Goal: Task Accomplishment & Management: Manage account settings

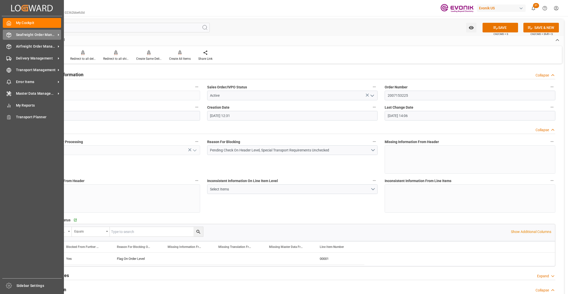
click at [26, 36] on span "Seafreight Order Management" at bounding box center [36, 34] width 40 height 5
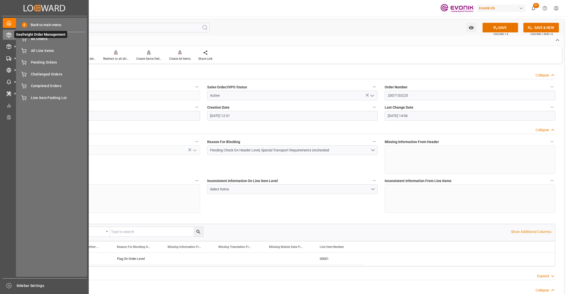
click at [29, 37] on span "Seafreight Order Management" at bounding box center [40, 34] width 53 height 7
click at [34, 41] on span "All Orders" at bounding box center [58, 38] width 54 height 5
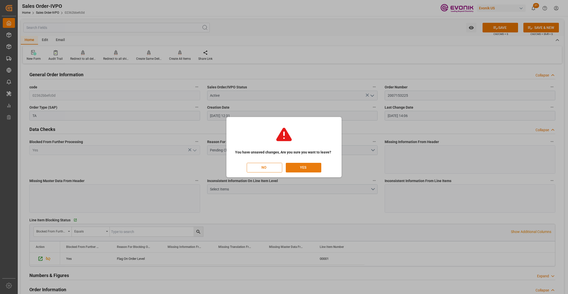
click at [308, 168] on button "YES" at bounding box center [303, 168] width 35 height 10
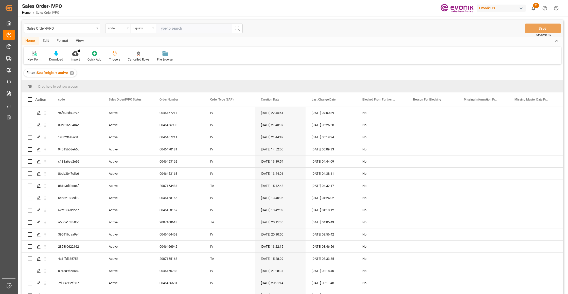
click at [124, 27] on div "code" at bounding box center [116, 28] width 17 height 6
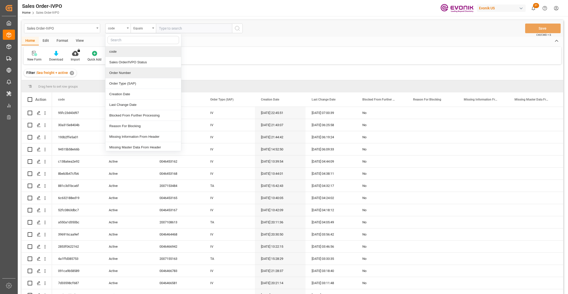
click at [135, 75] on div "Order Number" at bounding box center [143, 73] width 76 height 11
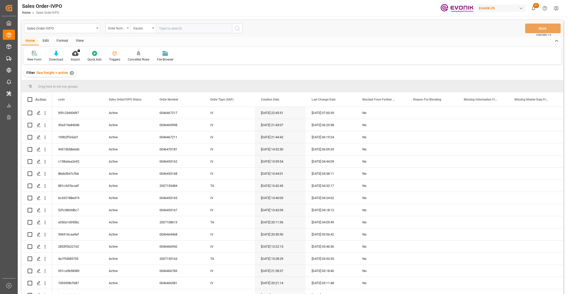
click at [177, 28] on input "text" at bounding box center [194, 29] width 76 height 10
paste input "2007153225"
type input "2007153225"
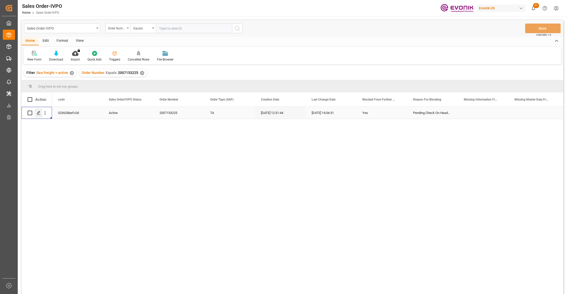
click at [38, 112] on icon "Press SPACE to select this row." at bounding box center [39, 113] width 4 height 4
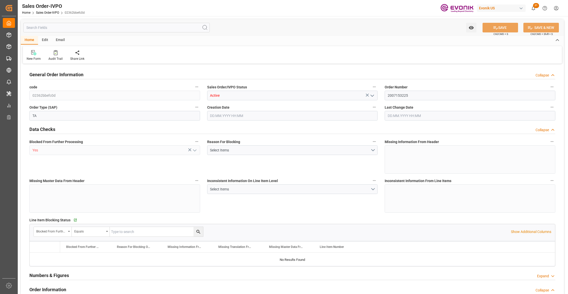
type input "EGALY"
type input "0"
type input "1"
type input "2"
type input "19801.04"
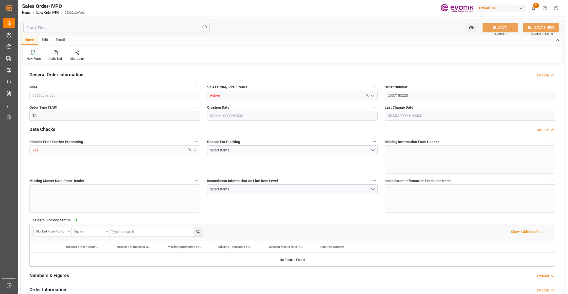
type input "0"
type input "17000"
type input "30"
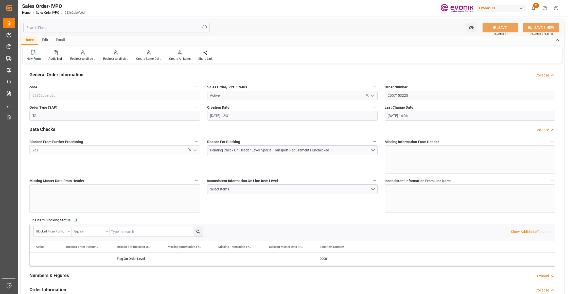
type input "27.08.2025 12:31"
type input "29.08.2025 14:06"
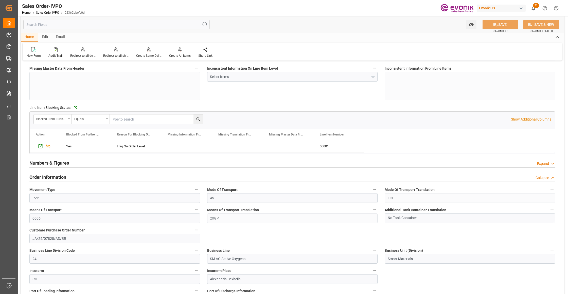
scroll to position [225, 0]
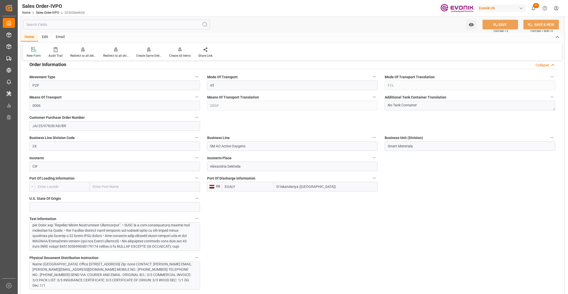
drag, startPoint x: 245, startPoint y: 166, endPoint x: 203, endPoint y: 164, distance: 42.6
click at [289, 188] on input "El Iskandariya (Alexandria)" at bounding box center [326, 187] width 104 height 10
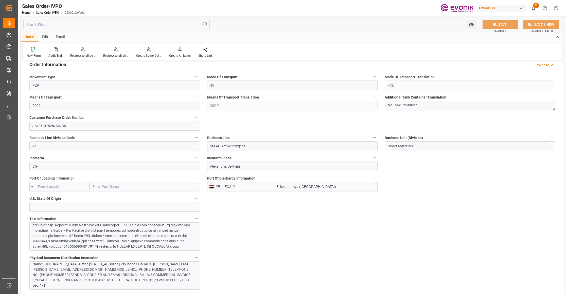
click at [289, 188] on input "El Iskandariya (Alexandria)" at bounding box center [326, 187] width 104 height 10
drag, startPoint x: 296, startPoint y: 188, endPoint x: 269, endPoint y: 186, distance: 27.4
click at [269, 186] on div "EGALY El Iskandariya (Alexandria)" at bounding box center [300, 187] width 156 height 10
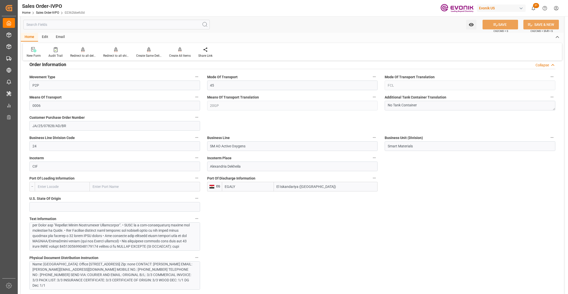
scroll to position [338, 0]
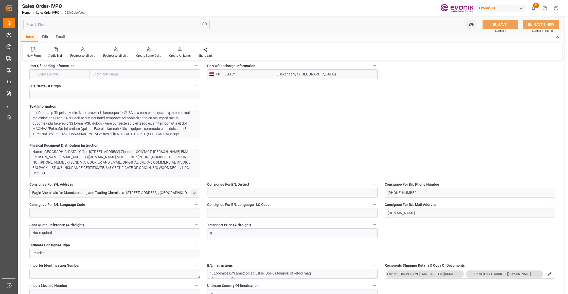
click at [151, 120] on div at bounding box center [112, 14] width 160 height 245
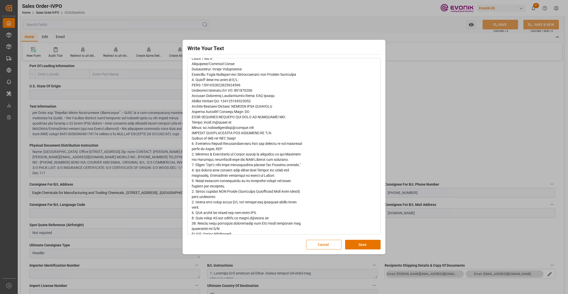
scroll to position [533, 0]
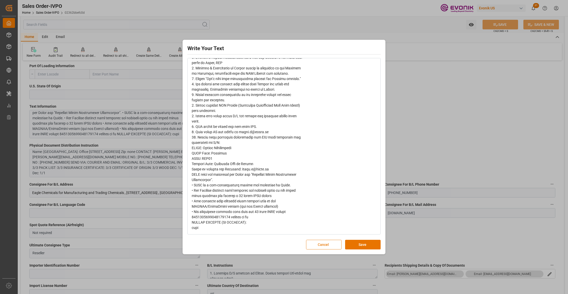
click at [322, 247] on button "Cancel" at bounding box center [323, 245] width 35 height 10
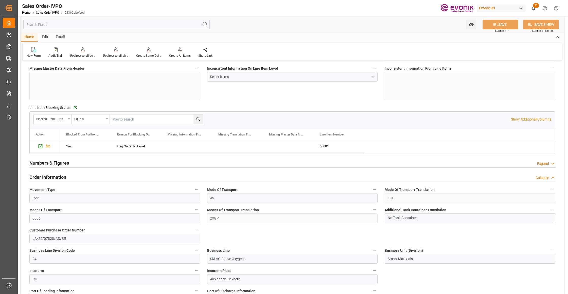
scroll to position [225, 0]
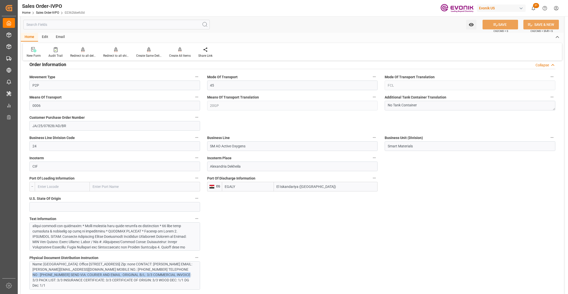
click at [150, 272] on div "Name: Altek International FZE Street: Office #1701/2303 Exchange Tower, Busines…" at bounding box center [112, 275] width 160 height 27
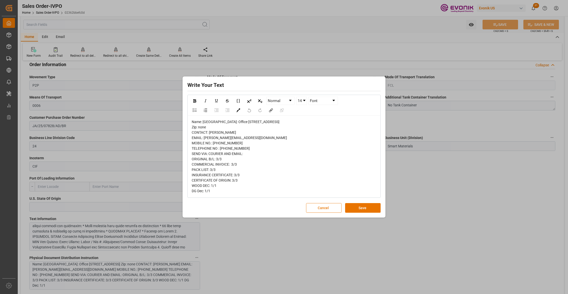
click at [319, 213] on button "Cancel" at bounding box center [323, 208] width 35 height 10
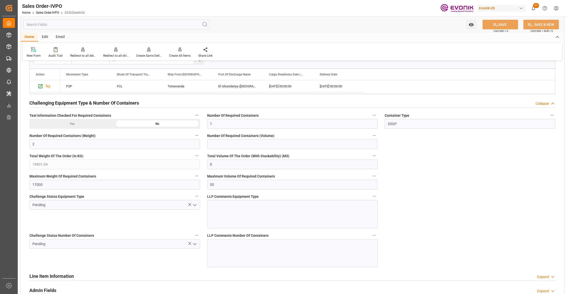
scroll to position [765, 0]
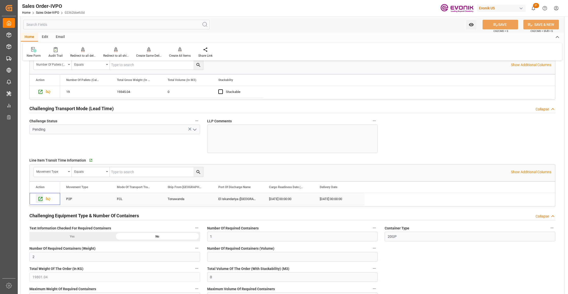
click at [40, 201] on icon "Press SPACE to select this row." at bounding box center [41, 199] width 4 height 4
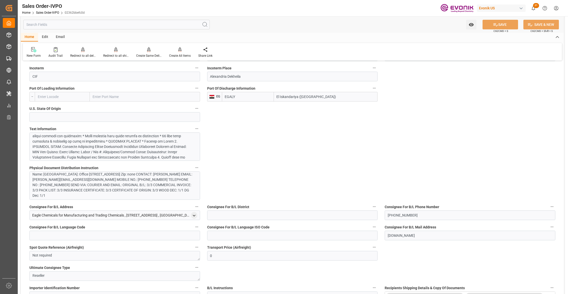
scroll to position [203, 0]
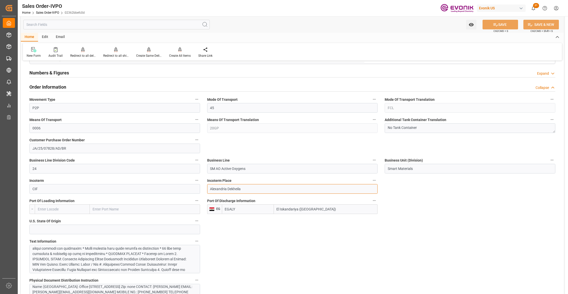
drag, startPoint x: 218, startPoint y: 187, endPoint x: 201, endPoint y: 186, distance: 17.3
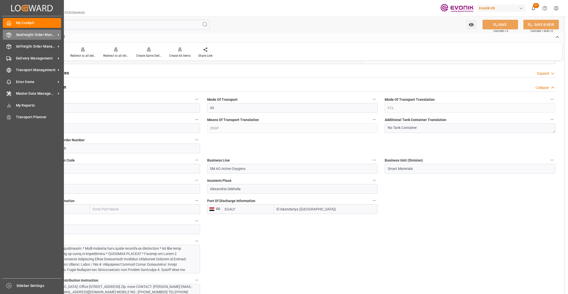
click at [36, 36] on span "Seafreight Order Management" at bounding box center [36, 34] width 40 height 5
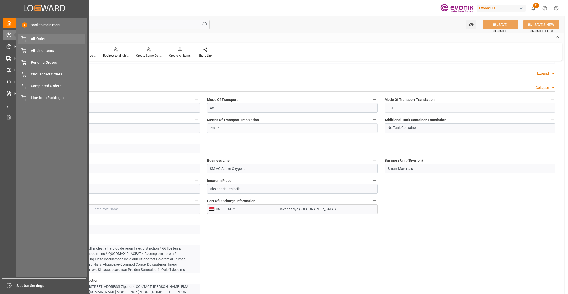
click at [49, 40] on span "All Orders" at bounding box center [58, 38] width 54 height 5
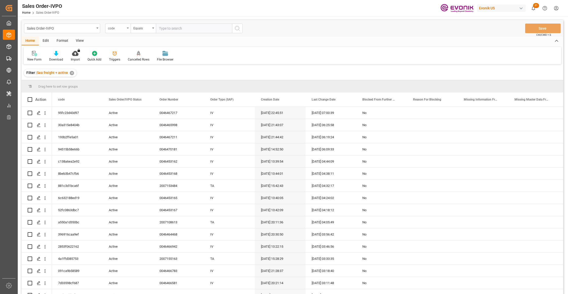
click at [122, 29] on div "code" at bounding box center [116, 28] width 17 height 6
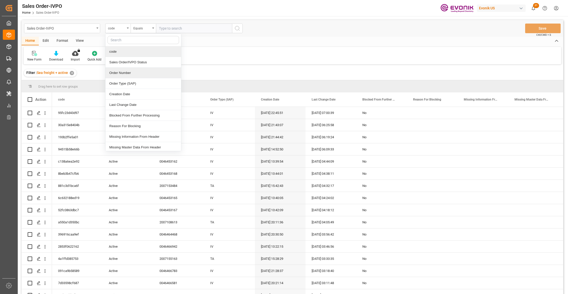
click at [130, 72] on div "Order Number" at bounding box center [143, 73] width 76 height 11
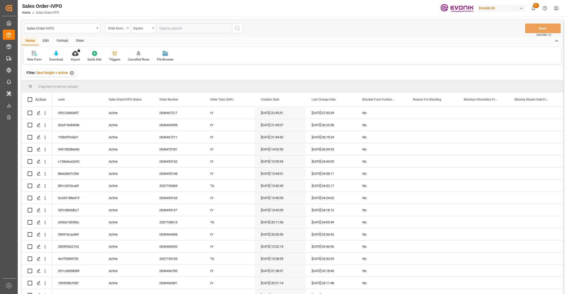
click at [176, 27] on input "text" at bounding box center [194, 29] width 76 height 10
paste input "2007111614"
type input "2007111614"
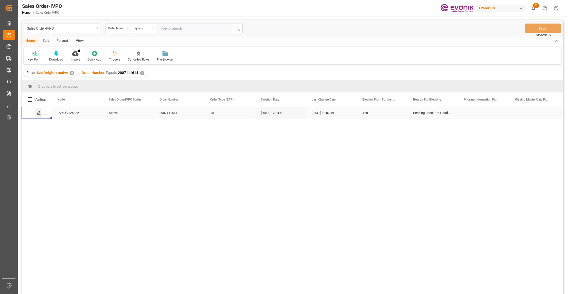
click at [39, 113] on polygon "Press SPACE to select this row." at bounding box center [38, 112] width 3 height 3
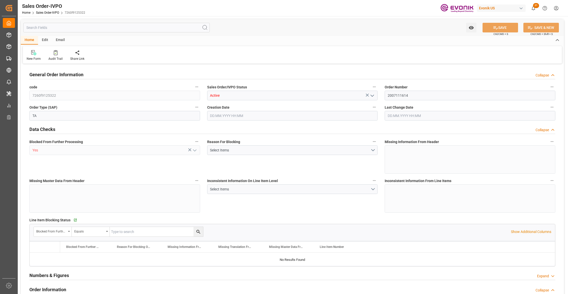
type input "DEBRV"
type input "0"
type input "1"
type input "2"
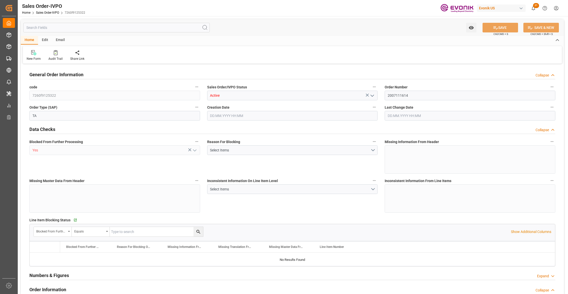
type input "16000"
type input "52.8408"
type input "17000"
type input "30"
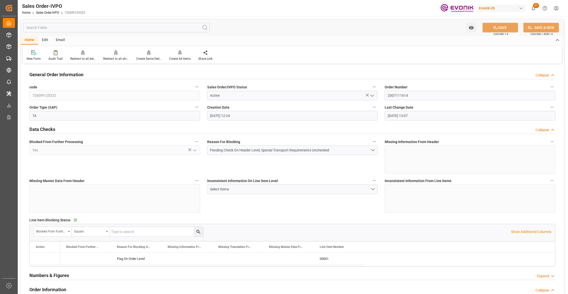
type input "28.07.2025 12:24"
type input "29.08.2025 13:07"
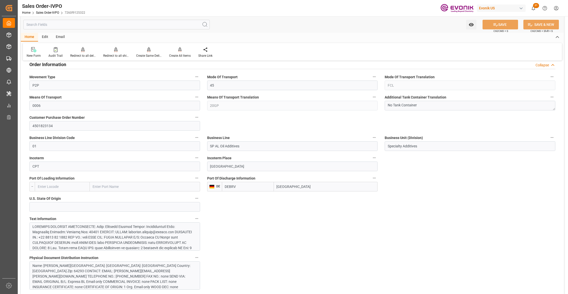
scroll to position [338, 0]
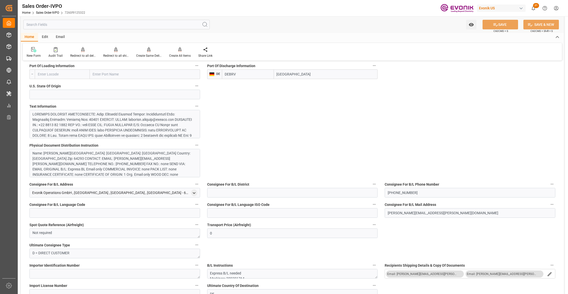
click at [150, 121] on div at bounding box center [112, 173] width 160 height 122
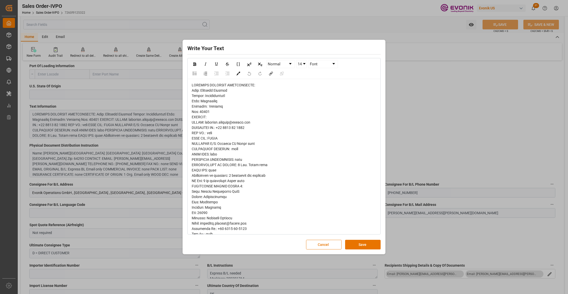
click at [199, 230] on span "rdw-editor" at bounding box center [249, 290] width 115 height 414
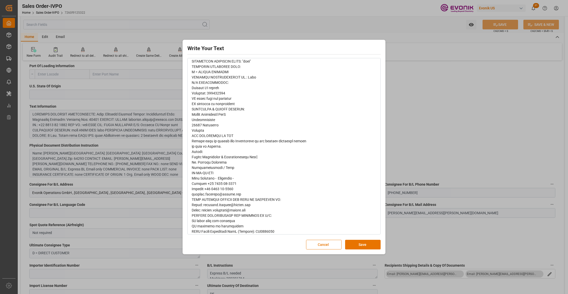
scroll to position [263, 0]
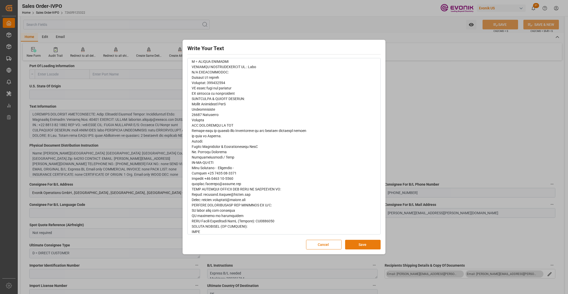
click at [355, 247] on button "Save" at bounding box center [362, 245] width 35 height 10
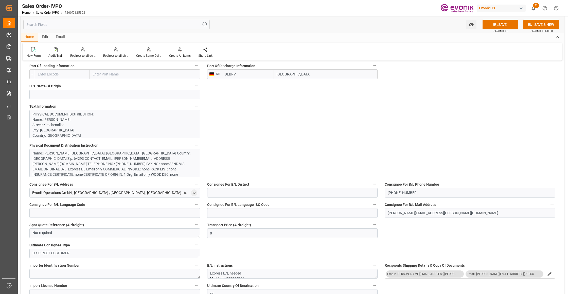
click at [126, 167] on div "Name: Annabell Althaus Street: Kirschenallee City: Darmstadt Country: Germany Z…" at bounding box center [112, 167] width 160 height 32
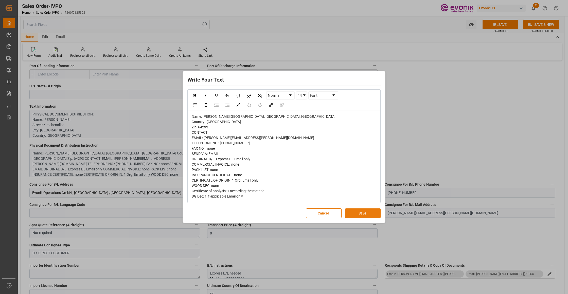
click at [362, 218] on button "Save" at bounding box center [362, 214] width 35 height 10
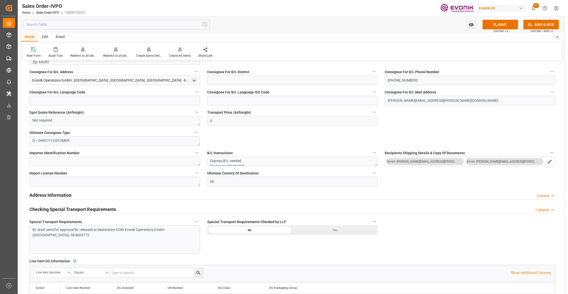
scroll to position [563, 0]
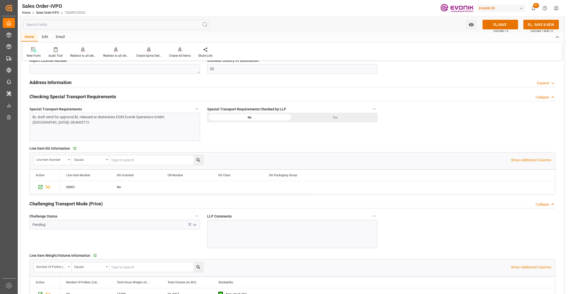
click at [118, 122] on div "BL draft send for approval BL released at destination EORI Evonik Operations Gm…" at bounding box center [112, 120] width 160 height 11
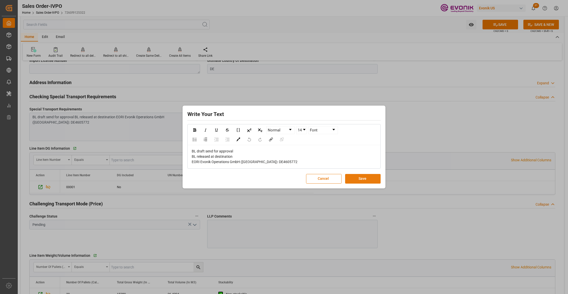
click at [360, 181] on button "Save" at bounding box center [362, 179] width 35 height 10
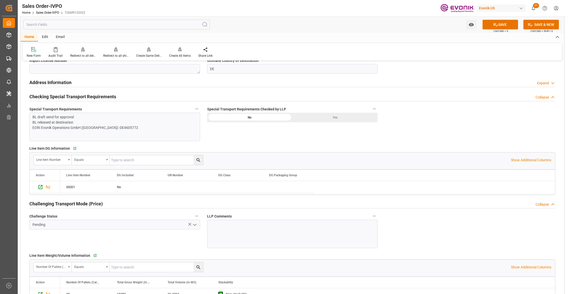
click at [325, 116] on div "Yes" at bounding box center [334, 118] width 85 height 10
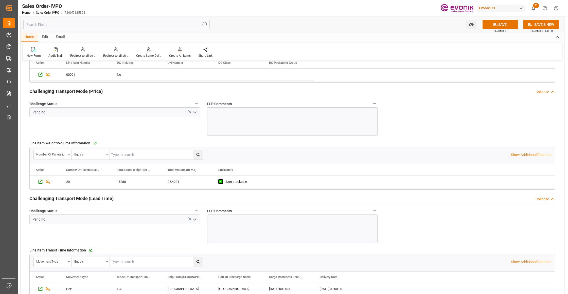
drag, startPoint x: 193, startPoint y: 113, endPoint x: 190, endPoint y: 115, distance: 3.5
click at [193, 113] on icon "open menu" at bounding box center [195, 112] width 6 height 6
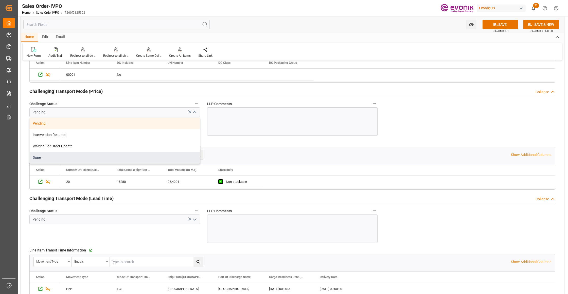
click at [38, 159] on div "Done" at bounding box center [115, 157] width 170 height 11
type input "Done"
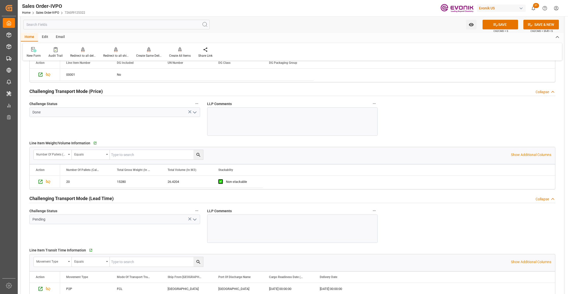
scroll to position [788, 0]
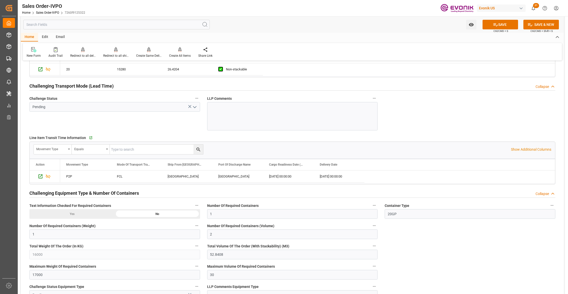
click at [193, 110] on icon "open menu" at bounding box center [195, 107] width 6 height 6
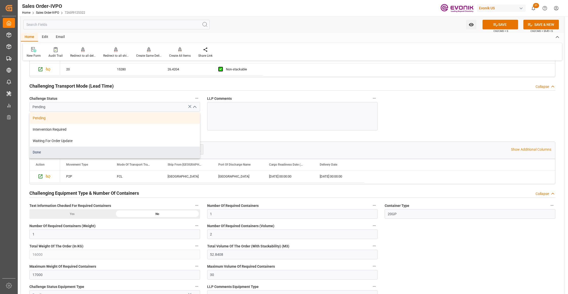
click at [55, 156] on div "Done" at bounding box center [115, 152] width 170 height 11
type input "Done"
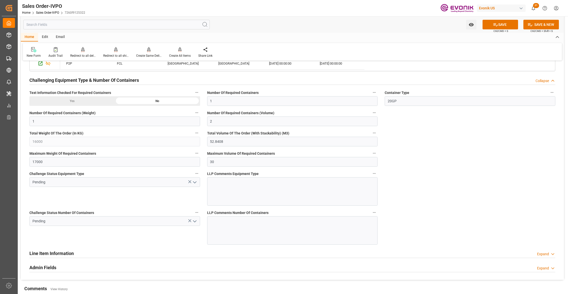
scroll to position [991, 0]
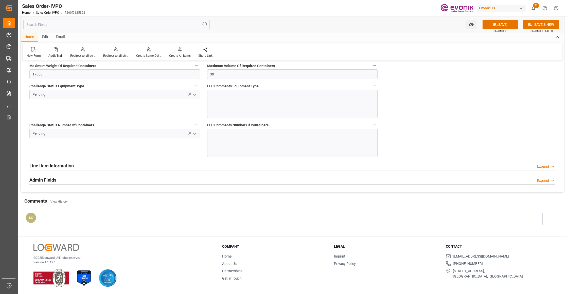
click at [196, 93] on icon "open menu" at bounding box center [195, 95] width 6 height 6
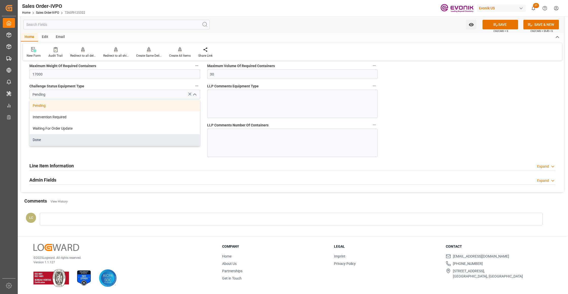
click at [74, 141] on div "Done" at bounding box center [115, 139] width 170 height 11
type input "Done"
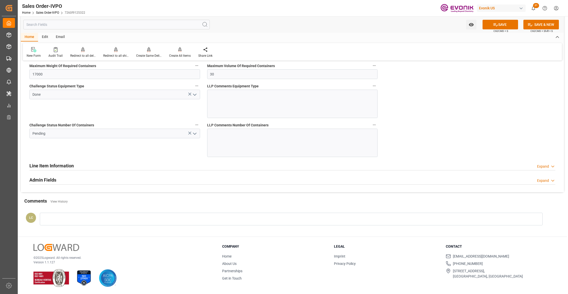
click at [196, 131] on icon "open menu" at bounding box center [195, 134] width 6 height 6
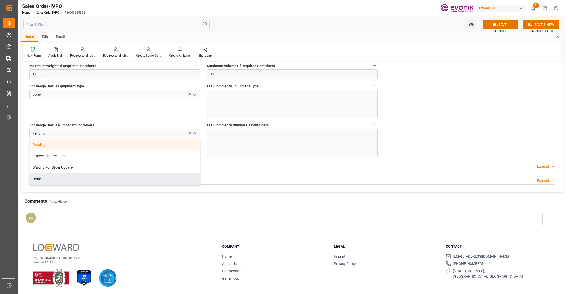
click at [73, 184] on div "Done" at bounding box center [115, 178] width 170 height 11
type input "Done"
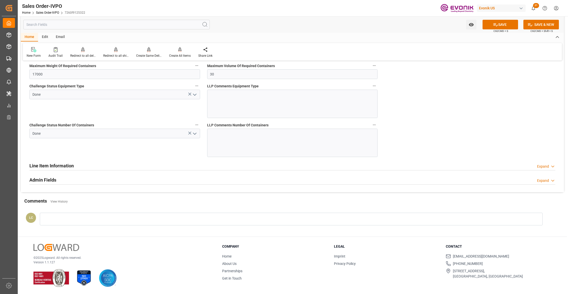
click at [496, 26] on icon at bounding box center [495, 24] width 5 height 5
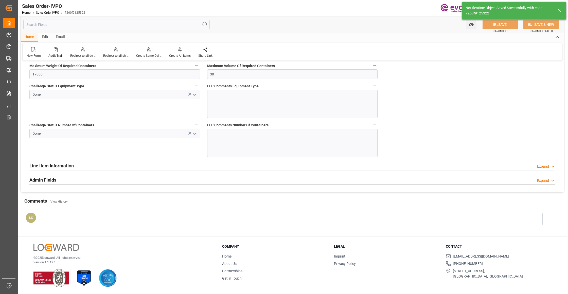
type input "02.09.2025 07:37"
type input "No"
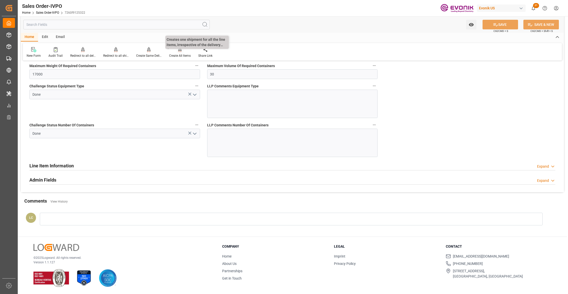
click at [178, 52] on div "Create All Items" at bounding box center [179, 52] width 29 height 11
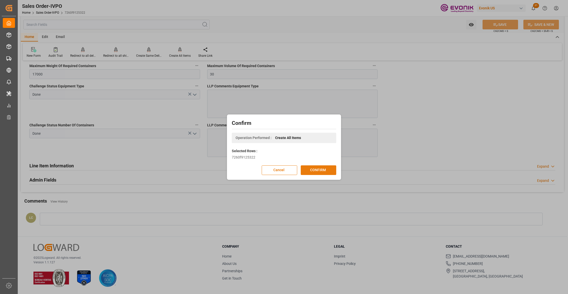
click at [328, 173] on button "CONFIRM" at bounding box center [318, 170] width 35 height 10
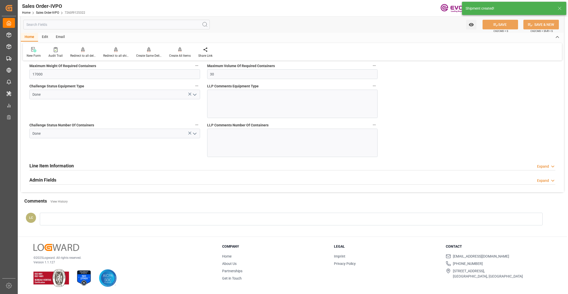
type input "DEBRV"
type input "0"
type input "1"
type input "2"
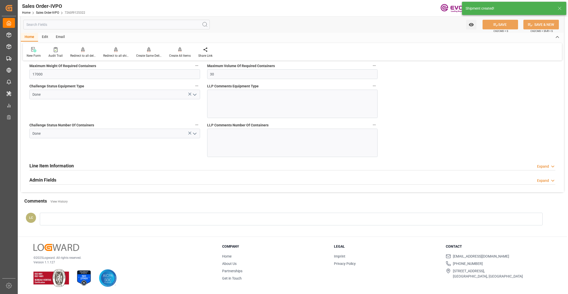
type input "16000"
type input "52.8408"
type input "17000"
type input "30"
type input "28.07.2025 12:24"
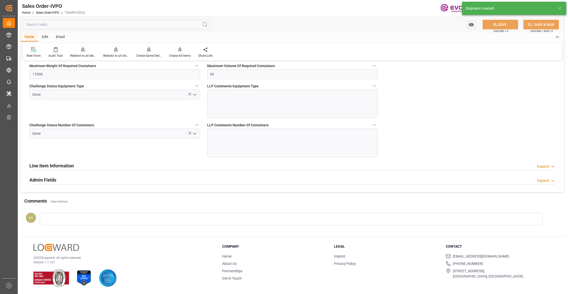
type input "02.09.2025 07:37"
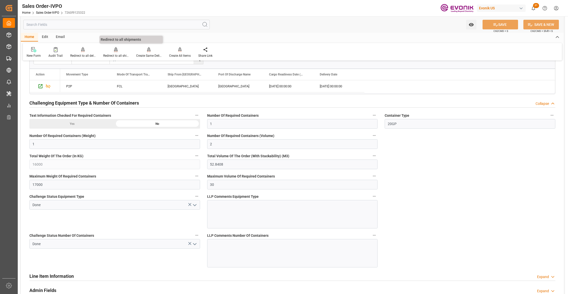
click at [117, 53] on div "Redirect to all shipments" at bounding box center [115, 55] width 25 height 5
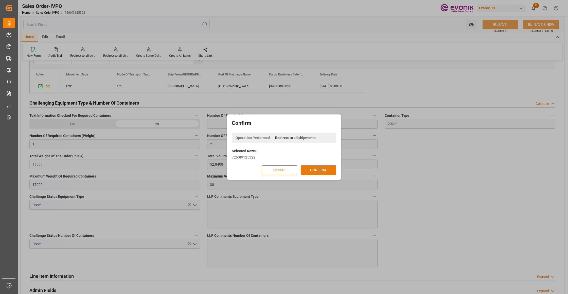
click at [319, 169] on button "CONFIRM" at bounding box center [318, 170] width 35 height 10
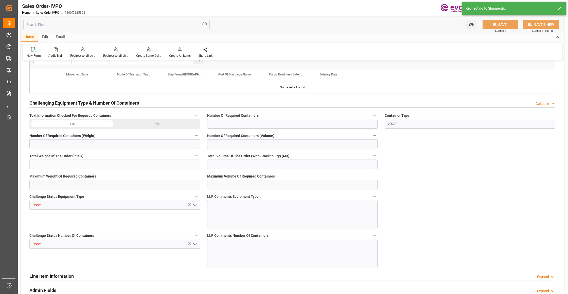
type input "DEBRV"
type input "0"
type input "1"
type input "2"
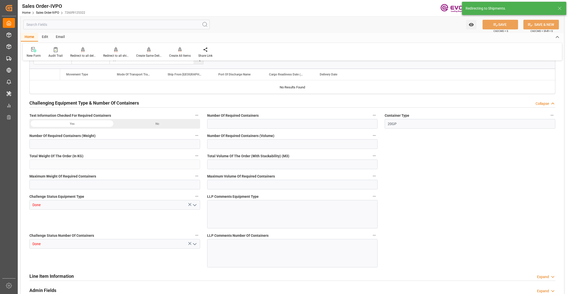
type input "16000"
type input "52.8408"
type input "17000"
type input "30"
type input "28.07.2025 12:24"
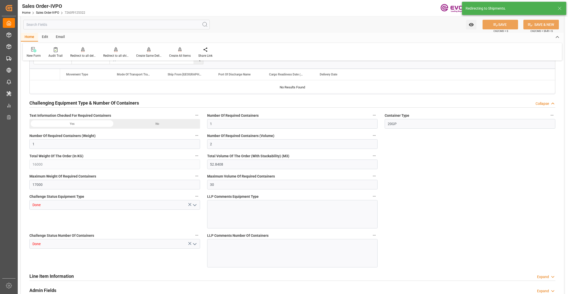
type input "02.09.2025 07:37"
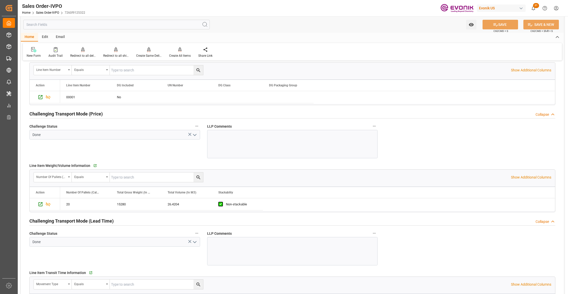
scroll to position [540, 0]
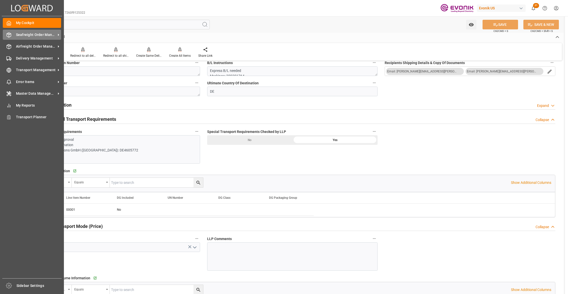
click at [36, 34] on span "Seafreight Order Management" at bounding box center [36, 34] width 40 height 5
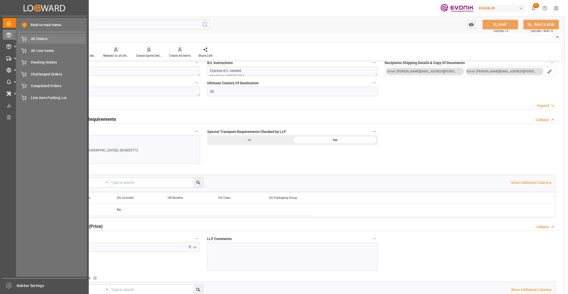
click at [36, 39] on span "All Orders" at bounding box center [58, 38] width 54 height 5
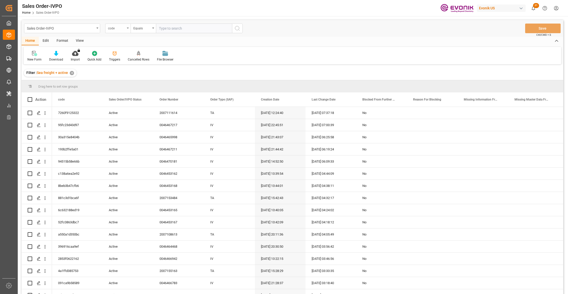
click at [122, 29] on div "code" at bounding box center [116, 28] width 17 height 6
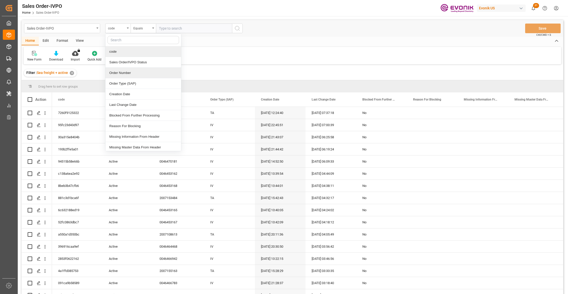
click at [131, 76] on div "Order Number" at bounding box center [143, 73] width 76 height 11
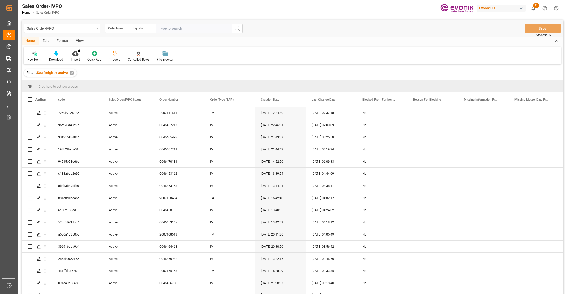
click at [170, 28] on input "text" at bounding box center [194, 29] width 76 height 10
paste input "46469401"
type input "0046469401"
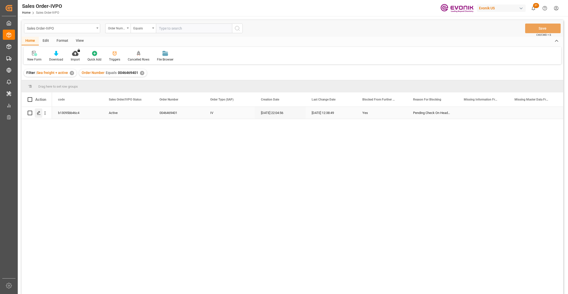
click at [38, 112] on icon "Press SPACE to select this row." at bounding box center [39, 113] width 4 height 4
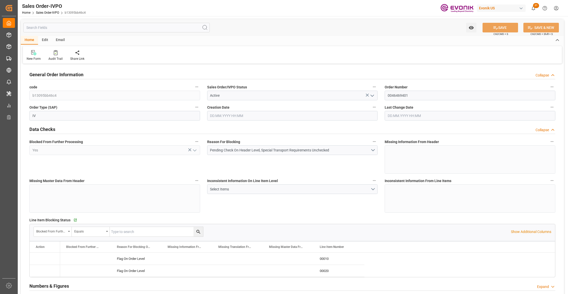
type input "BRSSZ"
type input "livia.leone@evonik.comTelephone No: 55 19 3475-3130"
type input "0"
type input "1"
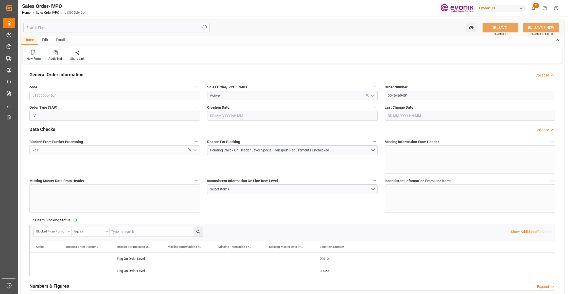
type input "1"
type input "9457.69"
type input "12.3197"
type input "17000"
type input "30"
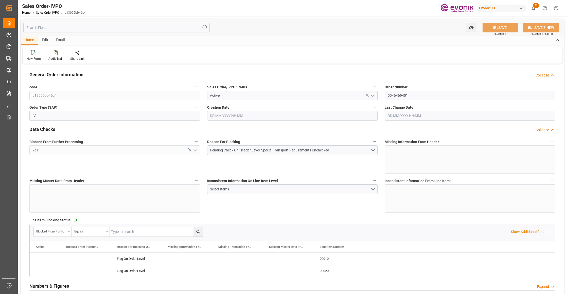
type input "20.08.2025 22:04"
type input "29.08.2025 12:38"
type input "livia.leone@evonik.comTelephone No: 55 19 3475-3130"
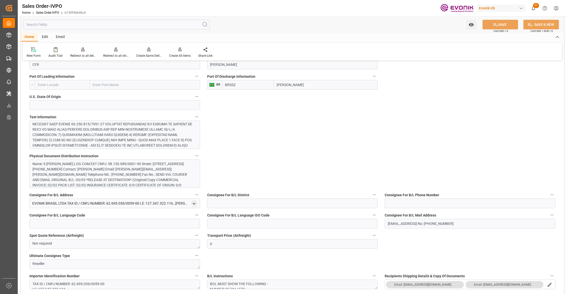
scroll to position [450, 0]
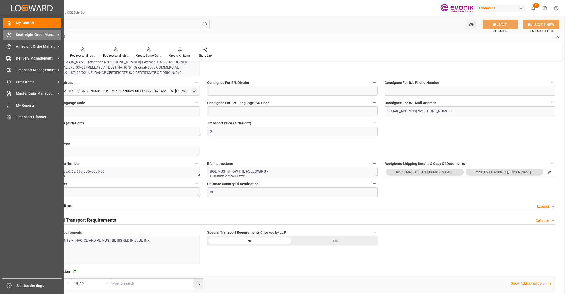
click at [28, 35] on span "Seafreight Order Management" at bounding box center [36, 34] width 40 height 5
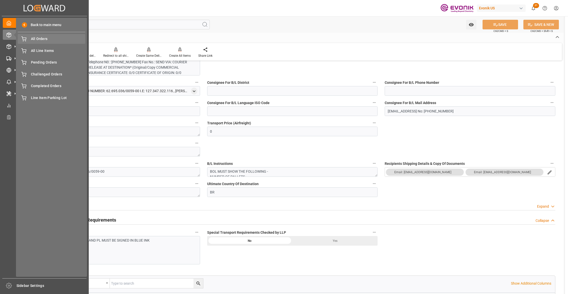
click at [38, 39] on span "All Orders" at bounding box center [58, 38] width 54 height 5
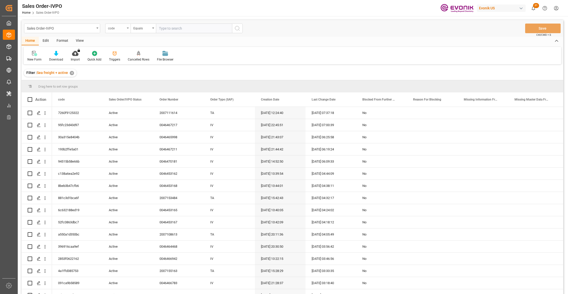
click at [123, 28] on div "code" at bounding box center [116, 28] width 17 height 6
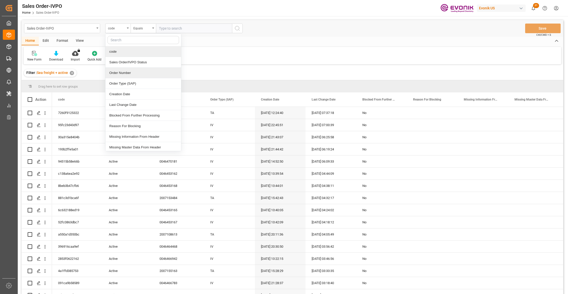
click at [128, 71] on div "Order Number" at bounding box center [143, 73] width 76 height 11
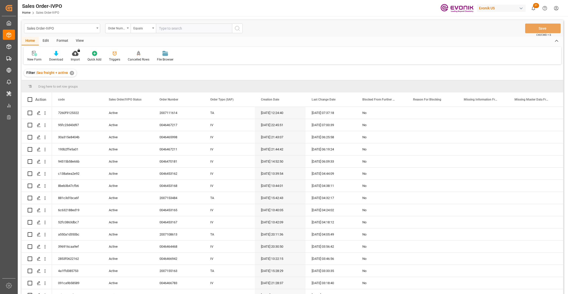
click at [182, 26] on input "text" at bounding box center [194, 29] width 76 height 10
paste input "250905010084"
type input "2"
click at [177, 27] on input "text" at bounding box center [194, 29] width 76 height 10
paste input "46469401"
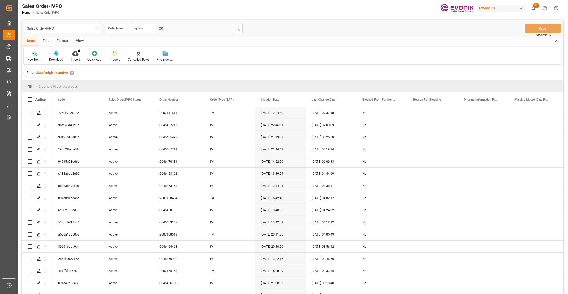
type input "0046469401"
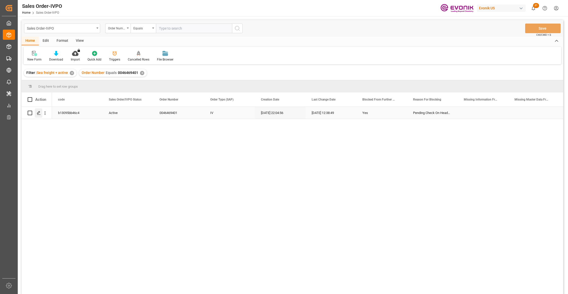
click at [39, 114] on polygon "Press SPACE to select this row." at bounding box center [38, 112] width 3 height 3
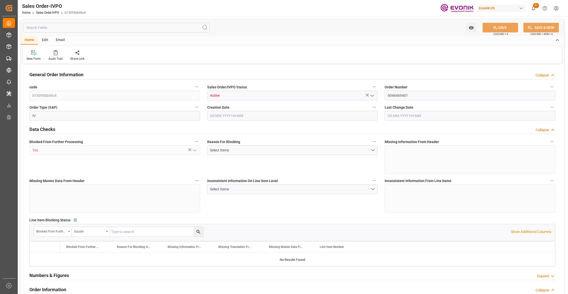
type input "BRSSZ"
type input "livia.leone@evonik.comTelephone No: 55 19 3475-3130"
type input "0"
type input "1"
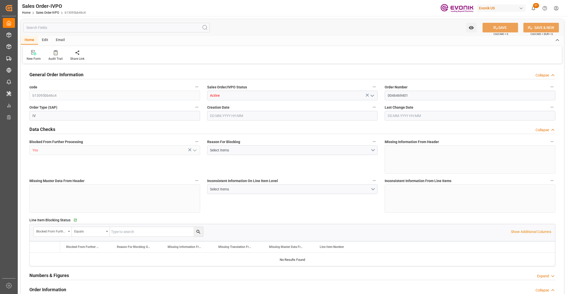
type input "1"
type input "9457.69"
type input "12.3197"
type input "17000"
type input "30"
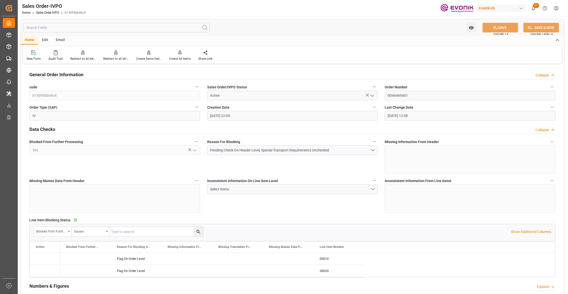
type input "20.08.2025 22:04"
type input "29.08.2025 12:38"
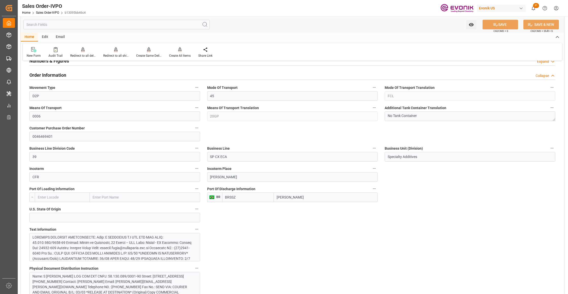
scroll to position [338, 0]
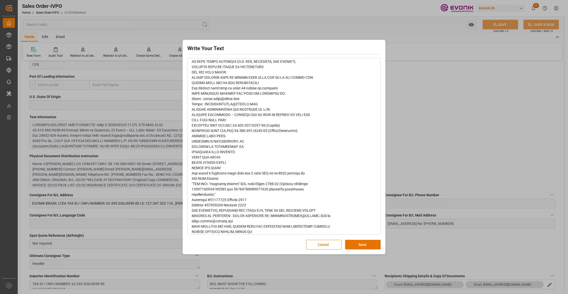
scroll to position [689, 0]
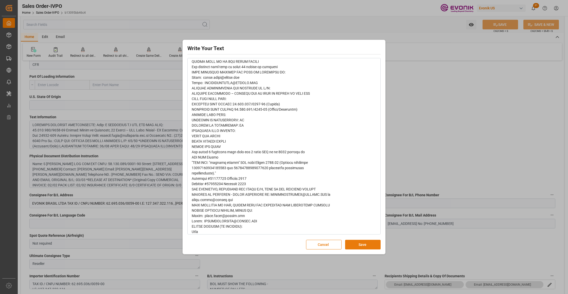
click at [368, 246] on button "Save" at bounding box center [362, 245] width 35 height 10
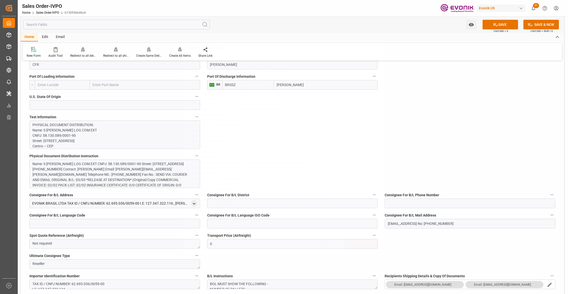
click at [154, 176] on div "Write Your Text Normal 14 Font Cancel Save" at bounding box center [284, 147] width 568 height 294
click at [158, 176] on div "Name: S MAGALHAES S.A LOG COM EXT CNPJ: 58.130.089/0001-90 Street: Praça da Rep…" at bounding box center [112, 177] width 160 height 32
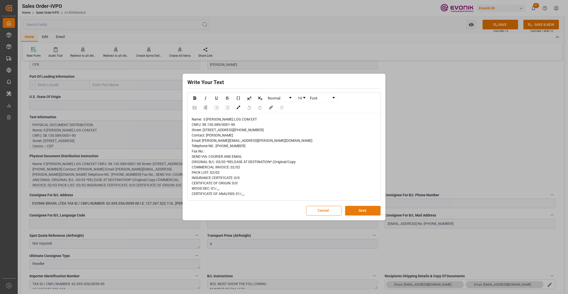
click at [359, 216] on button "Save" at bounding box center [362, 211] width 35 height 10
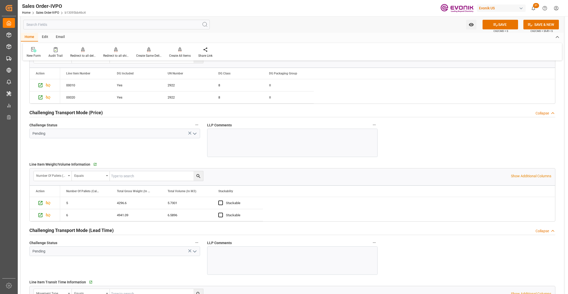
scroll to position [563, 0]
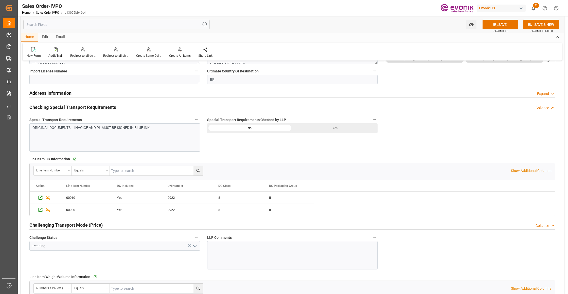
click at [336, 131] on div "Yes" at bounding box center [334, 128] width 85 height 10
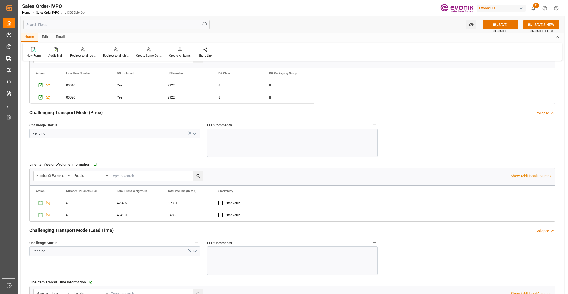
click at [195, 136] on icon "open menu" at bounding box center [195, 134] width 6 height 6
type input "livia.leone@evonik.comTelephone No: 55 19 3475-3130"
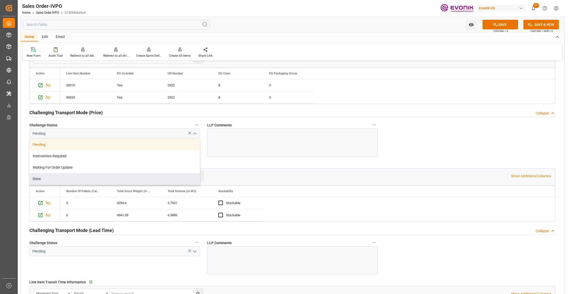
click at [50, 181] on div "Done" at bounding box center [115, 178] width 170 height 11
type input "Done"
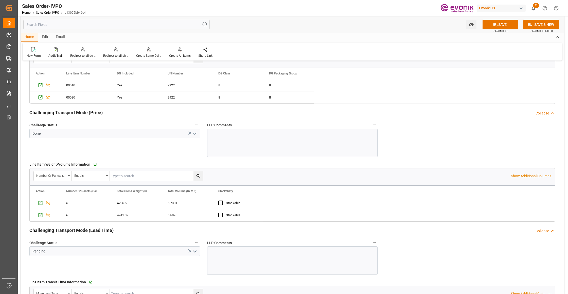
scroll to position [788, 0]
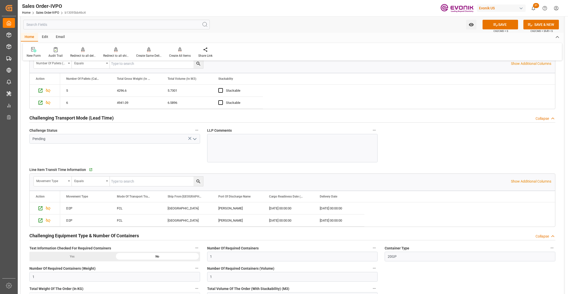
click at [195, 141] on icon "open menu" at bounding box center [195, 139] width 6 height 6
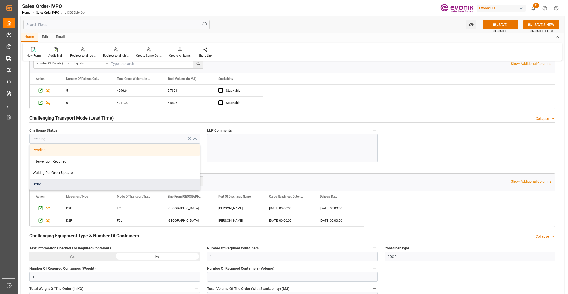
click at [66, 187] on div "Done" at bounding box center [115, 184] width 170 height 11
type input "Done"
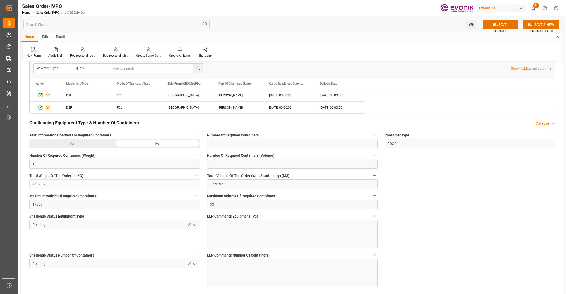
scroll to position [1014, 0]
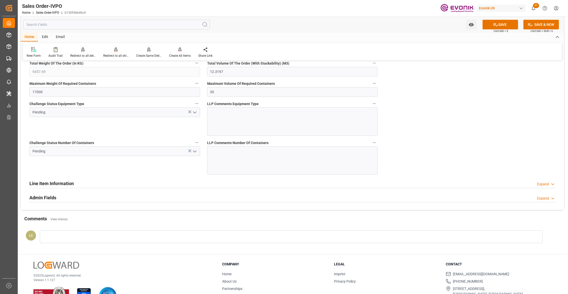
click at [192, 115] on icon "open menu" at bounding box center [195, 112] width 6 height 6
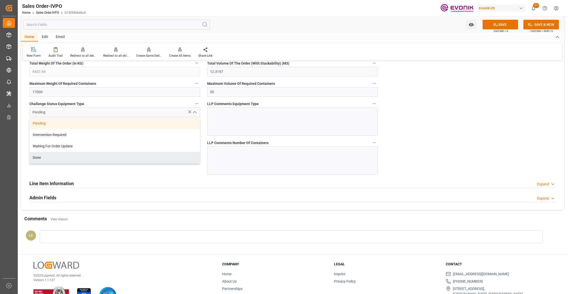
click at [73, 163] on div "Done" at bounding box center [115, 157] width 170 height 11
type input "Done"
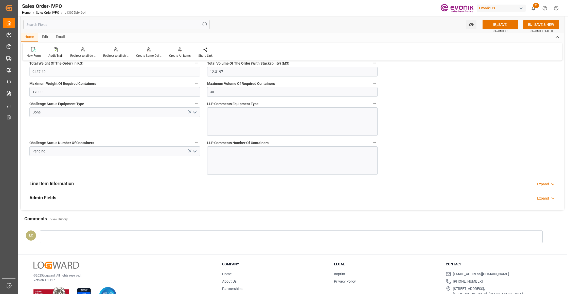
click at [196, 154] on icon "open menu" at bounding box center [195, 151] width 6 height 6
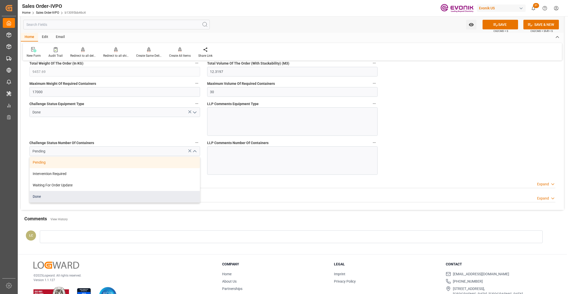
click at [52, 199] on div "Done" at bounding box center [115, 196] width 170 height 11
type input "Done"
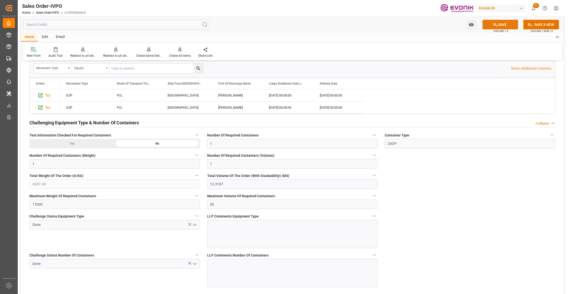
click at [496, 22] on icon at bounding box center [495, 24] width 5 height 5
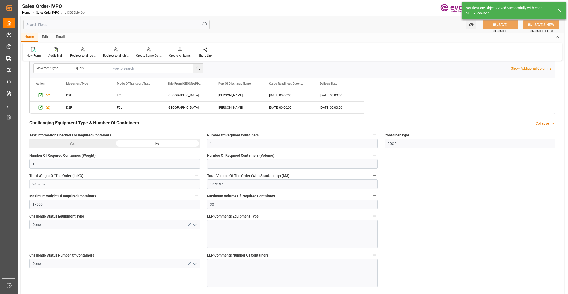
type input "livia.leone@evonik.comTelephone No: 55 19 3475-3130"
type input "02.09.2025 07:48"
type input "No"
click at [179, 48] on p "Creates one shipment for all the line items, irrespective of the delivery date." at bounding box center [196, 42] width 63 height 13
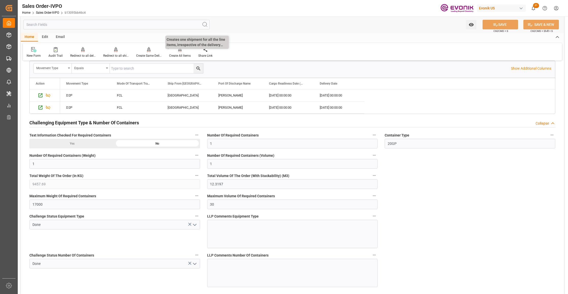
click at [179, 54] on div "Create All Items" at bounding box center [180, 55] width 22 height 5
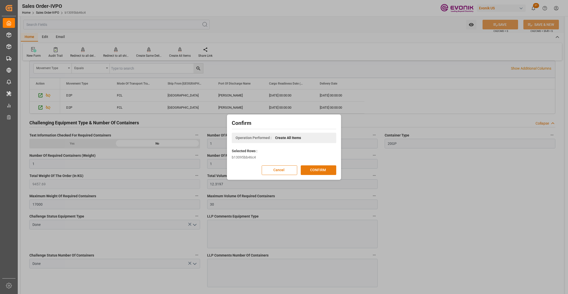
click at [322, 171] on button "CONFIRM" at bounding box center [318, 170] width 35 height 10
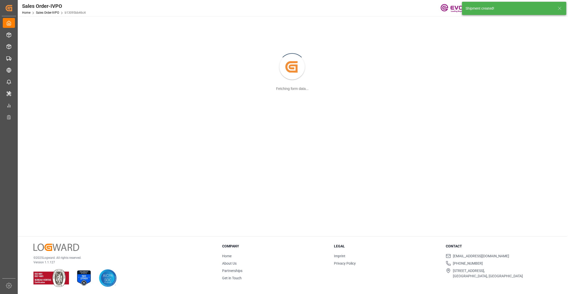
scroll to position [55, 0]
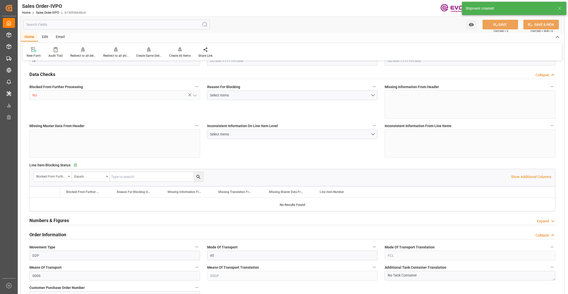
type input "BRSSZ"
type input "livia.leone@evonik.comTelephone No: 55 19 3475-3130"
type input "0"
type input "1"
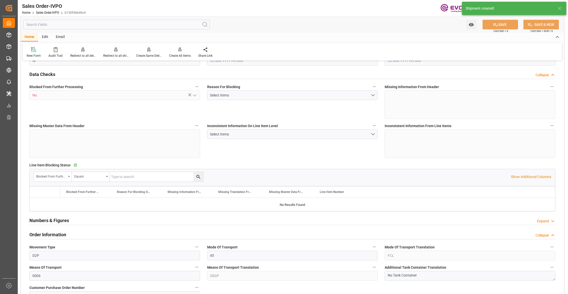
type input "1"
type input "9457.69"
type input "12.3197"
type input "17000"
type input "30"
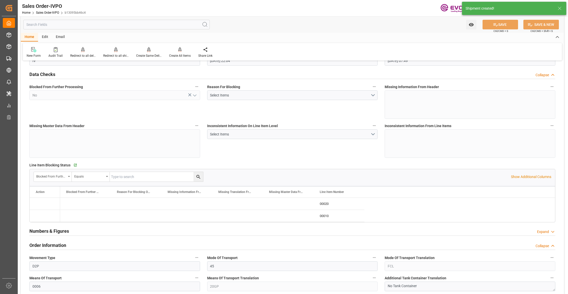
type input "20.08.2025 22:04"
type input "02.09.2025 07:49"
type input "livia.leone@evonik.comTelephone No: 55 19 3475-3130"
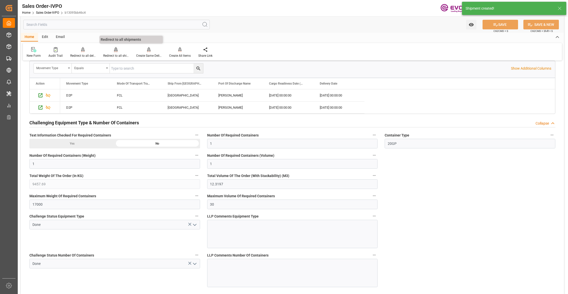
click at [118, 51] on div at bounding box center [115, 49] width 25 height 5
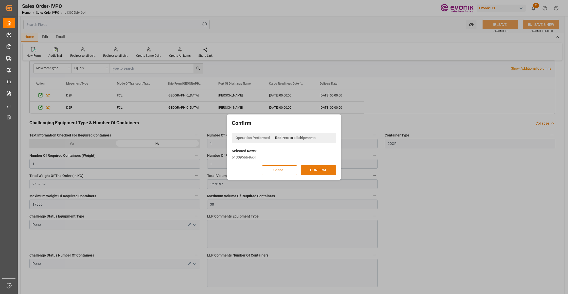
click at [320, 174] on button "CONFIRM" at bounding box center [318, 170] width 35 height 10
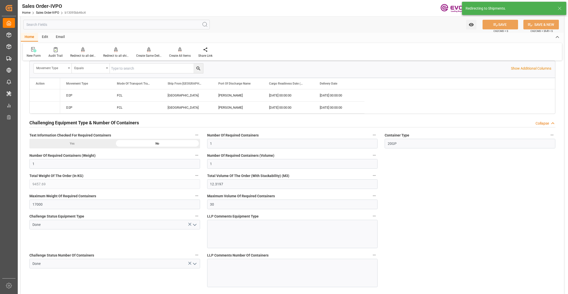
type input "20.08.2025 22:04"
type input "02.09.2025 07:49"
type input "livia.leone@evonik.comTelephone No: 55 19 3475-3130"
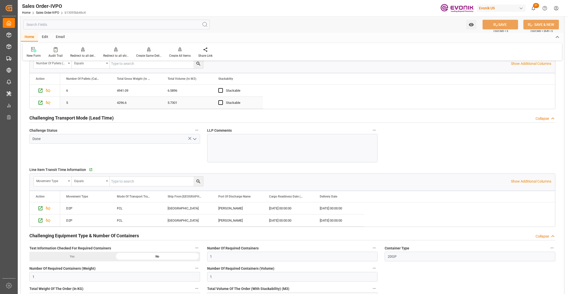
scroll to position [676, 0]
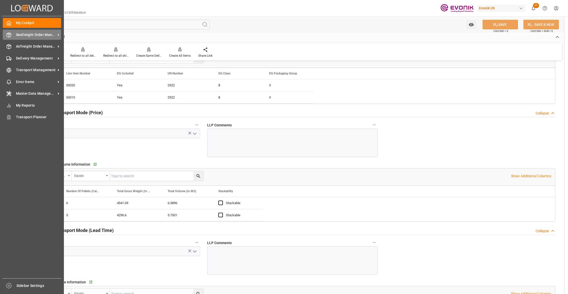
click at [19, 34] on span "Seafreight Order Management" at bounding box center [36, 34] width 40 height 5
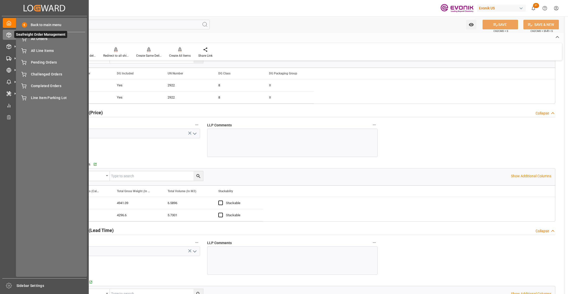
click at [41, 35] on span "Seafreight Order Management" at bounding box center [40, 34] width 53 height 7
click at [46, 40] on span "All Orders" at bounding box center [58, 38] width 54 height 5
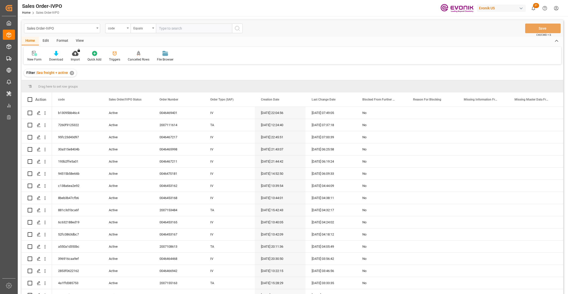
click at [122, 29] on div "code" at bounding box center [116, 28] width 17 height 6
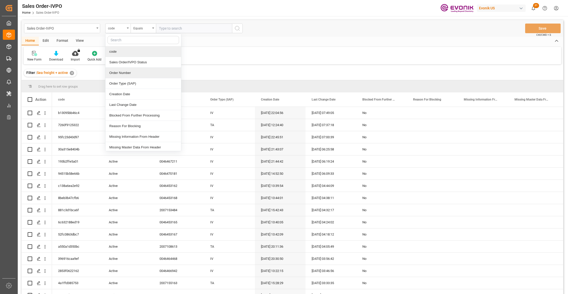
click at [131, 72] on div "Order Number" at bounding box center [143, 73] width 76 height 11
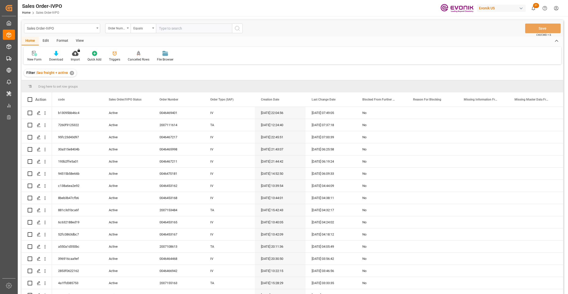
click at [170, 26] on input "text" at bounding box center [194, 29] width 76 height 10
paste input "0046467973"
type input "0046467973"
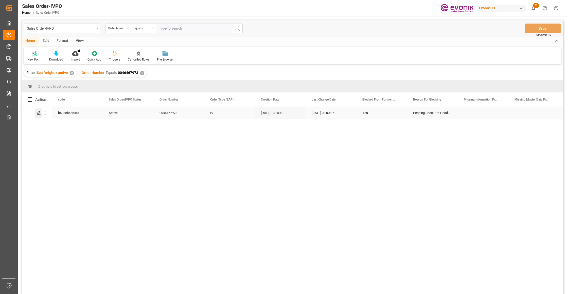
click at [38, 116] on div "Press SPACE to select this row." at bounding box center [39, 112] width 8 height 9
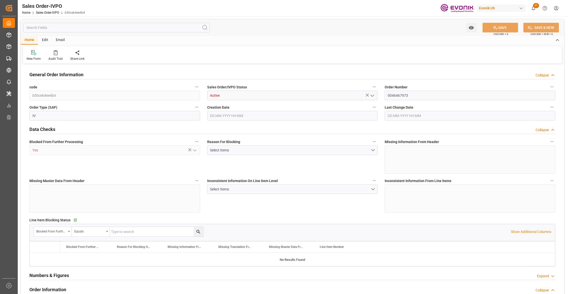
type input "CNTXG"
type input "0"
type input "1"
type input "2"
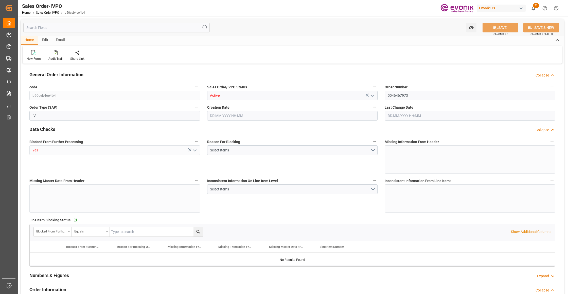
type input "16000"
type input "52.8408"
type input "17000"
type input "30"
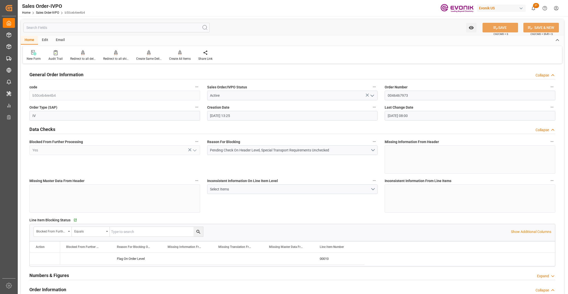
type input "12.08.2025 13:25"
type input "29.08.2025 08:00"
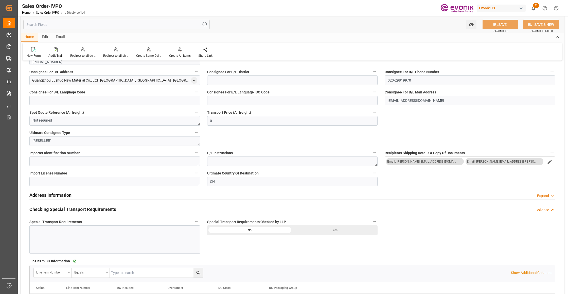
scroll to position [338, 0]
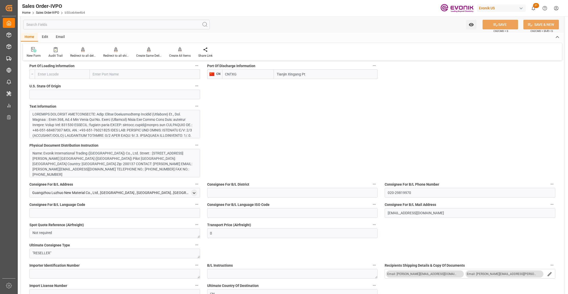
click at [158, 126] on div at bounding box center [112, 162] width 160 height 101
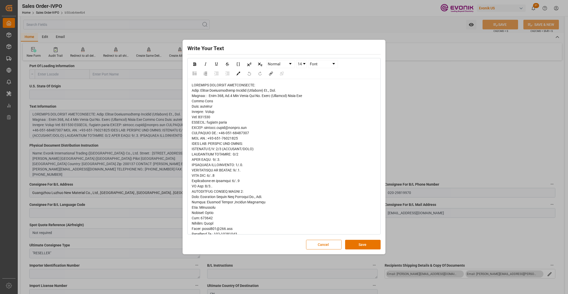
click at [200, 92] on span "rdw-editor" at bounding box center [247, 252] width 110 height 339
click at [203, 229] on span "rdw-editor" at bounding box center [247, 252] width 110 height 339
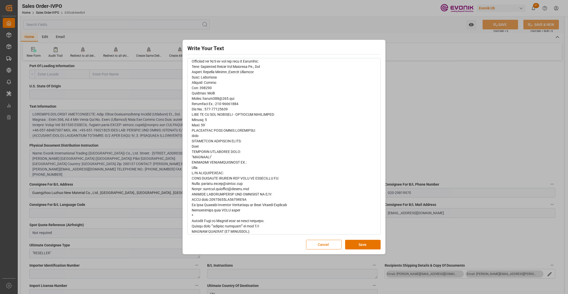
scroll to position [189, 0]
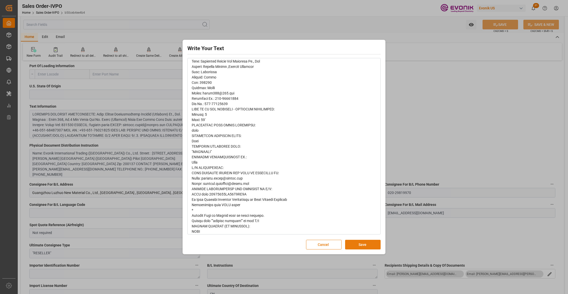
click at [355, 241] on button "Save" at bounding box center [362, 245] width 35 height 10
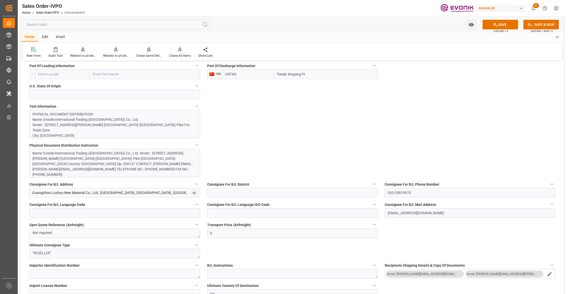
click at [150, 162] on div "Name: Evonik International Trading (Shanghai) Co., Ltd. Street: : Room 356, No.…" at bounding box center [112, 164] width 160 height 27
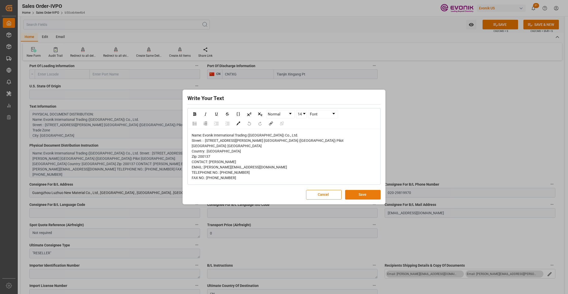
click at [361, 193] on button "Save" at bounding box center [362, 195] width 35 height 10
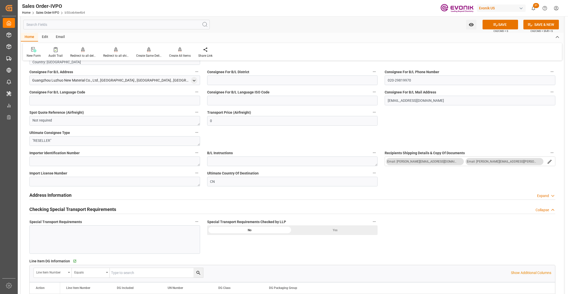
scroll to position [563, 0]
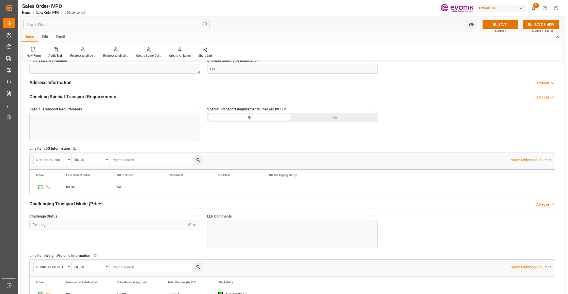
click at [330, 114] on div "Yes" at bounding box center [334, 118] width 85 height 10
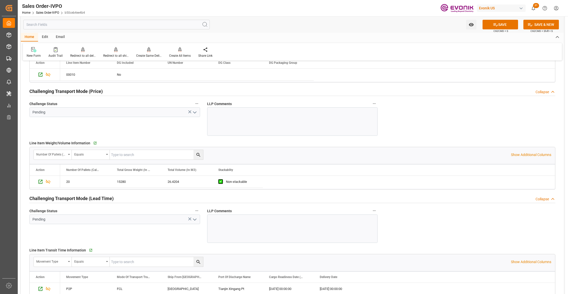
click at [195, 113] on icon "open menu" at bounding box center [195, 112] width 6 height 6
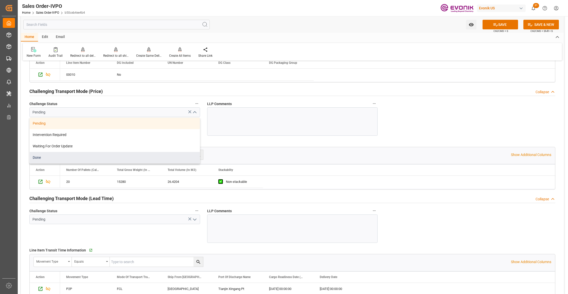
click at [48, 160] on div "Done" at bounding box center [115, 157] width 170 height 11
type input "Done"
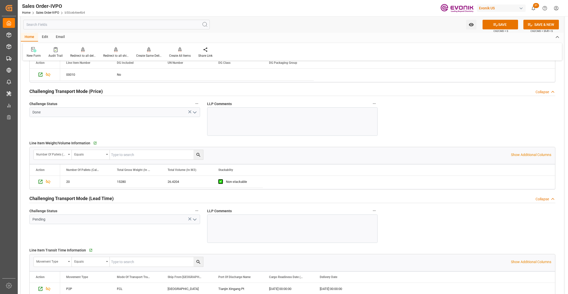
scroll to position [788, 0]
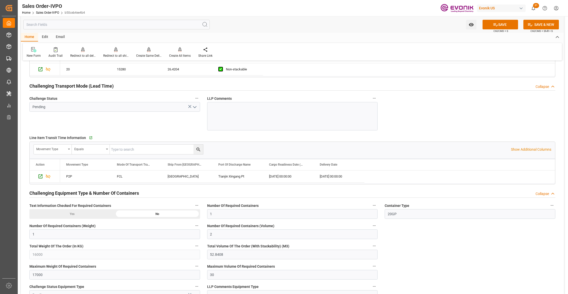
click at [195, 108] on icon "open menu" at bounding box center [195, 107] width 6 height 6
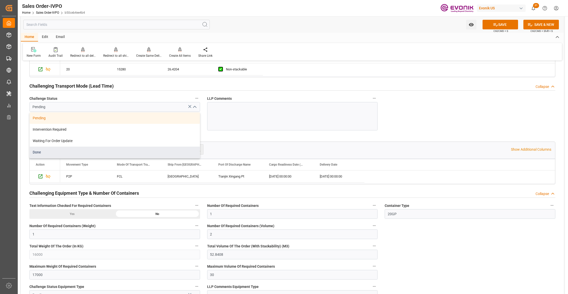
click at [68, 157] on div "Done" at bounding box center [115, 152] width 170 height 11
type input "Done"
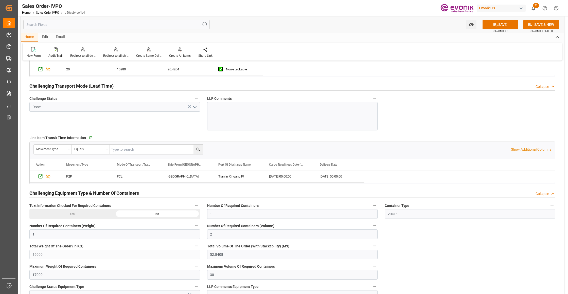
scroll to position [901, 0]
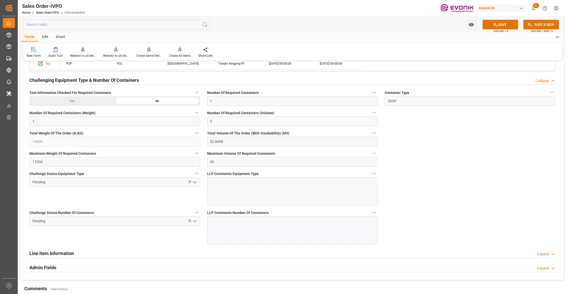
click at [195, 183] on polyline "open menu" at bounding box center [194, 183] width 3 height 2
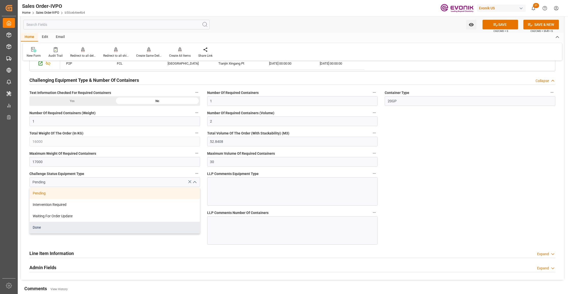
click at [67, 233] on div "Done" at bounding box center [115, 227] width 170 height 11
type input "Done"
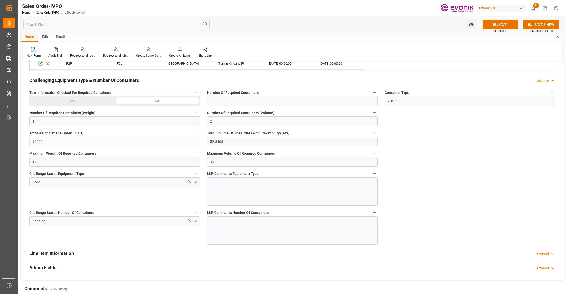
click at [195, 222] on icon "open menu" at bounding box center [195, 221] width 6 height 6
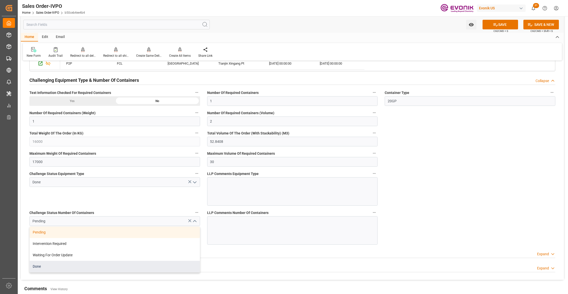
click at [53, 266] on div "Done" at bounding box center [115, 266] width 170 height 11
type input "Done"
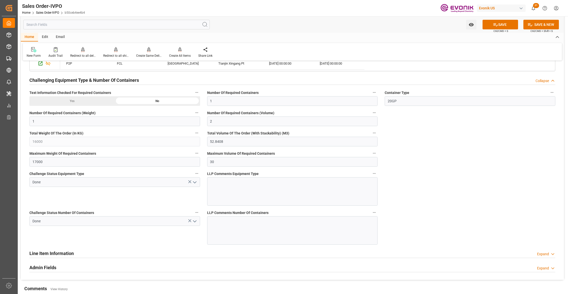
click at [502, 24] on button "SAVE" at bounding box center [499, 25] width 35 height 10
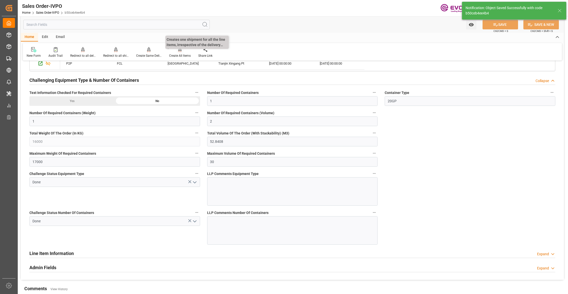
type input "02.09.2025 07:57"
type input "No"
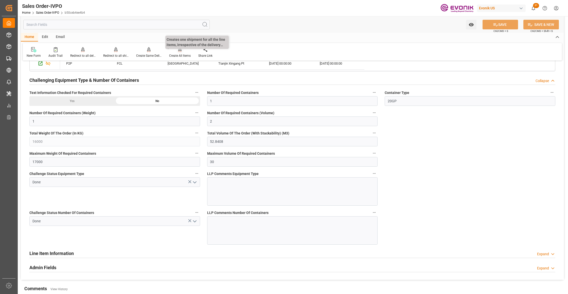
click at [180, 55] on div "Create All Items" at bounding box center [180, 55] width 22 height 5
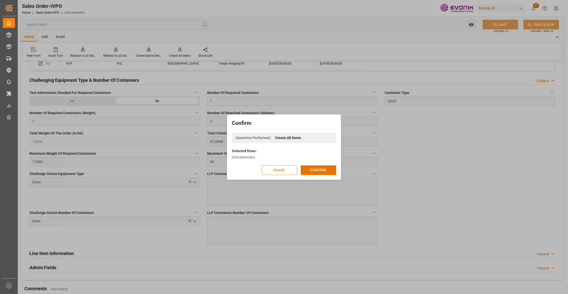
click at [265, 168] on button "Cancel" at bounding box center [279, 170] width 35 height 10
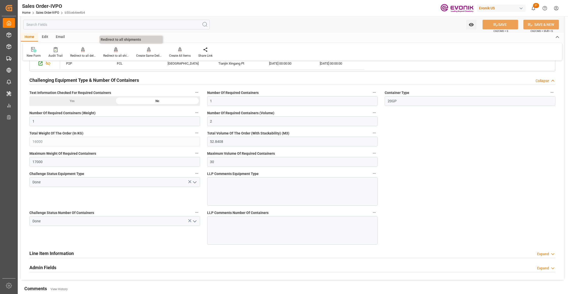
click at [111, 53] on div "Redirect to all shipments" at bounding box center [115, 52] width 33 height 11
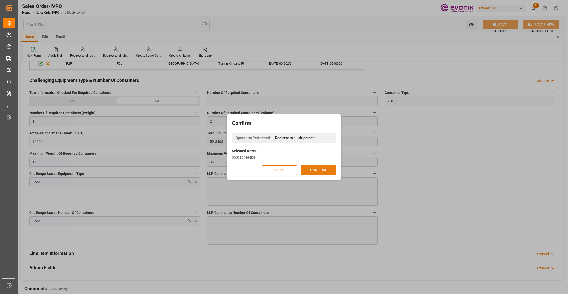
click at [303, 168] on button "CONFIRM" at bounding box center [318, 170] width 35 height 10
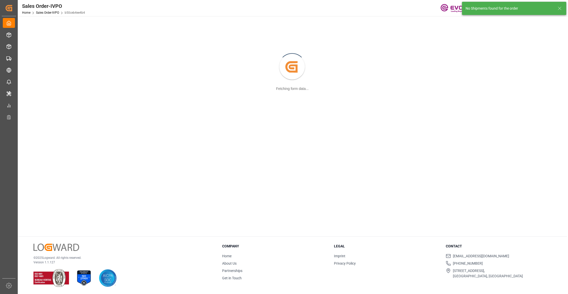
scroll to position [55, 0]
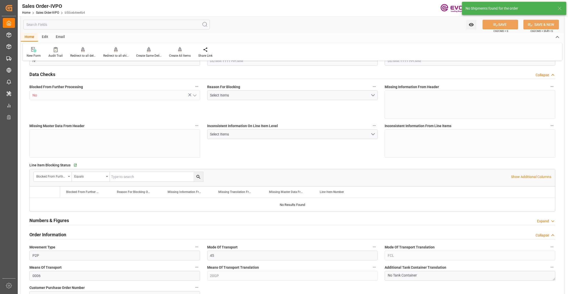
type input "CNTXG"
type input "0"
type input "1"
type input "2"
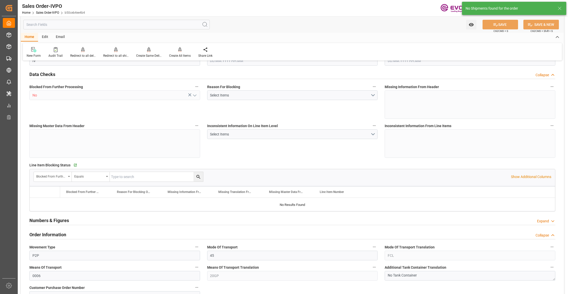
type input "16000"
type input "52.8408"
type input "17000"
type input "30"
type input "12.08.2025 13:25"
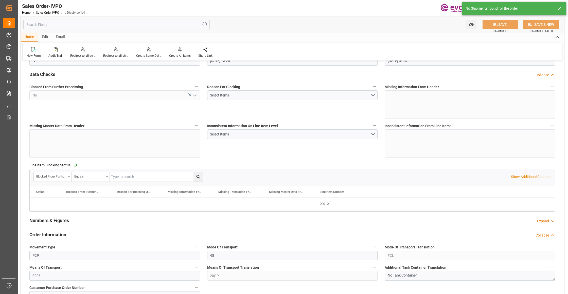
type input "02.09.2025 07:57"
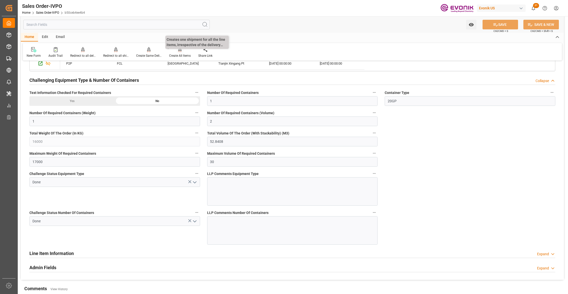
click at [183, 51] on div at bounding box center [180, 49] width 22 height 5
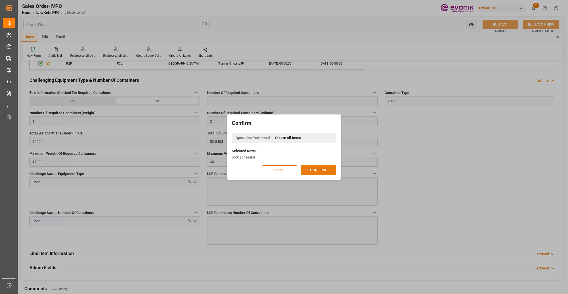
click at [325, 172] on button "CONFIRM" at bounding box center [318, 170] width 35 height 10
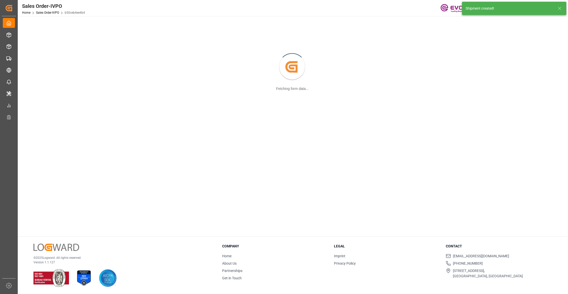
scroll to position [55, 0]
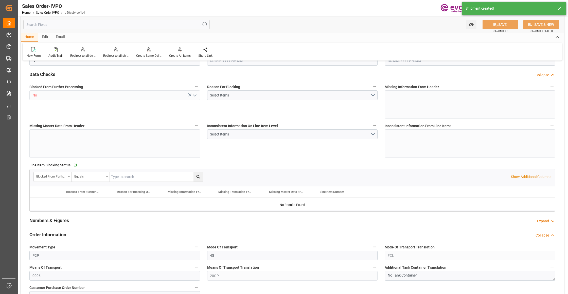
type input "CNTXG"
type input "0"
type input "1"
type input "2"
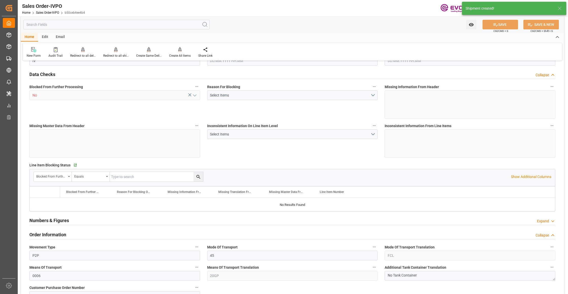
type input "16000"
type input "52.8408"
type input "17000"
type input "30"
type input "12.08.2025 13:25"
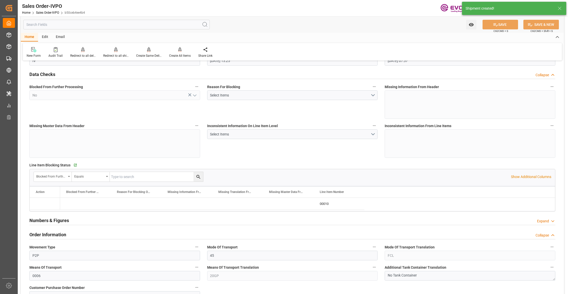
type input "02.09.2025 07:57"
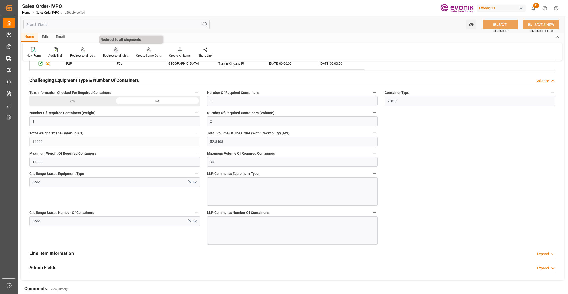
click at [117, 51] on div at bounding box center [115, 49] width 25 height 5
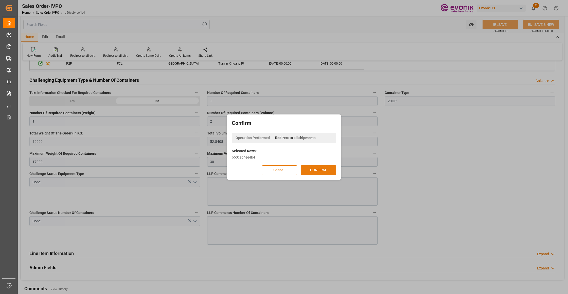
click at [320, 171] on button "CONFIRM" at bounding box center [318, 170] width 35 height 10
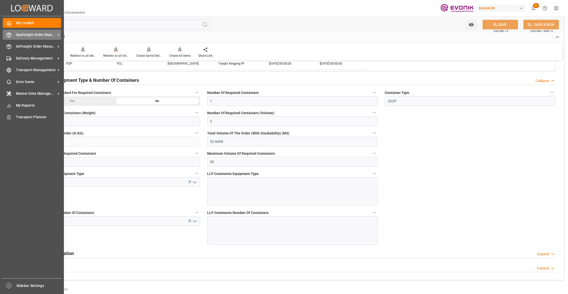
click at [31, 35] on span "Seafreight Order Management" at bounding box center [36, 34] width 40 height 5
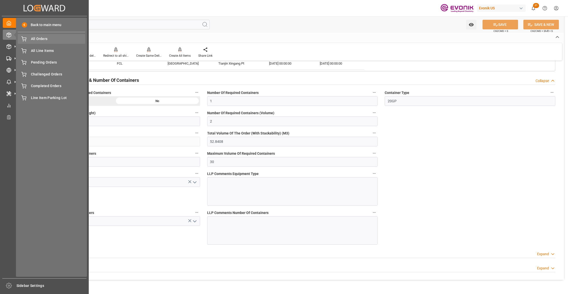
click at [52, 39] on span "All Orders" at bounding box center [58, 38] width 54 height 5
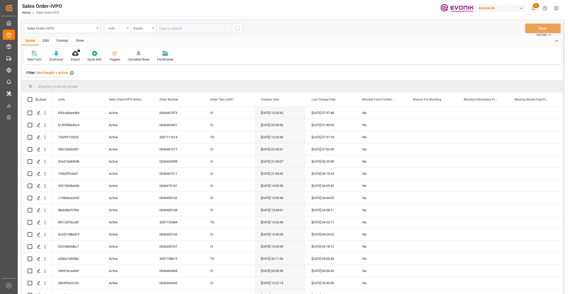
click at [118, 30] on div "code" at bounding box center [116, 28] width 17 height 6
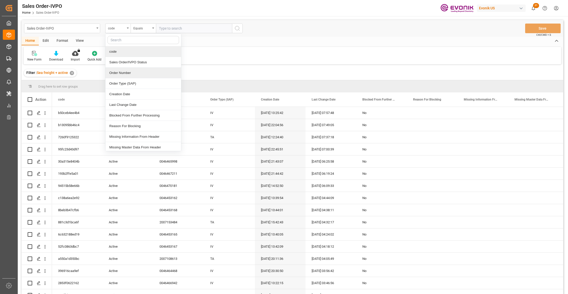
drag, startPoint x: 125, startPoint y: 73, endPoint x: 128, endPoint y: 69, distance: 5.0
click at [125, 73] on div "Order Number" at bounding box center [143, 73] width 76 height 11
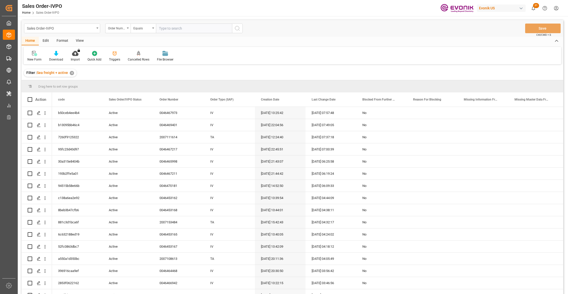
click at [176, 28] on input "text" at bounding box center [194, 29] width 76 height 10
paste input "2006968665"
type input "2006968665"
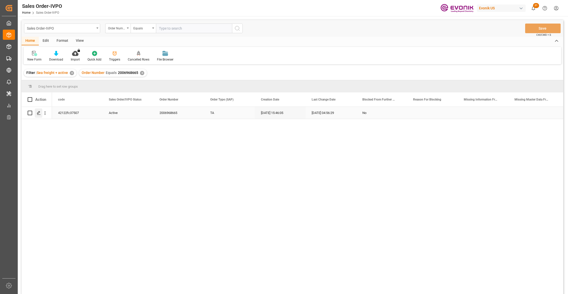
click at [38, 111] on icon "Press SPACE to select this row." at bounding box center [39, 113] width 4 height 4
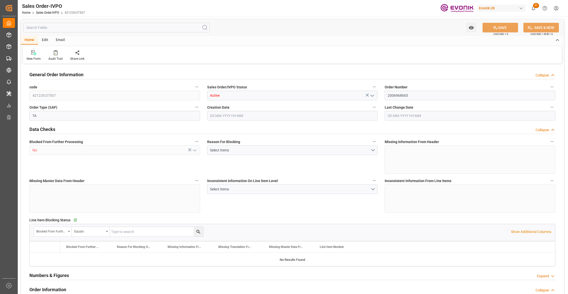
type input "COCTG"
type input "0"
type input "1"
type input "2"
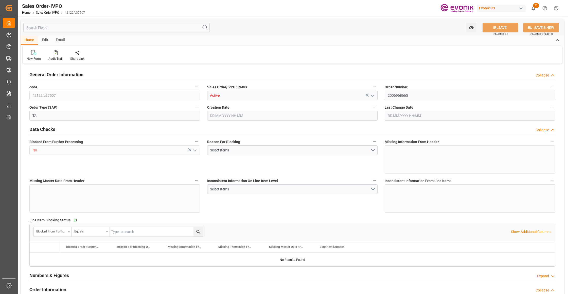
type input "18568"
type input "109.136"
type input "19000"
type input "60"
type input "21.04.2025 15:46"
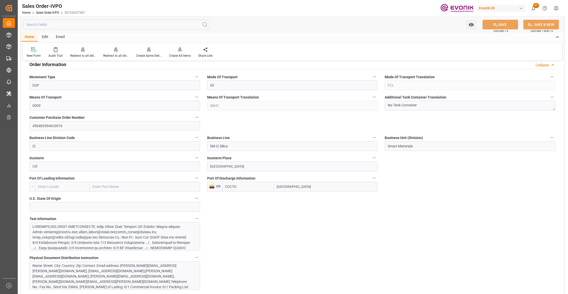
scroll to position [338, 0]
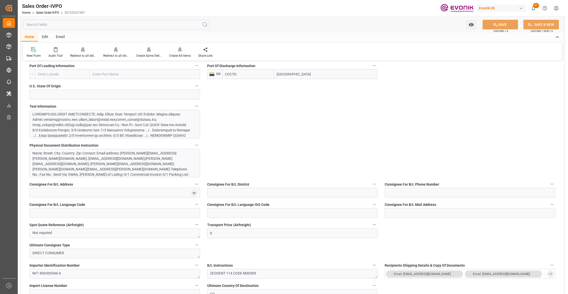
click at [150, 123] on div at bounding box center [112, 157] width 160 height 90
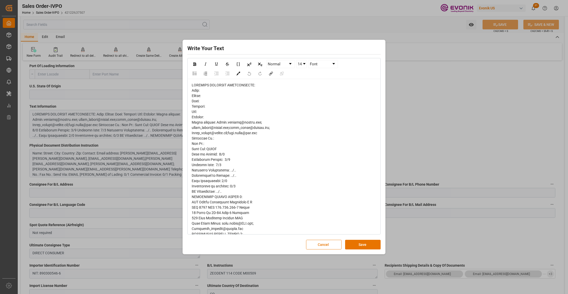
click at [205, 226] on div "rdw-editor" at bounding box center [284, 240] width 185 height 314
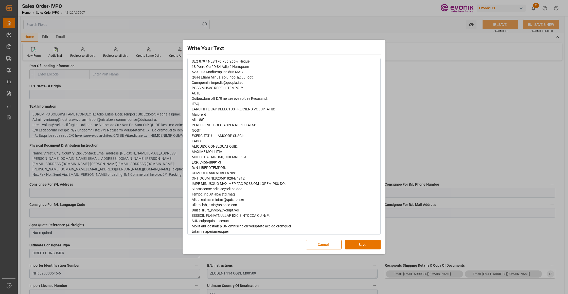
scroll to position [162, 0]
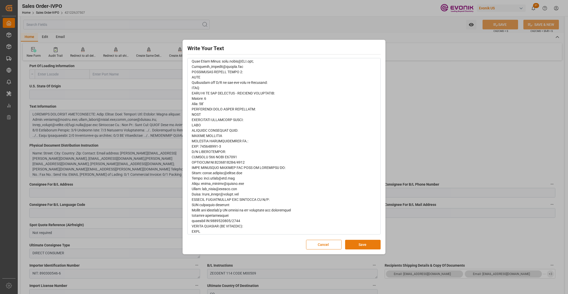
click at [376, 245] on button "Save" at bounding box center [362, 245] width 35 height 10
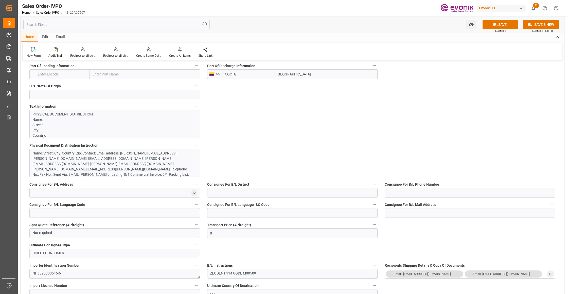
click at [100, 165] on div "Name: Street: City: Country: Zip: Contact: Email address: Heidi.barhydt@evonik.…" at bounding box center [112, 169] width 160 height 37
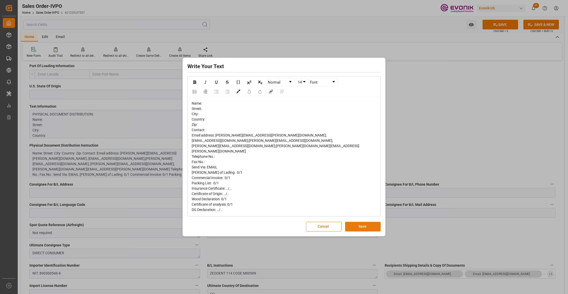
click at [372, 223] on button "Save" at bounding box center [362, 227] width 35 height 10
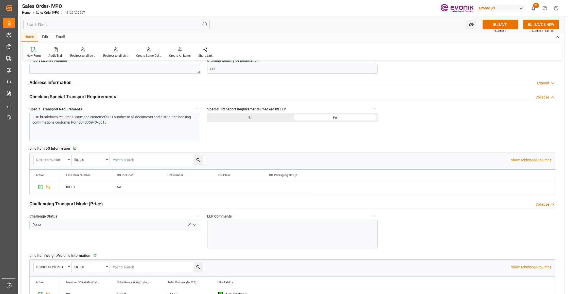
scroll to position [676, 0]
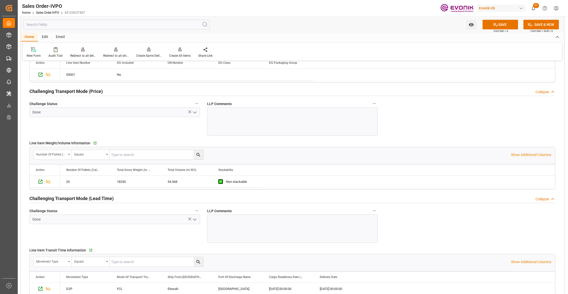
click at [194, 113] on icon "open menu" at bounding box center [195, 112] width 6 height 6
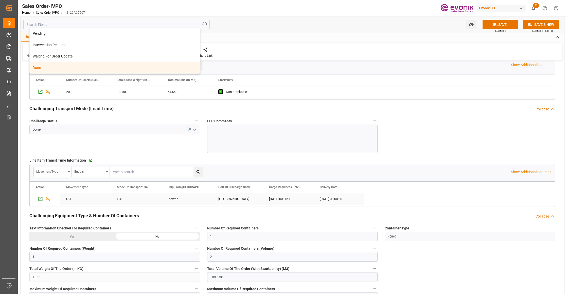
scroll to position [878, 0]
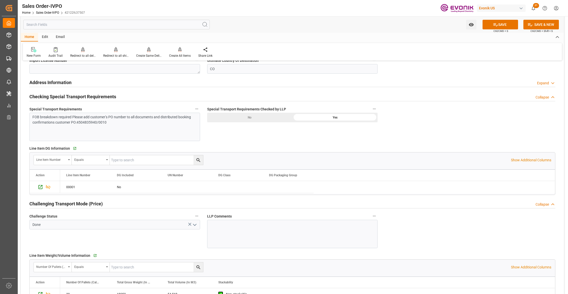
scroll to position [676, 0]
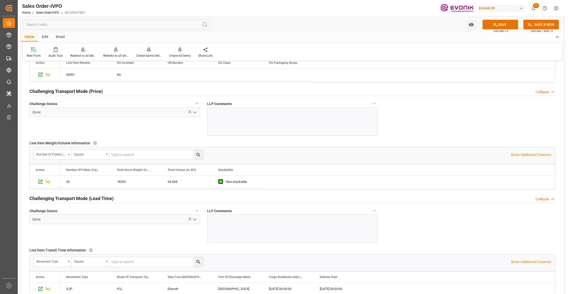
click at [193, 114] on icon "open menu" at bounding box center [195, 112] width 6 height 6
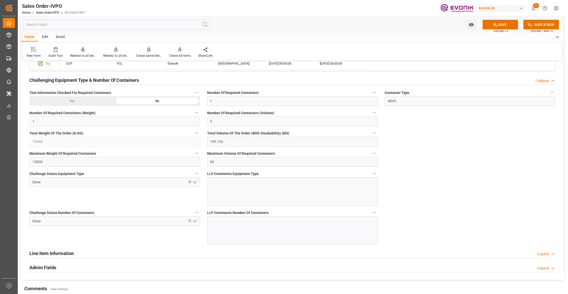
scroll to position [788, 0]
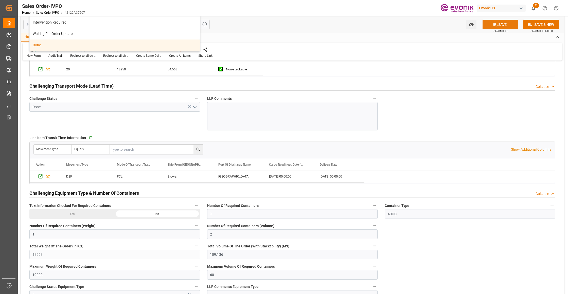
click at [507, 26] on button "SAVE" at bounding box center [499, 25] width 35 height 10
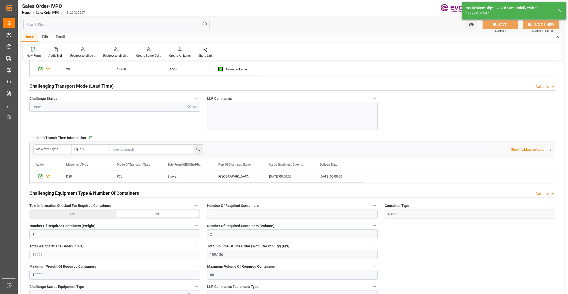
type input "02.09.2025 08:05"
click at [175, 51] on div at bounding box center [180, 49] width 22 height 5
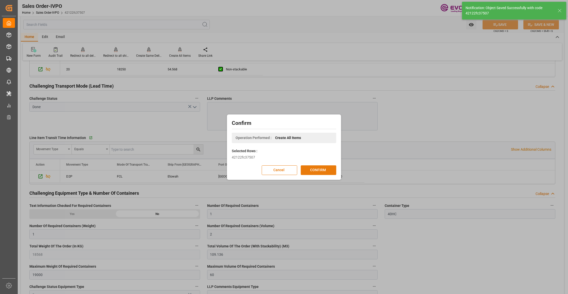
click at [316, 171] on button "CONFIRM" at bounding box center [318, 170] width 35 height 10
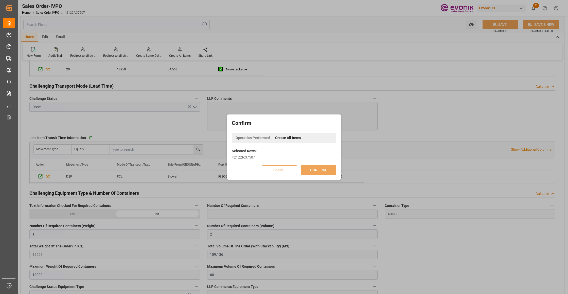
scroll to position [55, 0]
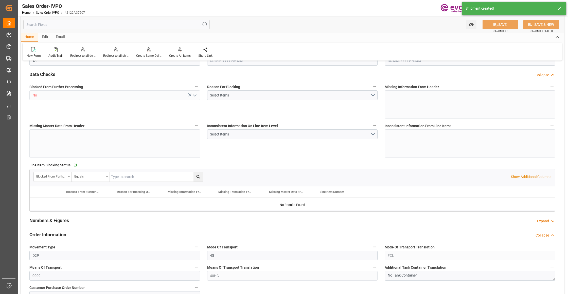
type input "COCTG"
type input "0"
type input "1"
type input "2"
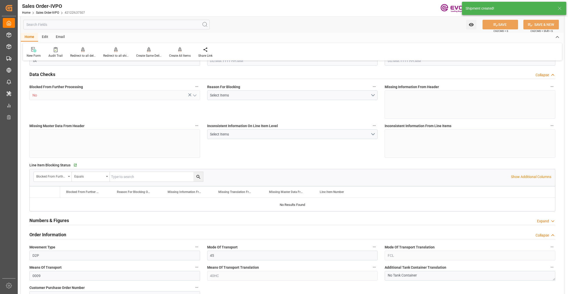
type input "18568"
type input "109.136"
type input "19000"
type input "60"
type input "21.04.2025 15:46"
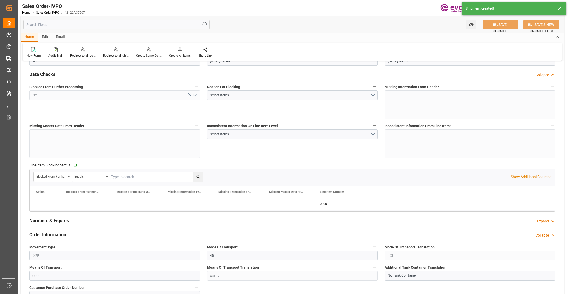
type input "02.09.2025 08:06"
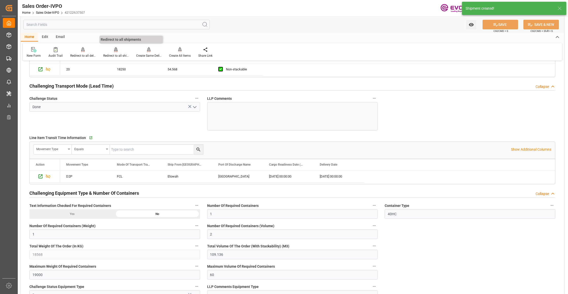
click at [115, 51] on icon at bounding box center [116, 49] width 4 height 4
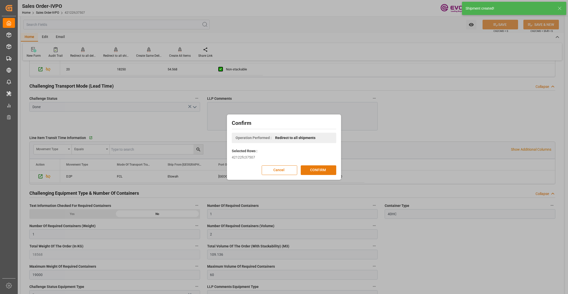
click at [314, 170] on button "CONFIRM" at bounding box center [318, 170] width 35 height 10
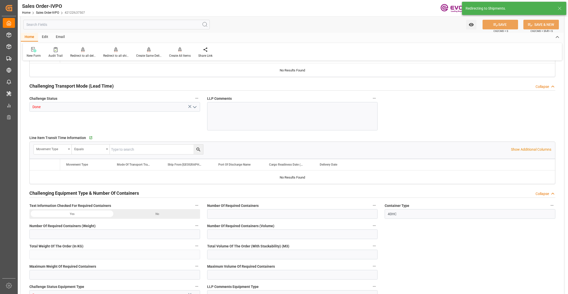
type input "COCTG"
type input "0"
type input "1"
type input "2"
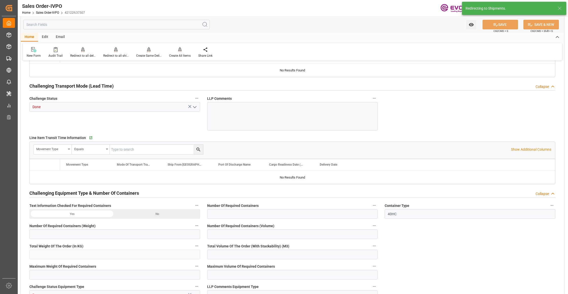
type input "18568"
type input "109.136"
type input "19000"
type input "60"
type input "21.04.2025 15:46"
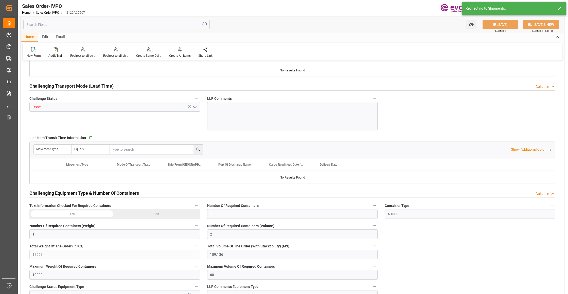
type input "02.09.2025 08:06"
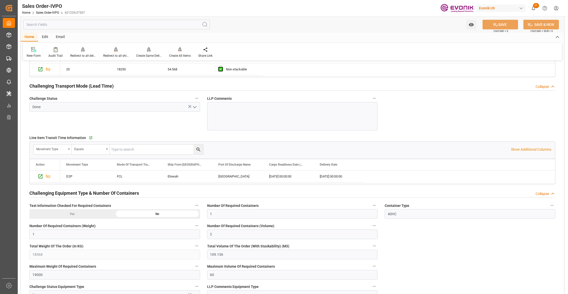
scroll to position [676, 0]
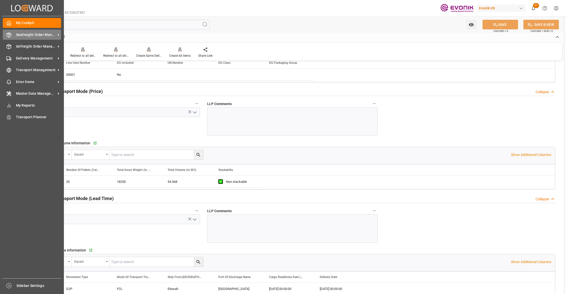
click at [35, 34] on span "Seafreight Order Management" at bounding box center [36, 34] width 40 height 5
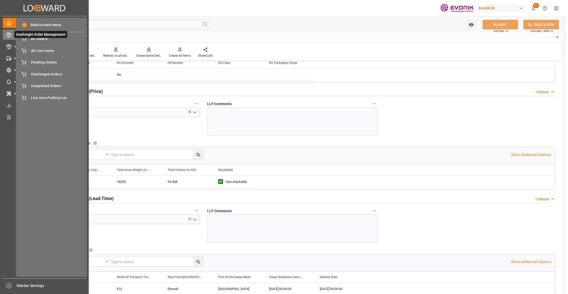
click at [42, 38] on span "Seafreight Order Management" at bounding box center [40, 34] width 53 height 7
click at [43, 41] on span "All Orders" at bounding box center [58, 38] width 54 height 5
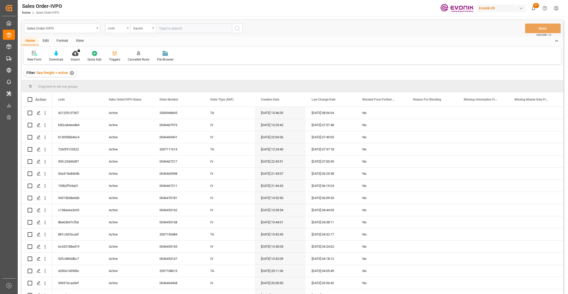
click at [118, 30] on div "code" at bounding box center [116, 28] width 17 height 6
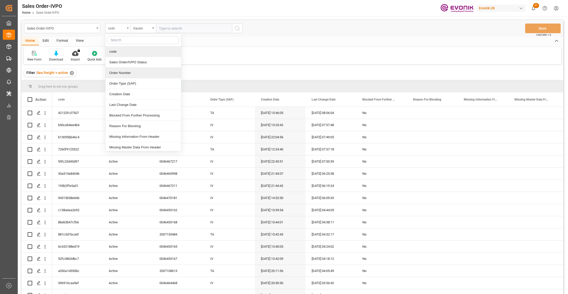
click at [130, 73] on div "Order Number" at bounding box center [143, 73] width 76 height 11
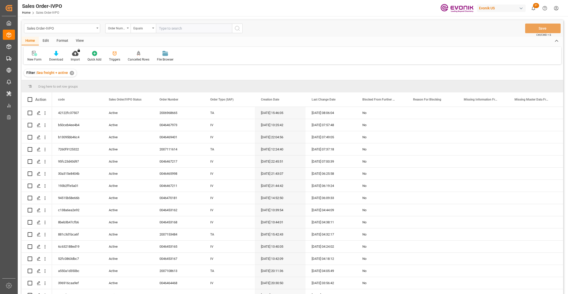
click at [176, 28] on input "text" at bounding box center [194, 29] width 76 height 10
paste input "0046469528"
type input "0046469528"
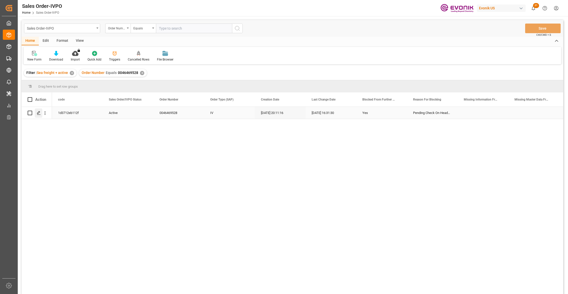
click at [38, 112] on icon "Press SPACE to select this row." at bounding box center [39, 113] width 4 height 4
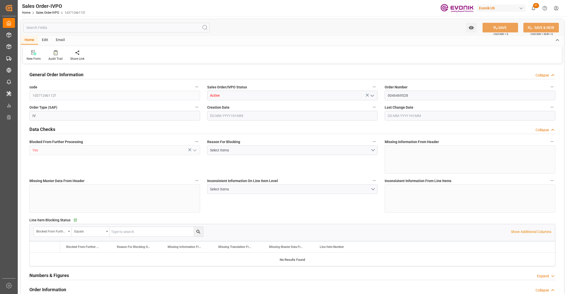
type input "KRPUS"
type input "0"
type input "1"
type input "2"
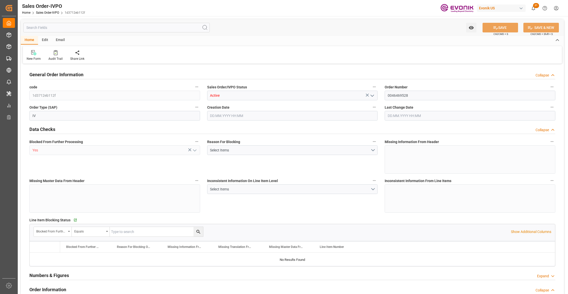
type input "16240"
type input "45.85"
type input "17000"
type input "30"
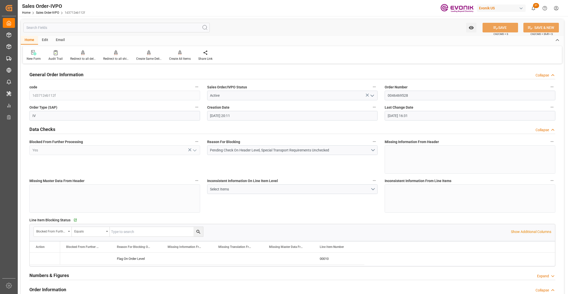
type input "20.08.2025 20:11"
type input "28.08.2025 16:31"
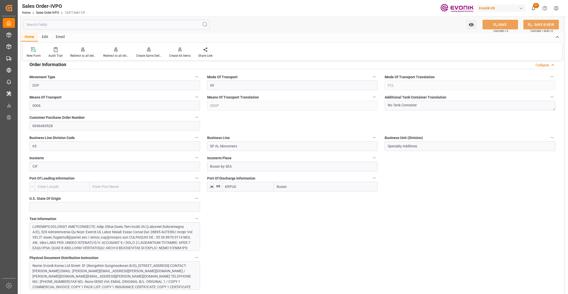
scroll to position [338, 0]
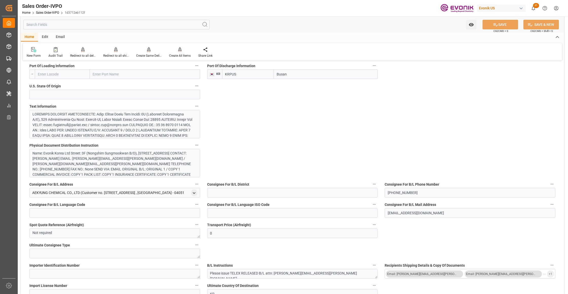
click at [154, 129] on div at bounding box center [112, 162] width 160 height 101
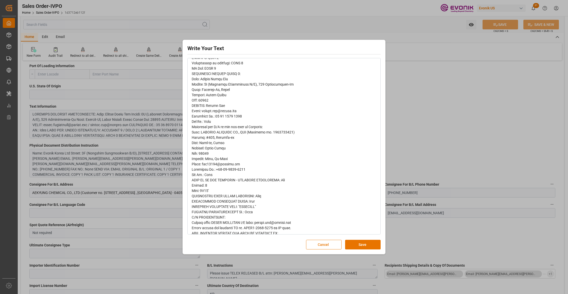
scroll to position [150, 0]
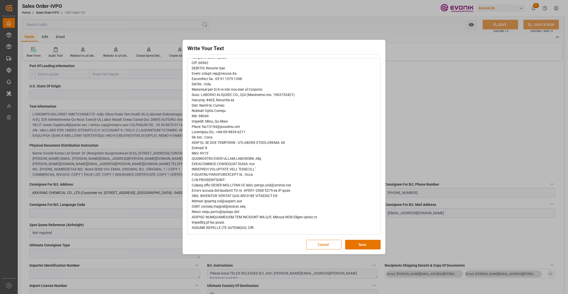
click at [359, 246] on button "Save" at bounding box center [362, 245] width 35 height 10
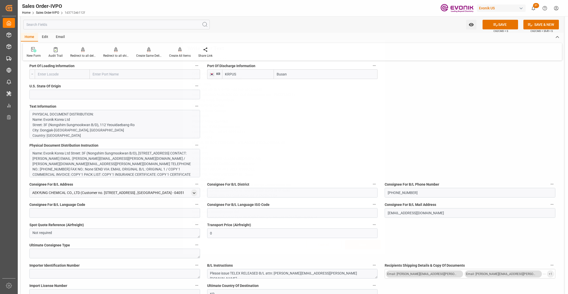
scroll to position [0, 0]
click at [98, 169] on div "Name: Evonik Korea Ltd Street: 3F (Nongshim Sungmookwan B/D), 112 Yeouidaebang-…" at bounding box center [112, 167] width 160 height 32
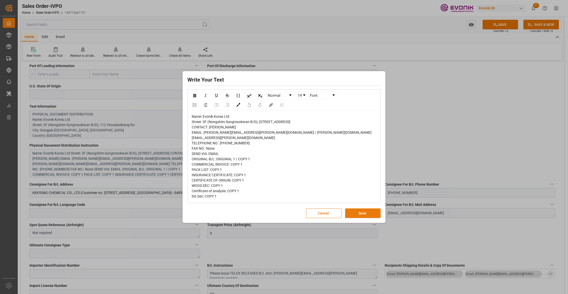
click at [360, 214] on button "Save" at bounding box center [362, 214] width 35 height 10
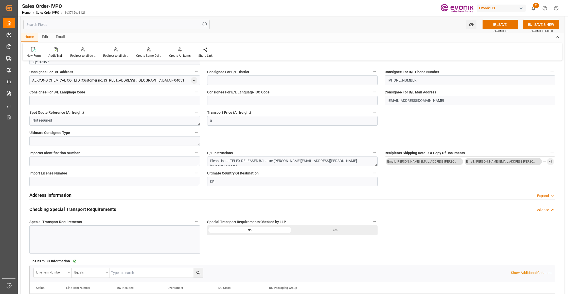
scroll to position [563, 0]
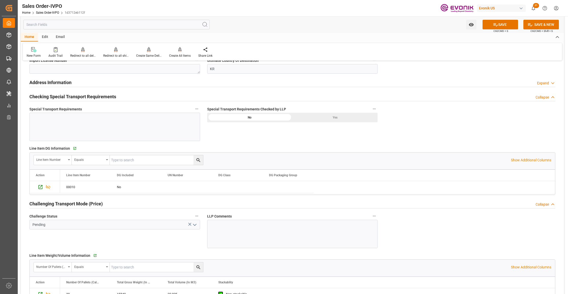
click at [340, 121] on div "Yes" at bounding box center [334, 118] width 85 height 10
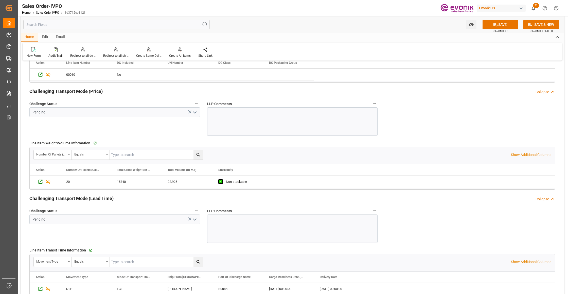
click at [195, 114] on icon "open menu" at bounding box center [195, 112] width 6 height 6
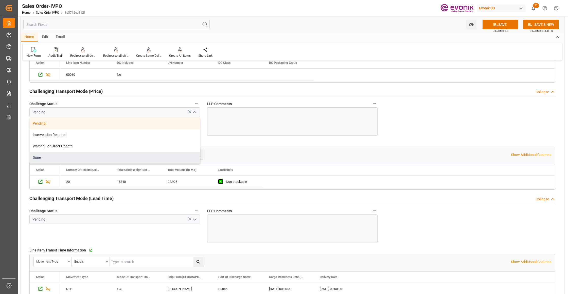
click at [48, 162] on div "Done" at bounding box center [115, 157] width 170 height 11
type input "Done"
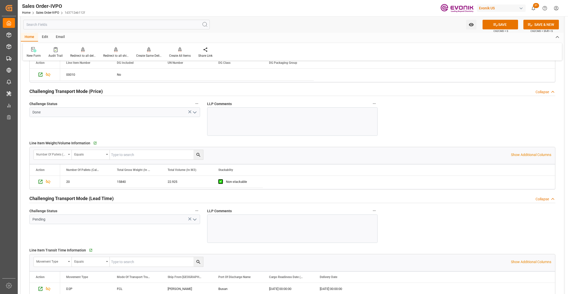
scroll to position [788, 0]
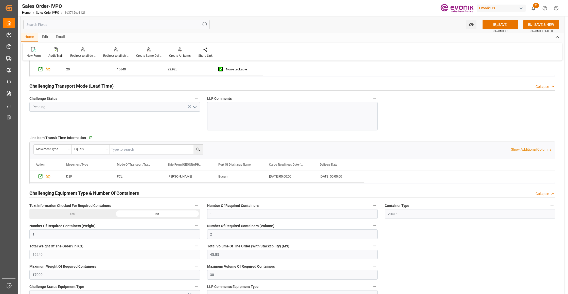
click at [197, 108] on icon "open menu" at bounding box center [195, 107] width 6 height 6
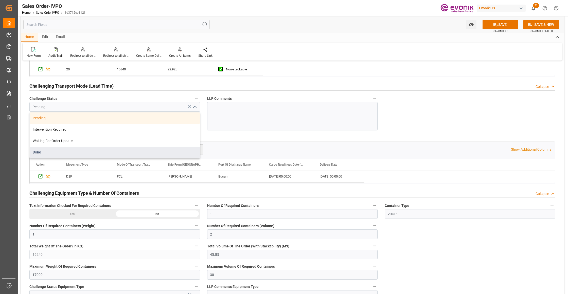
click at [56, 151] on div "Done" at bounding box center [115, 152] width 170 height 11
type input "Done"
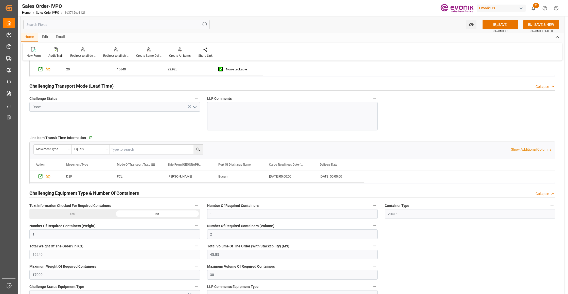
scroll to position [901, 0]
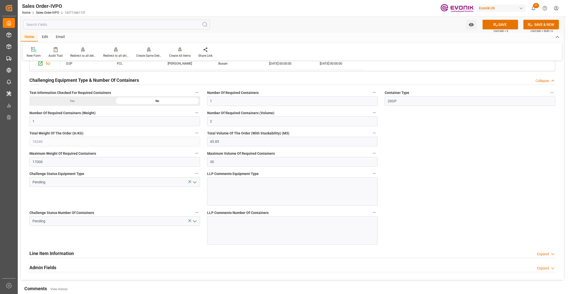
click at [195, 185] on icon "open menu" at bounding box center [195, 182] width 6 height 6
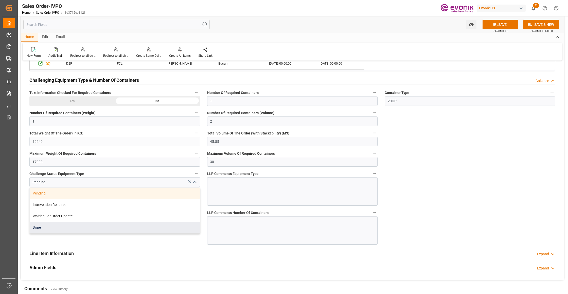
click at [60, 229] on div "Done" at bounding box center [115, 227] width 170 height 11
type input "Done"
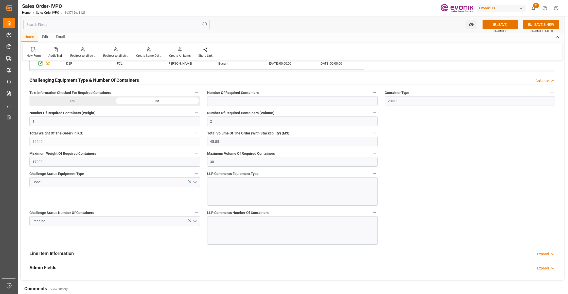
click at [194, 222] on polyline "open menu" at bounding box center [194, 222] width 3 height 2
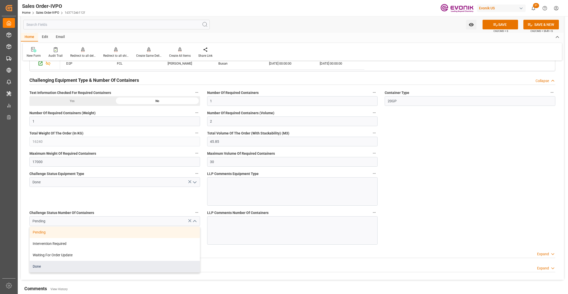
click at [49, 270] on div "Done" at bounding box center [115, 266] width 170 height 11
type input "Done"
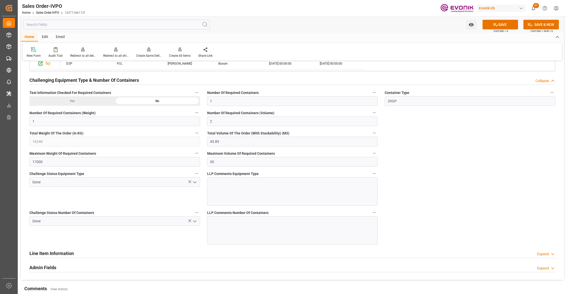
click at [499, 25] on button "SAVE" at bounding box center [499, 25] width 35 height 10
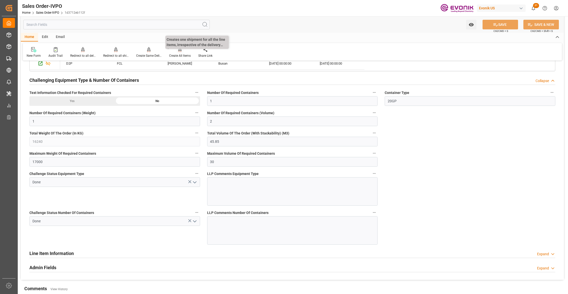
click at [179, 52] on div "Create All Items" at bounding box center [179, 52] width 29 height 11
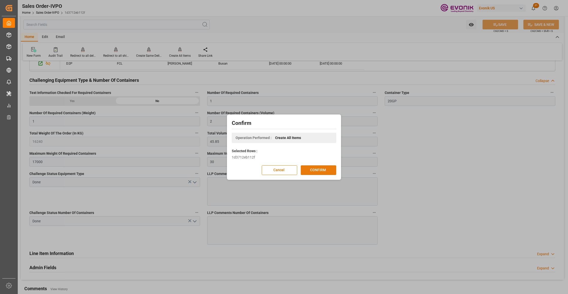
click at [316, 167] on button "CONFIRM" at bounding box center [318, 170] width 35 height 10
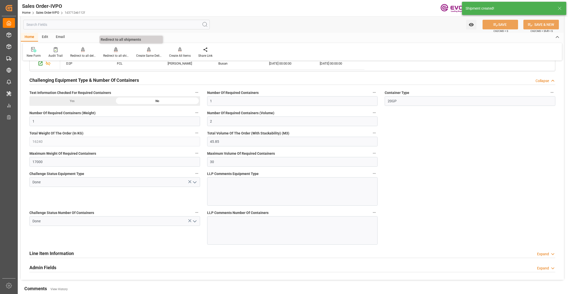
click at [112, 52] on div at bounding box center [115, 49] width 25 height 5
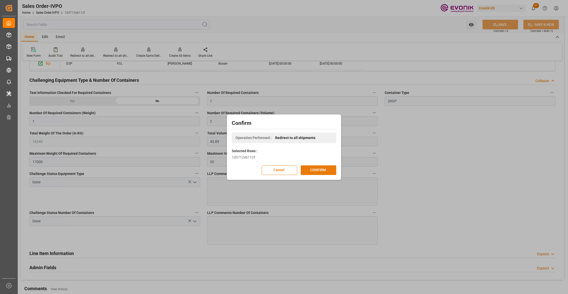
click at [320, 171] on button "CONFIRM" at bounding box center [318, 170] width 35 height 10
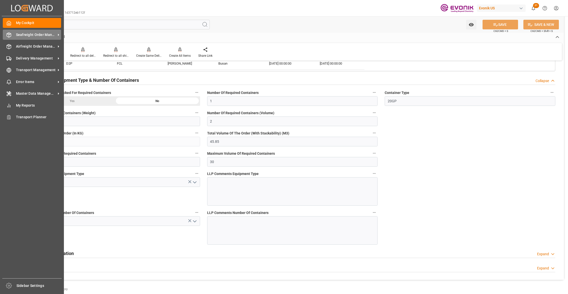
click at [25, 35] on span "Seafreight Order Management" at bounding box center [36, 34] width 40 height 5
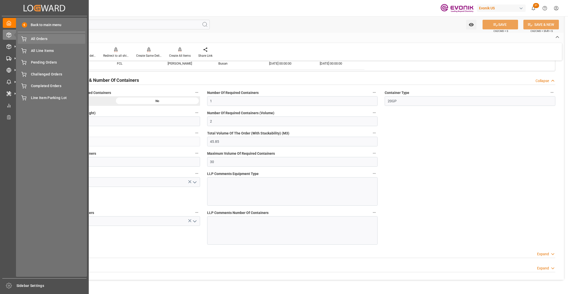
click at [38, 41] on span "All Orders" at bounding box center [58, 38] width 54 height 5
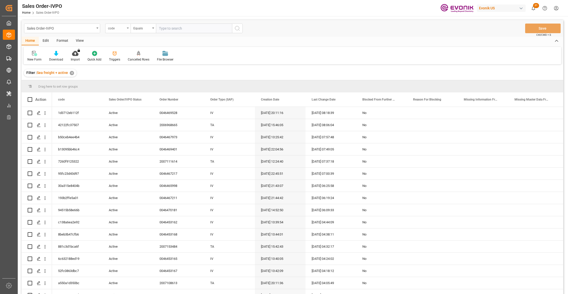
drag, startPoint x: 117, startPoint y: 27, endPoint x: 116, endPoint y: 31, distance: 4.6
click at [118, 29] on div "code" at bounding box center [116, 28] width 17 height 6
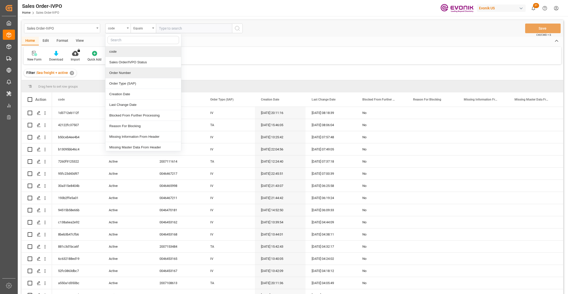
click at [129, 72] on div "Order Number" at bounding box center [143, 73] width 76 height 11
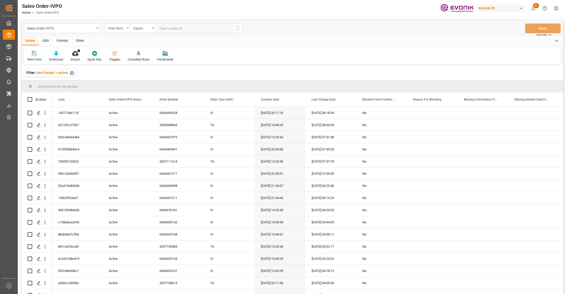
click at [172, 28] on input "text" at bounding box center [194, 29] width 76 height 10
paste input "0046467180"
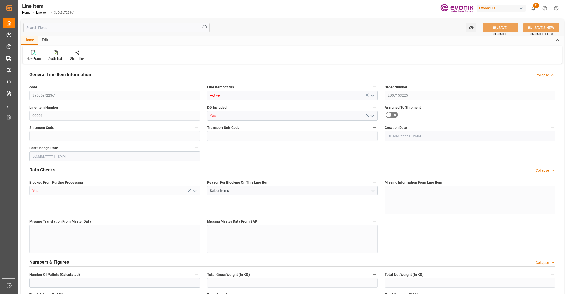
type input "19"
type input "19345.04"
type input "19000"
type input "0"
type input "760"
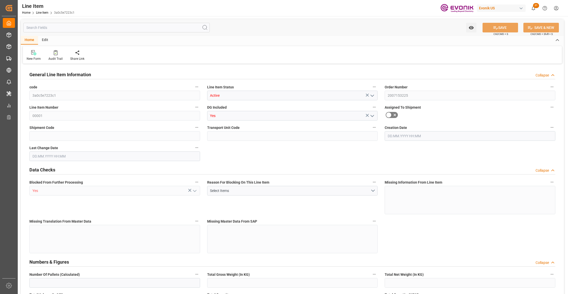
type input "17100"
type input "760"
type input "19345.04"
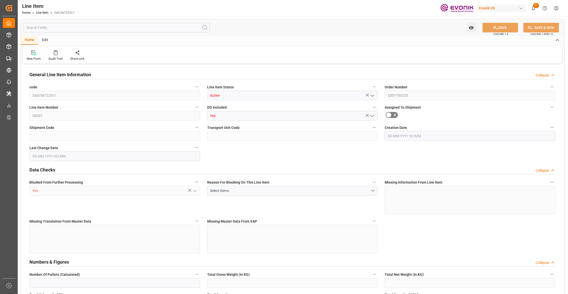
type input "19801.04"
type input "19000"
type input "0"
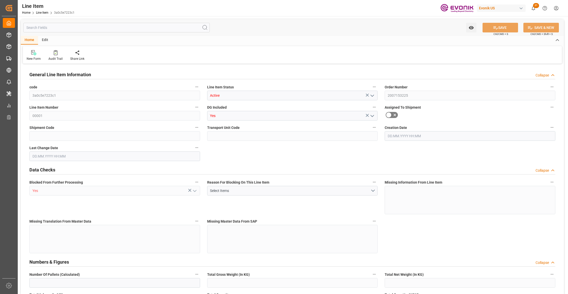
type input "0"
type input "[DATE] 12:31"
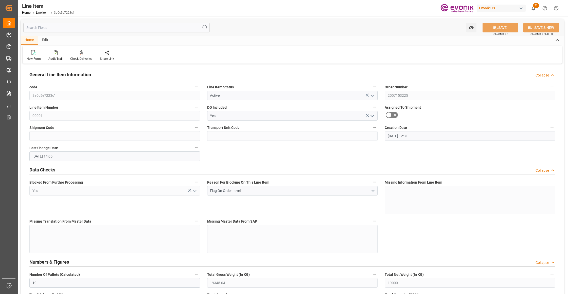
type input "29.08.2025 14:05"
type input "29.09.2025"
type input "30.08.2025"
type input "25.08.2025"
click at [92, 28] on input "text" at bounding box center [116, 28] width 186 height 10
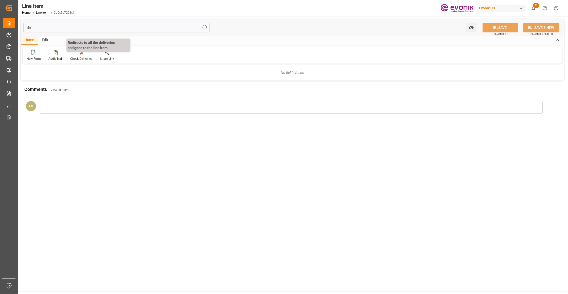
type input "ฟ"
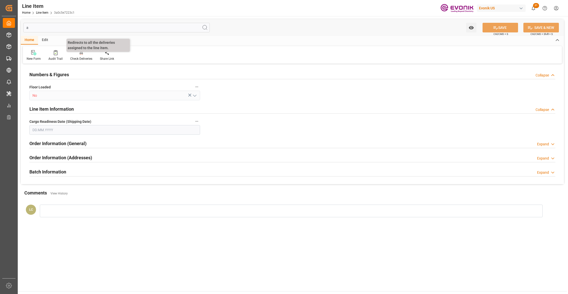
type input "ad"
type input "No"
type textarea "[EMAIL_ADDRESS][DOMAIN_NAME]"
type input "[EMAIL_ADDRESS][DOMAIN_NAME]"
type textarea "[PERSON_NAME][EMAIL_ADDRESS][PERSON_NAME][DOMAIN_NAME]"
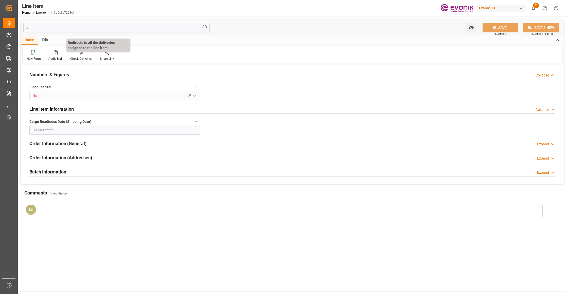
type input "30.08.2025"
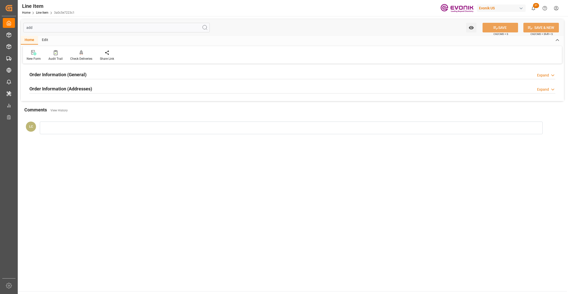
type input "add"
click at [131, 92] on div "Order Information (Addresses) Expand" at bounding box center [292, 89] width 526 height 10
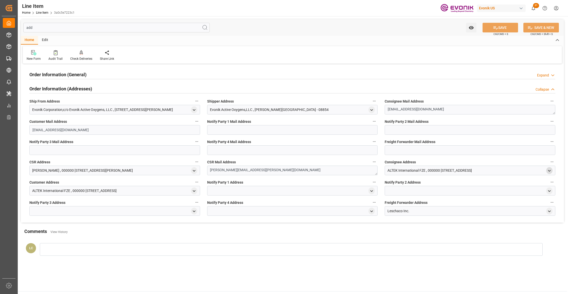
click at [550, 170] on icon "open menu" at bounding box center [549, 171] width 4 height 4
click at [194, 110] on polyline "open menu" at bounding box center [194, 109] width 2 height 1
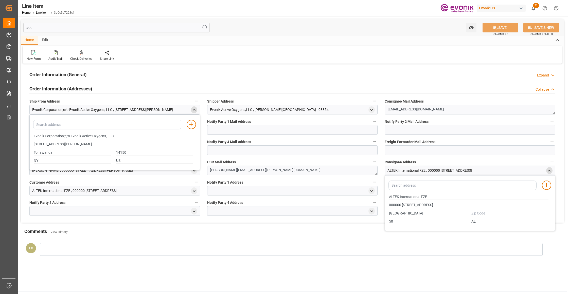
click at [194, 110] on icon "close menu" at bounding box center [194, 110] width 4 height 4
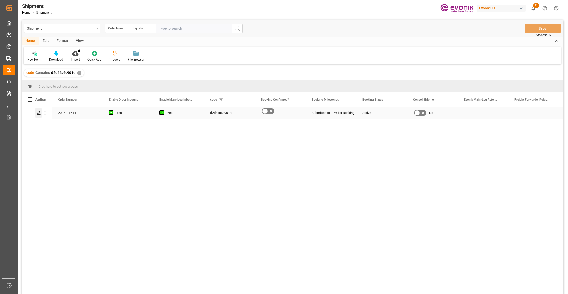
click at [40, 114] on icon "Press SPACE to select this row." at bounding box center [39, 113] width 4 height 4
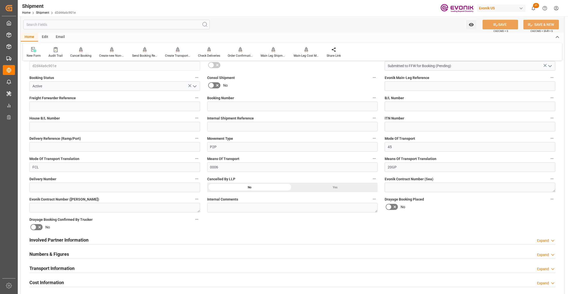
scroll to position [225, 0]
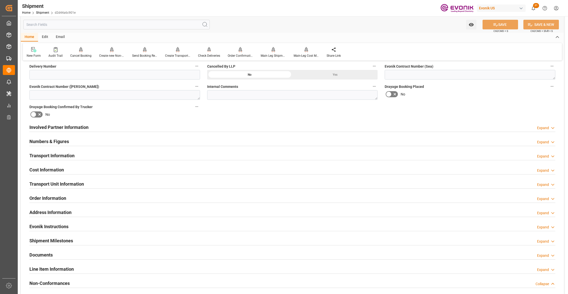
click at [262, 127] on div "Involved Partner Information Expand" at bounding box center [292, 127] width 526 height 10
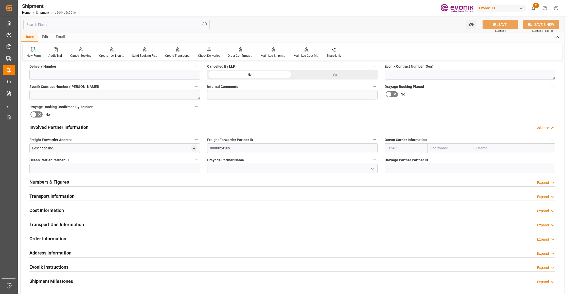
click at [438, 148] on input "text" at bounding box center [448, 148] width 43 height 10
type input "oocl"
click at [433, 159] on b "OOCL" at bounding box center [434, 159] width 9 height 4
type input "OOLU"
type input "OOCL"
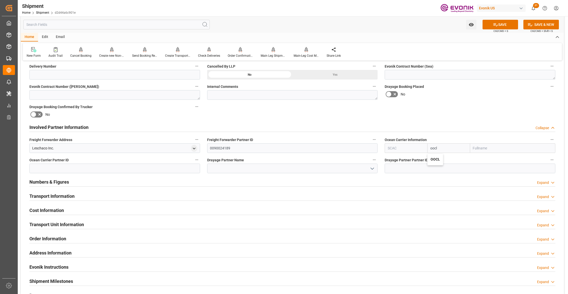
type input "Orient Overseas Container Line Ltd"
type input "OOCL"
click at [457, 115] on div "Booking Confirmation Milestone Bar Collapse Submitted to FFW for Booking (Pendi…" at bounding box center [292, 122] width 543 height 565
click at [505, 24] on button "SAVE" at bounding box center [499, 25] width 35 height 10
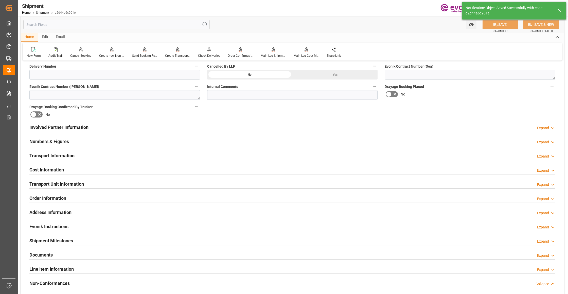
type input "0090109262"
drag, startPoint x: 244, startPoint y: 127, endPoint x: 218, endPoint y: 163, distance: 43.9
click at [244, 127] on div "Involved Partner Information Expand" at bounding box center [292, 127] width 526 height 10
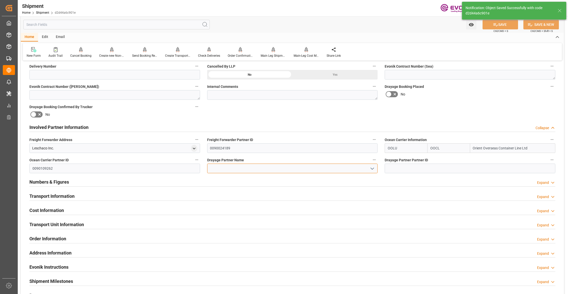
click at [223, 171] on input at bounding box center [292, 169] width 171 height 10
paste input "Pioneer"
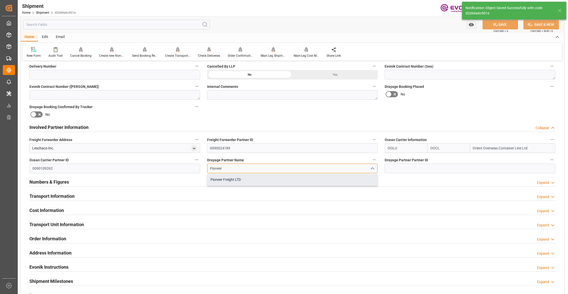
click at [246, 182] on div "Pioneer Freight LTD" at bounding box center [292, 179] width 170 height 11
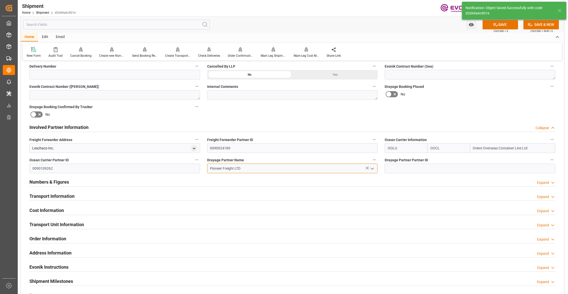
type input "Pioneer Freight LTD"
click at [454, 103] on div "Booking Confirmation Milestone Bar Collapse Submitted to FFW for Booking (Pendi…" at bounding box center [292, 122] width 543 height 565
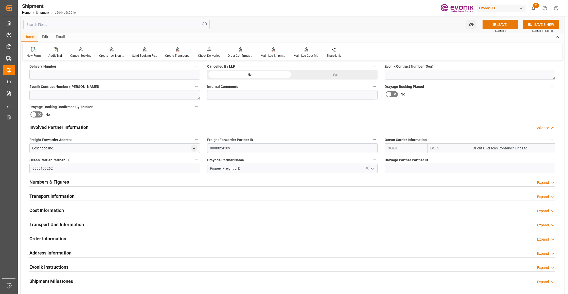
click at [506, 25] on button "SAVE" at bounding box center [499, 25] width 35 height 10
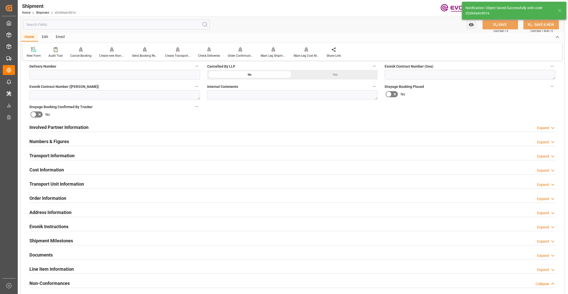
click at [96, 156] on div "Transport Information Expand" at bounding box center [292, 156] width 526 height 10
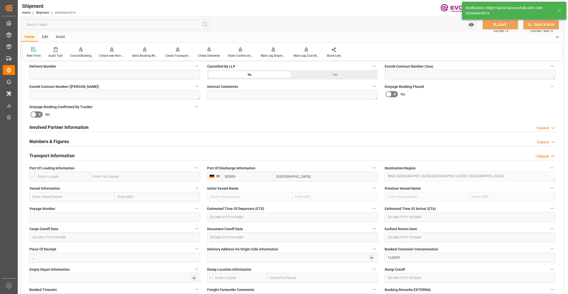
click at [79, 177] on input "text" at bounding box center [62, 177] width 55 height 10
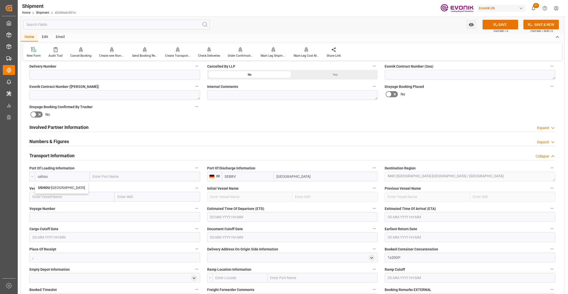
click at [55, 188] on span "USHOU - Houston" at bounding box center [61, 188] width 47 height 4
type input "USHOU"
type input "Houston"
type input "USHOU"
click at [65, 198] on input "text" at bounding box center [71, 197] width 85 height 10
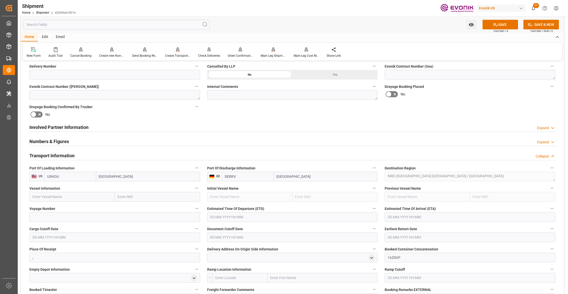
paste input "OOCL VERACRUZ / 013E"
click at [67, 197] on input "OOCL VERACRUZ / 013E" at bounding box center [71, 197] width 85 height 10
click at [69, 207] on span "OOCL VERACRUZ - 9979266" at bounding box center [63, 208] width 60 height 4
type input "OOCL VERACRUZ"
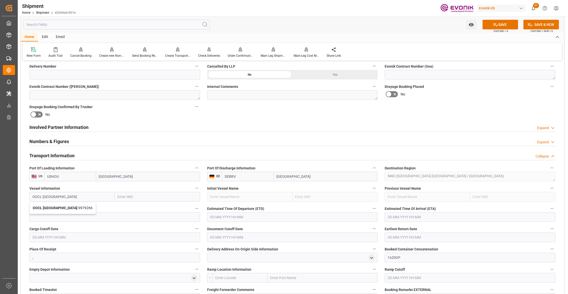
type input "9979266"
type input "OOCL VERACRUZ"
click at [75, 218] on input at bounding box center [114, 217] width 171 height 10
paste input "013E"
type input "013E"
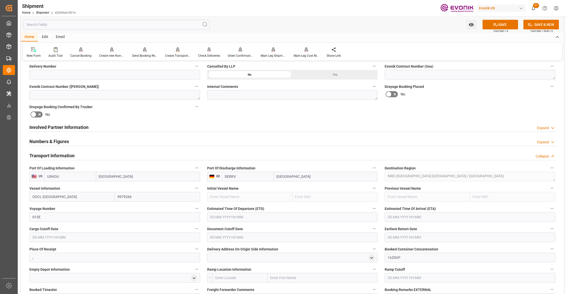
click at [241, 214] on input "text" at bounding box center [292, 217] width 171 height 10
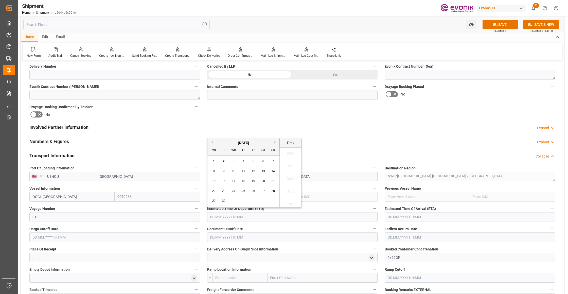
scroll to position [154, 0]
click at [275, 142] on button "Next Month" at bounding box center [275, 142] width 3 height 3
click at [222, 179] on div "14" at bounding box center [223, 181] width 6 height 6
type input "14.10.2025 00:00"
click at [420, 217] on input "text" at bounding box center [469, 217] width 171 height 10
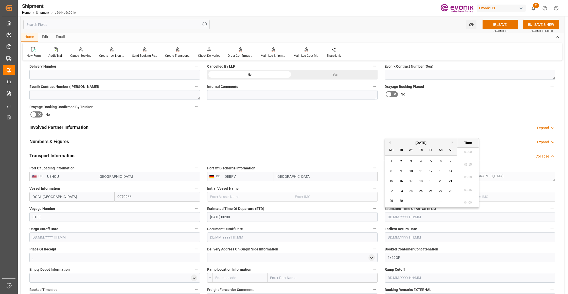
click at [452, 142] on button "Next Month" at bounding box center [452, 142] width 3 height 3
click at [391, 180] on span "10" at bounding box center [390, 181] width 3 height 4
type input "10.11.2025 00:00"
click at [155, 235] on input "text" at bounding box center [114, 238] width 171 height 10
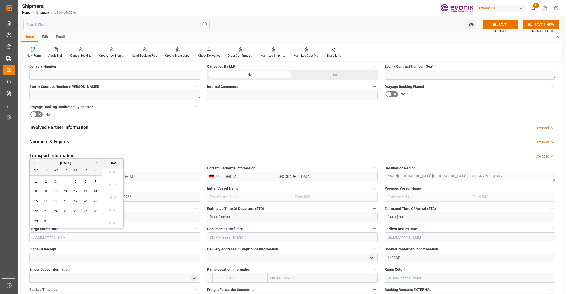
click at [96, 162] on div "[DATE]" at bounding box center [66, 163] width 72 height 5
click at [98, 162] on button "Next Month" at bounding box center [97, 162] width 3 height 3
click at [55, 180] on span "1" at bounding box center [56, 182] width 2 height 4
type input "01.10.2025 00:00"
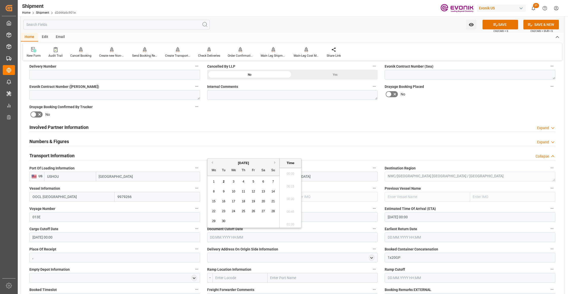
click at [246, 235] on input "text" at bounding box center [292, 238] width 171 height 10
click at [275, 162] on button "Next Month" at bounding box center [275, 162] width 3 height 3
click at [235, 181] on div "1" at bounding box center [233, 182] width 6 height 6
type input "01.10.2025 00:00"
click at [423, 237] on input "text" at bounding box center [469, 238] width 171 height 10
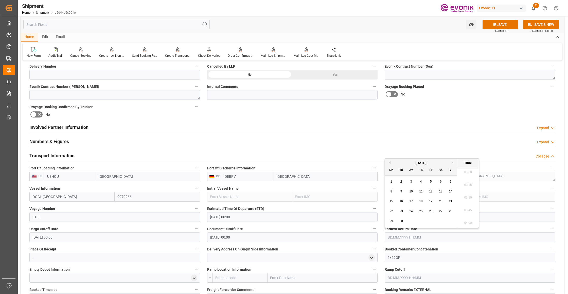
click at [452, 162] on button "Next Month" at bounding box center [452, 162] width 3 height 3
click at [409, 180] on div "1" at bounding box center [411, 182] width 6 height 6
type input "01.10.2025 00:00"
click at [461, 101] on div "Drayage Booking Placed No" at bounding box center [470, 91] width 178 height 20
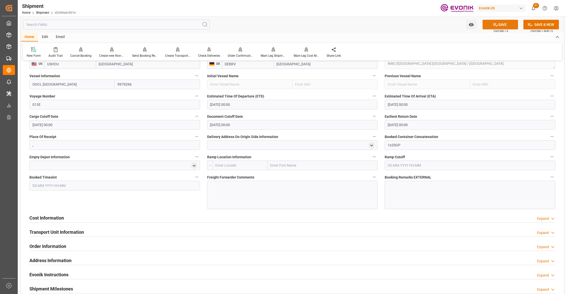
click at [505, 23] on button "SAVE" at bounding box center [499, 25] width 35 height 10
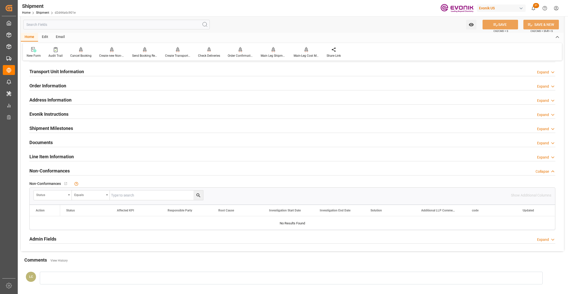
scroll to position [225, 0]
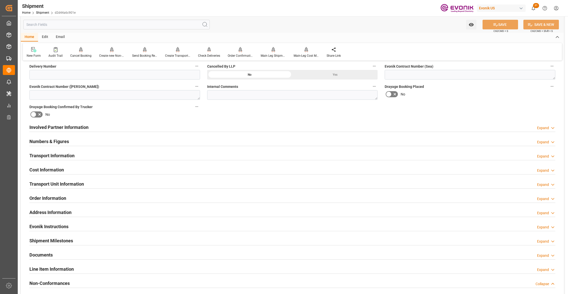
click at [93, 165] on div "Cost Information Expand" at bounding box center [292, 170] width 526 height 10
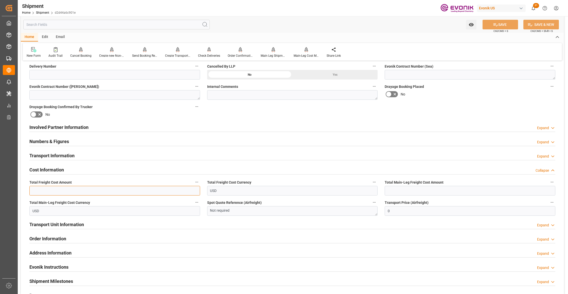
click at [138, 193] on input "text" at bounding box center [114, 191] width 171 height 10
type input "1025"
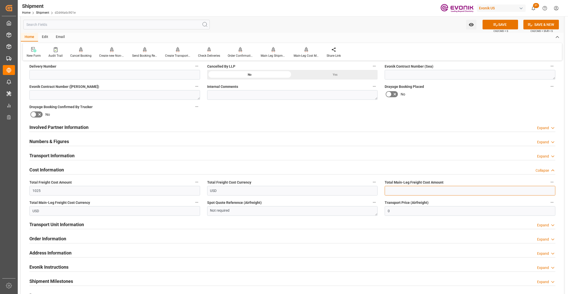
click at [406, 188] on input "text" at bounding box center [469, 191] width 171 height 10
type input "625"
click at [461, 101] on div "Drayage Booking Placed No" at bounding box center [470, 91] width 178 height 20
click at [505, 27] on button "SAVE" at bounding box center [499, 25] width 35 height 10
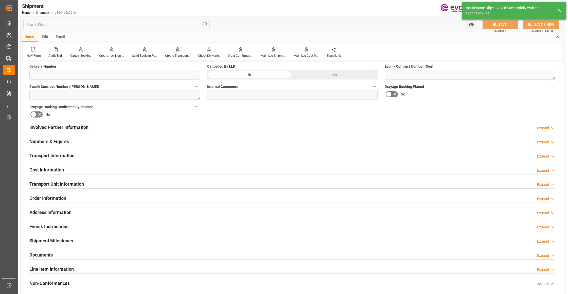
click at [95, 183] on div "Transport Unit Information Expand" at bounding box center [292, 184] width 526 height 10
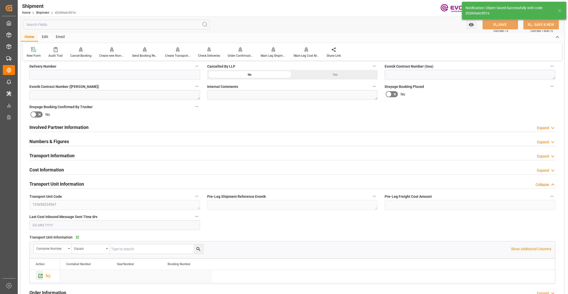
click at [39, 276] on icon "Press SPACE to select this row." at bounding box center [41, 276] width 4 height 4
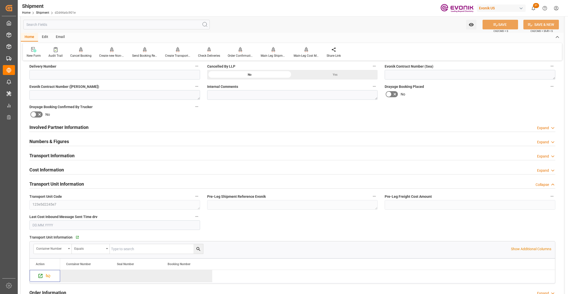
click at [169, 127] on div "Involved Partner Information Expand" at bounding box center [292, 127] width 526 height 10
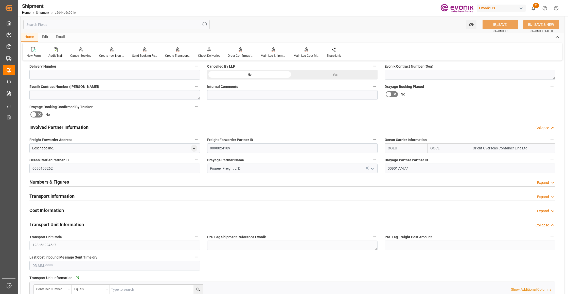
click at [135, 195] on div "Transport Information Expand" at bounding box center [292, 196] width 526 height 10
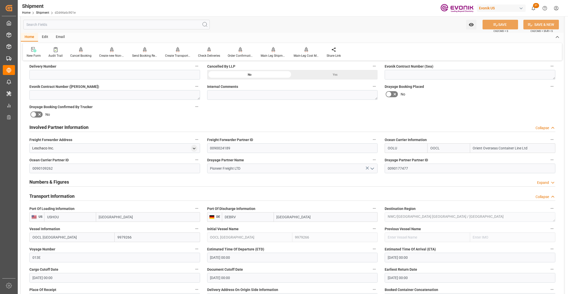
scroll to position [338, 0]
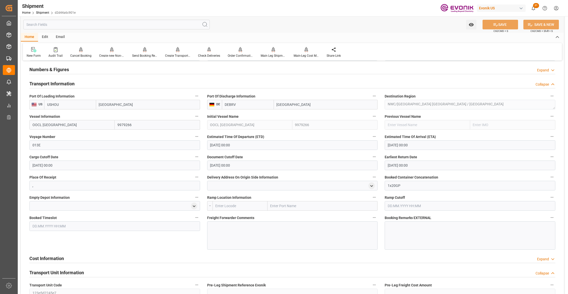
click at [406, 145] on input "10.11.2025 00:00" at bounding box center [469, 145] width 171 height 10
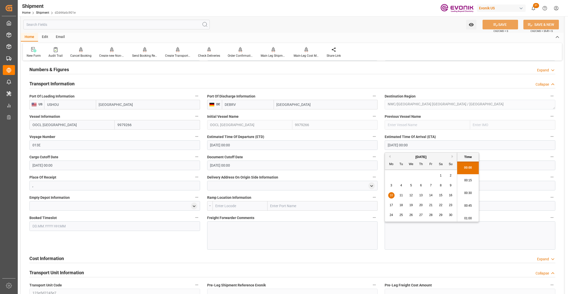
click at [440, 185] on span "8" at bounding box center [441, 186] width 2 height 4
type input "08.11.2025 00:00"
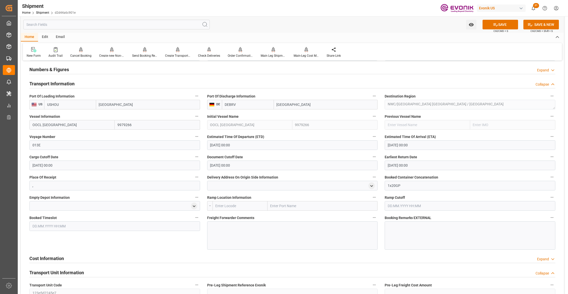
click at [180, 240] on div "Booked Timeslot" at bounding box center [115, 232] width 178 height 39
click at [501, 23] on button "SAVE" at bounding box center [499, 25] width 35 height 10
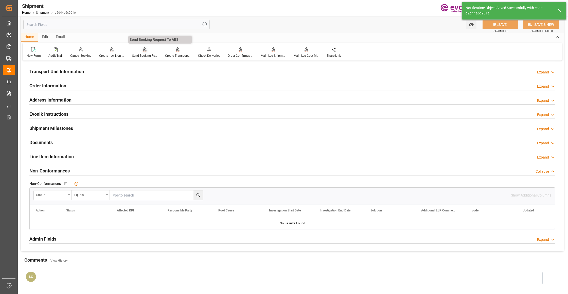
click at [145, 52] on icon at bounding box center [145, 49] width 4 height 5
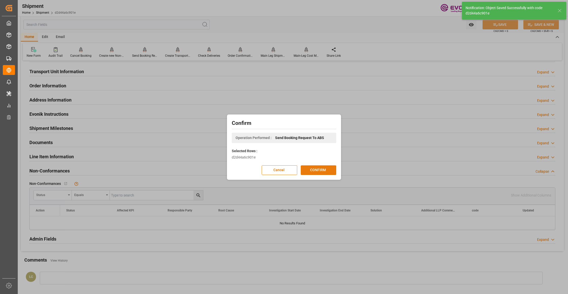
click at [328, 170] on button "CONFIRM" at bounding box center [318, 170] width 35 height 10
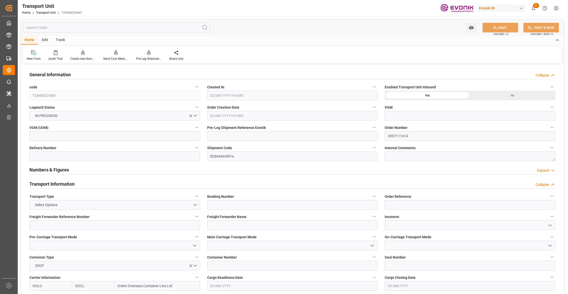
type input "OOCL"
type input "Orient Overseas Container Line Ltd"
type input "USHOU"
type input "DEBRV"
type input "16000"
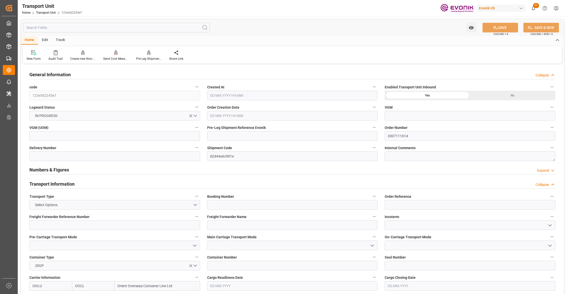
type input "[DATE] 07:37"
type input "10.11.2025"
type input "14.10.2025 00:00"
type input "10.11.2025 00:00"
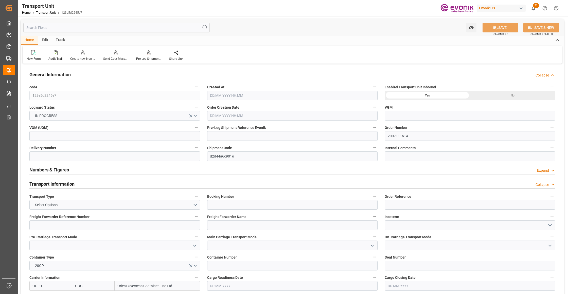
type input "10.11.2025 00:00"
type input "01.10.2025 00:00"
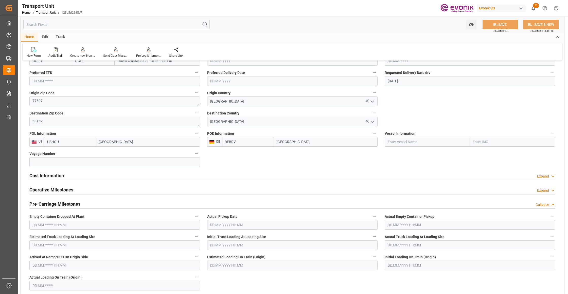
click at [117, 175] on div "Cost Information Expand" at bounding box center [292, 176] width 526 height 10
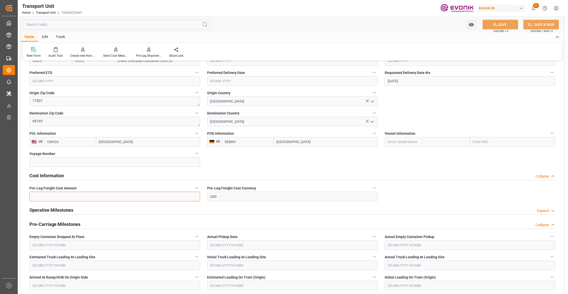
click at [94, 194] on input "text" at bounding box center [114, 197] width 171 height 10
type input "400"
click at [501, 24] on button "SAVE" at bounding box center [499, 25] width 35 height 10
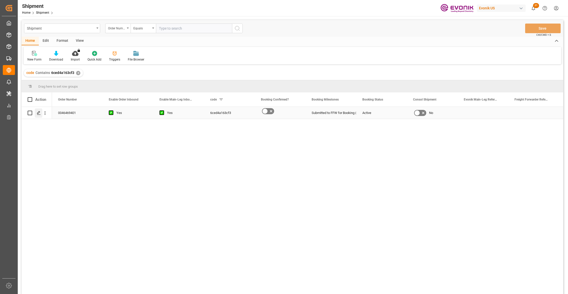
click at [41, 115] on icon "Press SPACE to select this row." at bounding box center [39, 113] width 4 height 4
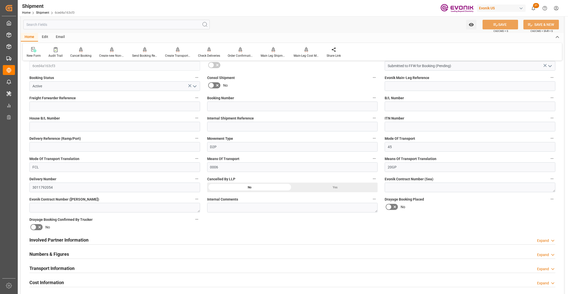
scroll to position [225, 0]
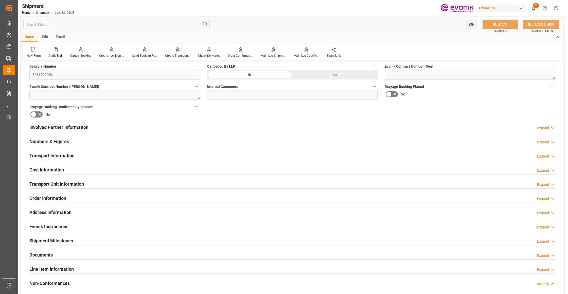
click at [296, 126] on div "Involved Partner Information Expand" at bounding box center [292, 127] width 526 height 10
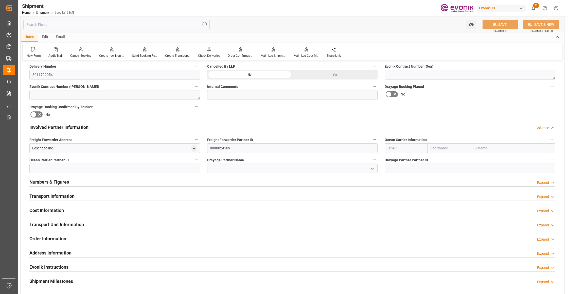
click at [458, 147] on input "text" at bounding box center [448, 148] width 43 height 10
type input "hapag"
click at [440, 160] on b "Hapag Lloyd" at bounding box center [443, 161] width 27 height 9
type input "HLCU"
type input "Hapag Lloyd"
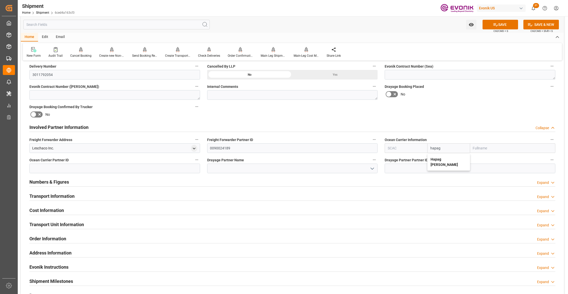
type input "Hapag Lloyd Aktiengesellschaft"
type input "Hapag Lloyd"
click at [478, 104] on div "Booking Confirmation Milestone Bar Collapse Submitted to FFW for Booking (Pendi…" at bounding box center [292, 122] width 543 height 565
click at [496, 24] on icon at bounding box center [495, 24] width 5 height 5
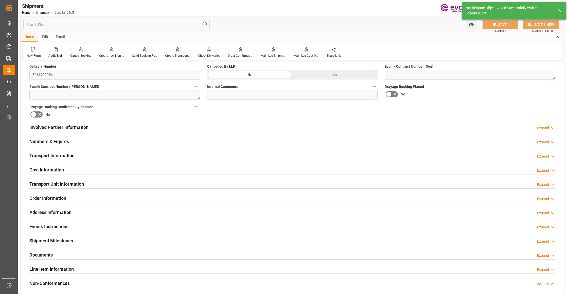
click at [277, 126] on div "Involved Partner Information Expand" at bounding box center [292, 127] width 526 height 10
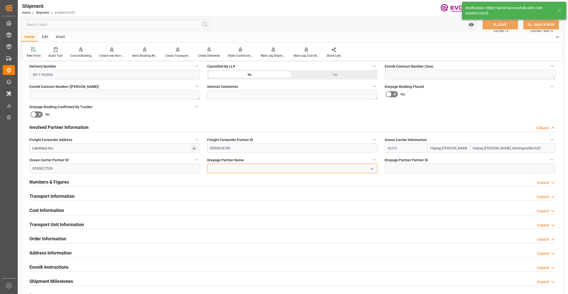
click at [218, 168] on input at bounding box center [292, 169] width 171 height 10
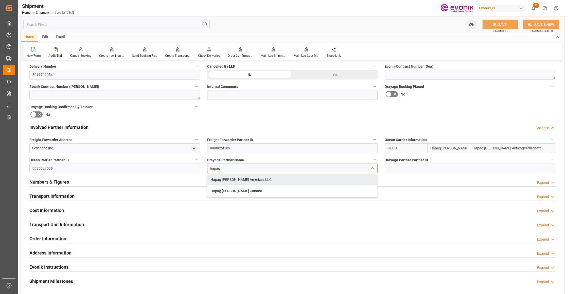
drag, startPoint x: 235, startPoint y: 181, endPoint x: 442, endPoint y: 142, distance: 211.3
click at [235, 181] on div "Hapag Lloyd Americas LLC" at bounding box center [292, 179] width 170 height 11
type input "Hapag Lloyd Americas LLC"
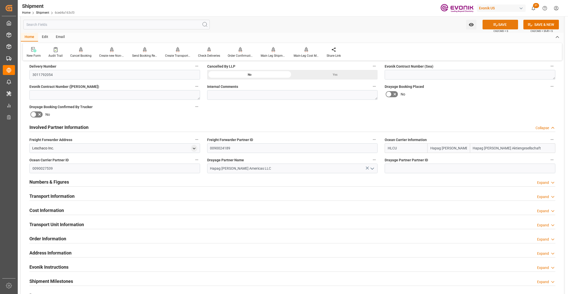
click at [464, 124] on div "Involved Partner Information Collapse" at bounding box center [292, 127] width 526 height 10
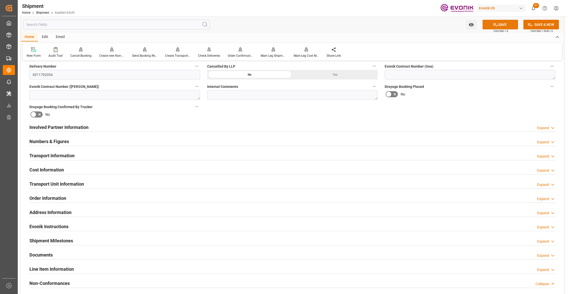
click at [508, 23] on button "SAVE" at bounding box center [499, 25] width 35 height 10
click at [167, 127] on div "Involved Partner Information Expand" at bounding box center [292, 127] width 526 height 10
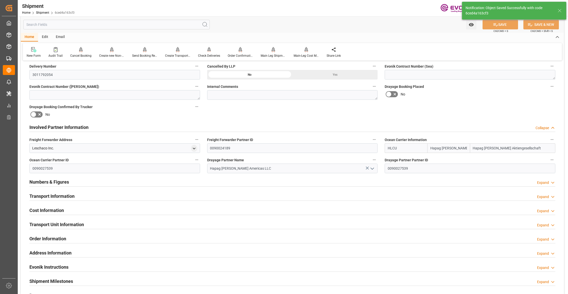
type input "0090027539"
click at [173, 195] on div "Transport Information Expand" at bounding box center [292, 196] width 526 height 10
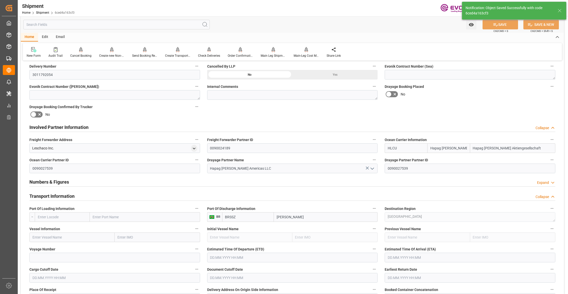
scroll to position [338, 0]
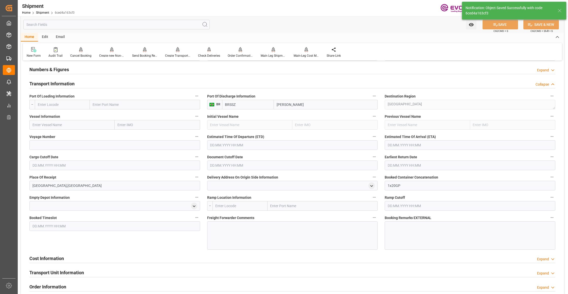
click at [73, 104] on input "text" at bounding box center [62, 105] width 55 height 10
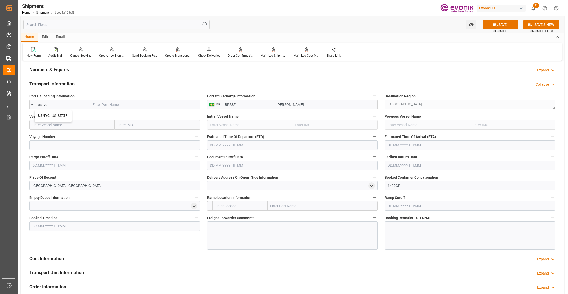
click at [63, 114] on span "USNYC - New York" at bounding box center [53, 116] width 30 height 4
type input "USNYC"
type input "New York"
type input "USNYC"
click at [72, 126] on input "text" at bounding box center [71, 125] width 85 height 10
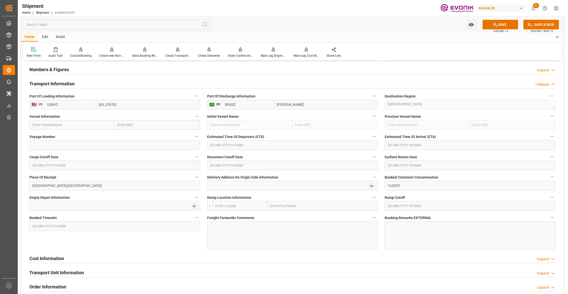
paste input "WIELAND / 539S"
click at [55, 123] on input "WIELAND / 539S" at bounding box center [71, 125] width 85 height 10
click at [60, 136] on span "Wieland - 9654464" at bounding box center [54, 136] width 43 height 4
type input "Wieland"
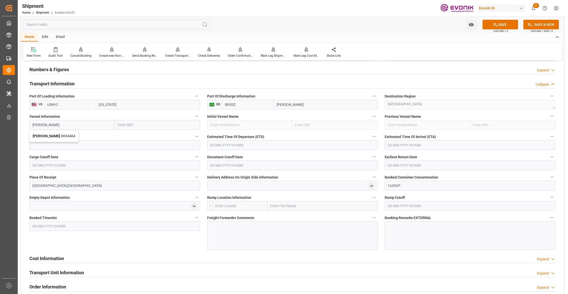
type input "9654464"
type input "Wieland"
click at [67, 146] on input at bounding box center [114, 145] width 171 height 10
paste input "539S"
type input "539S"
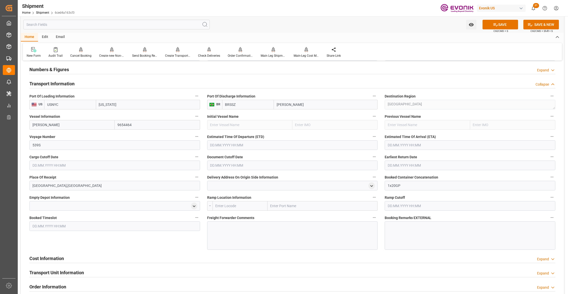
click at [233, 147] on input "text" at bounding box center [292, 145] width 171 height 10
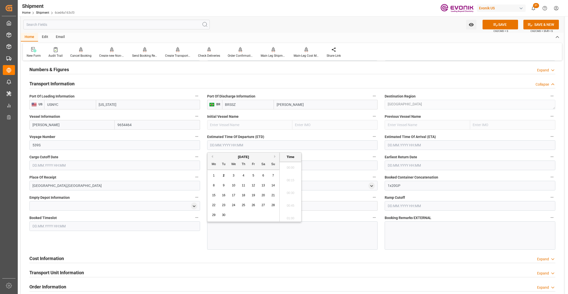
scroll to position [166, 0]
click at [275, 156] on button "Next Month" at bounding box center [275, 156] width 3 height 3
click at [211, 156] on button "Previous Month" at bounding box center [211, 156] width 3 height 3
click at [224, 205] on span "23" at bounding box center [223, 205] width 3 height 4
type input "23.09.2025 00:00"
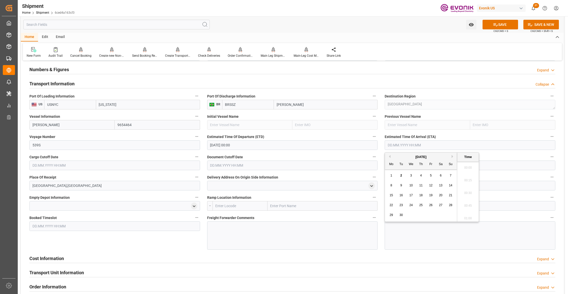
click at [419, 146] on input "text" at bounding box center [469, 145] width 171 height 10
click at [452, 157] on button "Next Month" at bounding box center [452, 156] width 3 height 3
click at [401, 196] on span "14" at bounding box center [400, 196] width 3 height 4
type input "14.10.2025 00:00"
click at [138, 164] on input "text" at bounding box center [114, 166] width 171 height 10
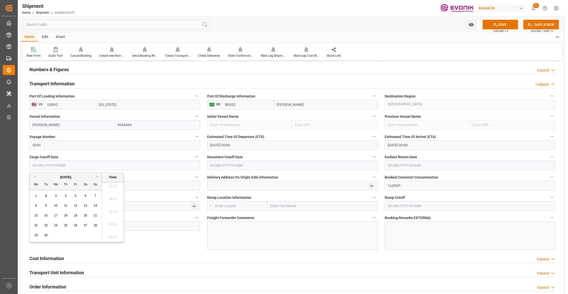
click at [76, 196] on span "5" at bounding box center [76, 196] width 2 height 4
type input "05.09.2025 00:00"
click at [248, 168] on input "text" at bounding box center [292, 166] width 171 height 10
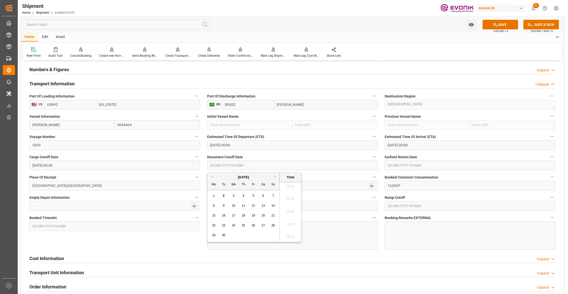
click at [251, 196] on div "5" at bounding box center [253, 196] width 6 height 6
type input "05.09.2025 00:00"
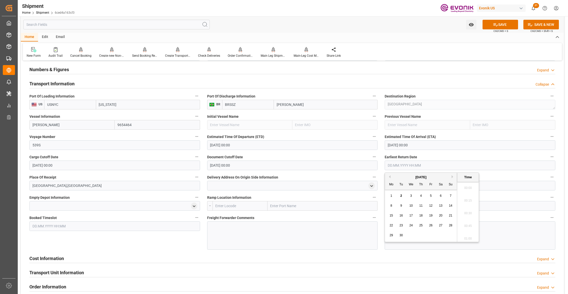
drag, startPoint x: 403, startPoint y: 165, endPoint x: 401, endPoint y: 172, distance: 7.4
click at [402, 165] on input "text" at bounding box center [469, 166] width 171 height 10
click at [431, 196] on span "5" at bounding box center [431, 196] width 2 height 4
type input "05.09.2025 00:00"
click at [148, 243] on div "Booked Timeslot" at bounding box center [115, 232] width 178 height 39
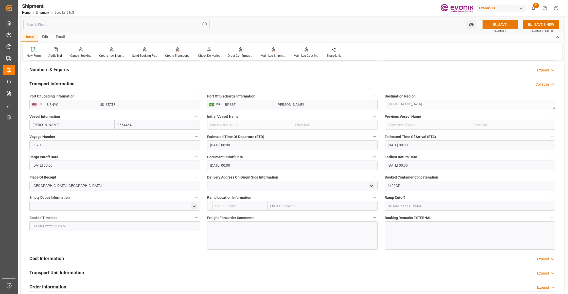
click at [506, 24] on button "SAVE" at bounding box center [499, 25] width 35 height 10
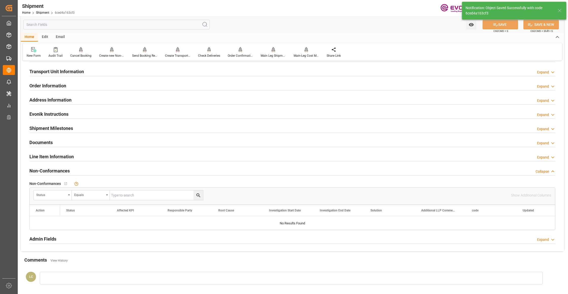
scroll to position [225, 0]
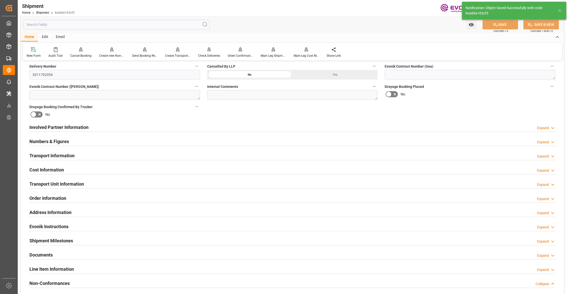
drag, startPoint x: 128, startPoint y: 166, endPoint x: 125, endPoint y: 173, distance: 6.9
click at [128, 166] on div "Cost Information Expand" at bounding box center [292, 170] width 526 height 10
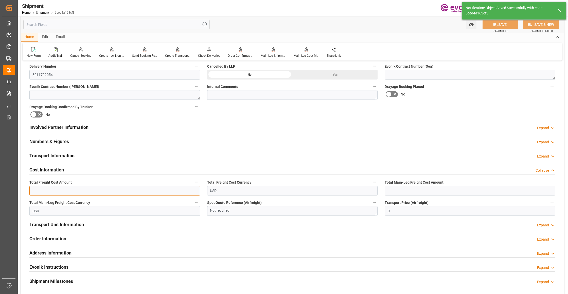
click at [107, 190] on input "text" at bounding box center [114, 191] width 171 height 10
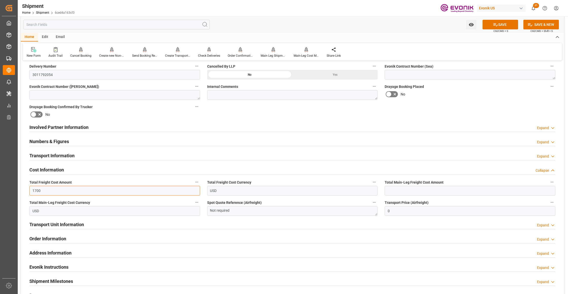
type input "1700"
click at [405, 188] on input "text" at bounding box center [469, 191] width 171 height 10
type input "1700"
click at [447, 116] on div "Booking Confirmation Milestone Bar Collapse Submitted to FFW for Booking (Pendi…" at bounding box center [292, 122] width 543 height 565
click at [504, 27] on button "SAVE" at bounding box center [499, 25] width 35 height 10
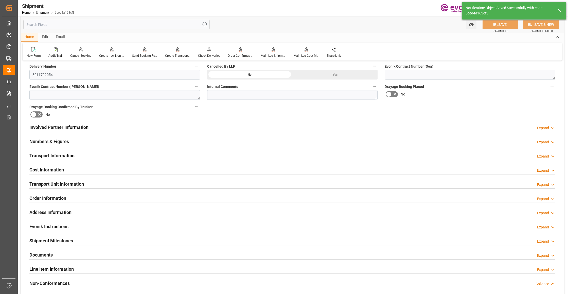
click at [179, 127] on div "Involved Partner Information Expand" at bounding box center [292, 127] width 526 height 10
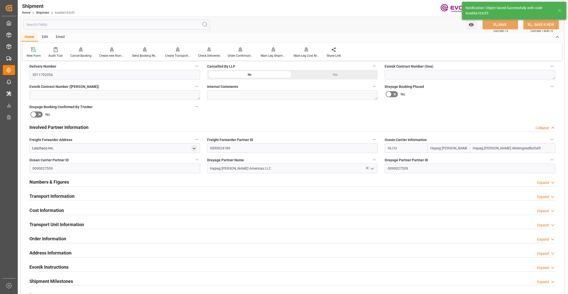
click at [119, 197] on div "Transport Information Expand" at bounding box center [292, 196] width 526 height 10
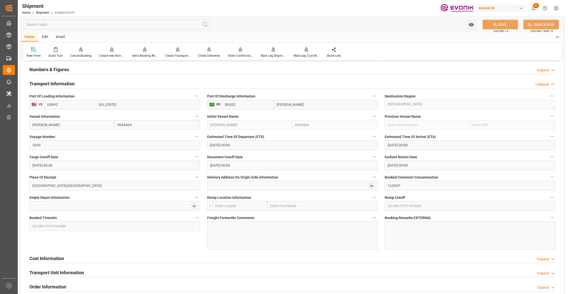
scroll to position [450, 0]
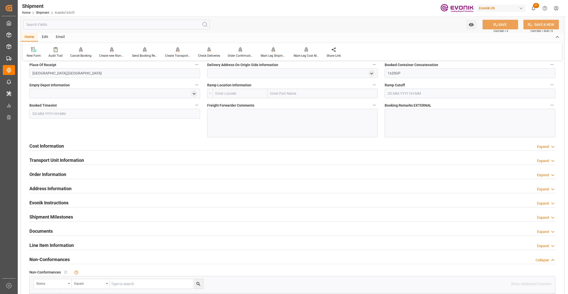
drag, startPoint x: 156, startPoint y: 146, endPoint x: 138, endPoint y: 154, distance: 19.5
click at [156, 146] on div "Cost Information Expand" at bounding box center [292, 146] width 526 height 10
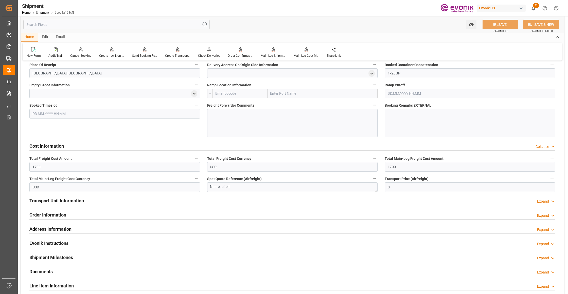
scroll to position [563, 0]
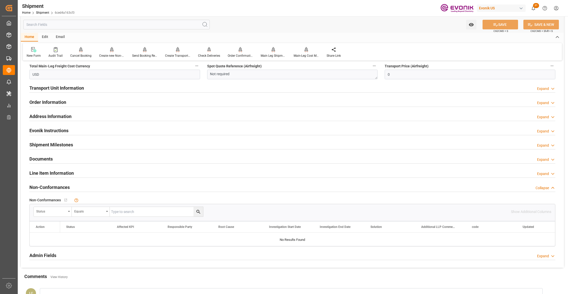
click at [92, 175] on div "Line Item Information Expand" at bounding box center [292, 173] width 526 height 10
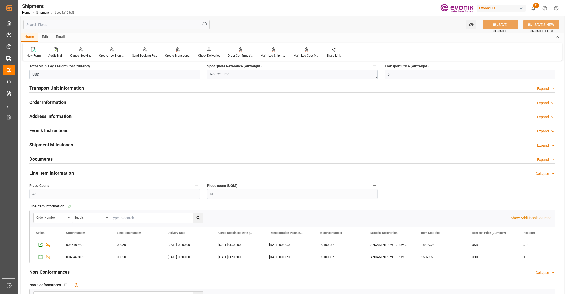
scroll to position [676, 0]
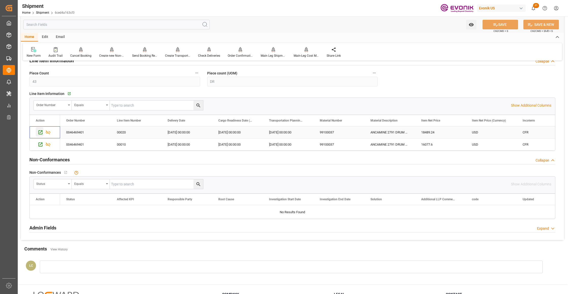
click at [40, 134] on icon "Press SPACE to select this row." at bounding box center [41, 132] width 4 height 4
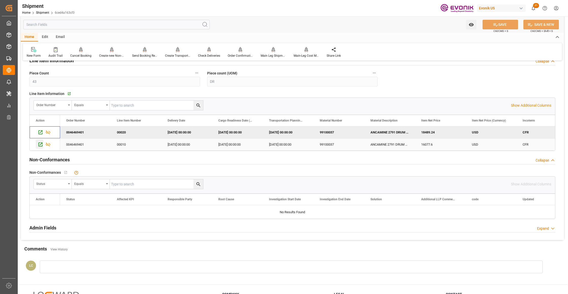
click at [41, 144] on icon "Press SPACE to select this row." at bounding box center [41, 145] width 4 height 4
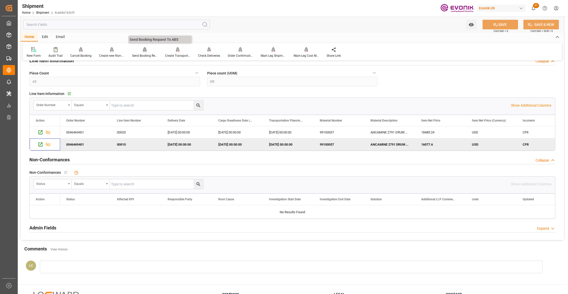
click at [138, 49] on div at bounding box center [144, 49] width 25 height 5
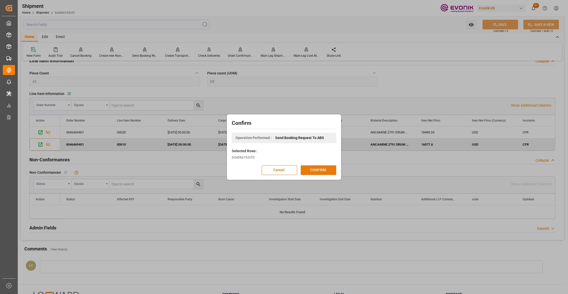
click at [332, 170] on button "CONFIRM" at bounding box center [318, 170] width 35 height 10
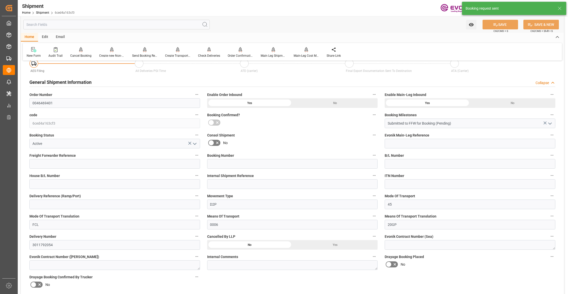
scroll to position [398, 0]
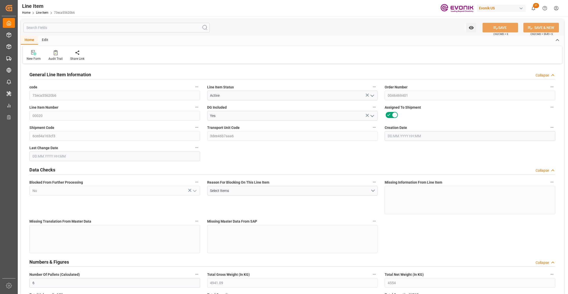
type input "[DATE] 19:33"
type input "[DATE] 07:49"
type input "[DATE]"
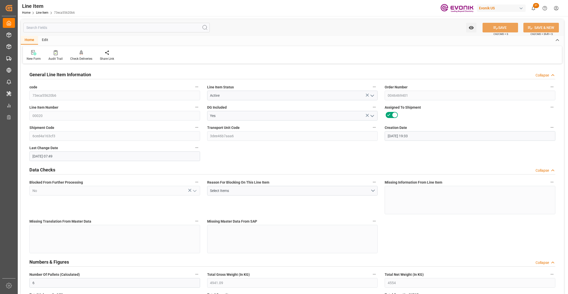
click at [90, 29] on input "text" at bounding box center [116, 28] width 186 height 10
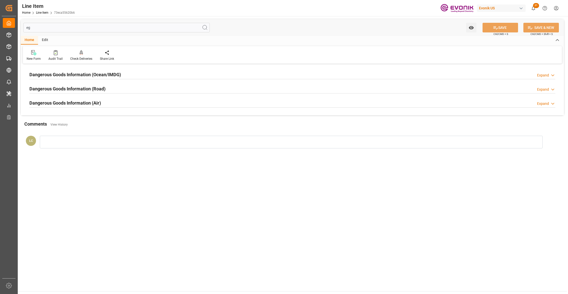
type input "eg"
drag, startPoint x: 128, startPoint y: 75, endPoint x: 182, endPoint y: 106, distance: 62.3
click at [128, 75] on div "Dangerous Goods Information (Ocean/IMDG) Expand" at bounding box center [292, 74] width 526 height 10
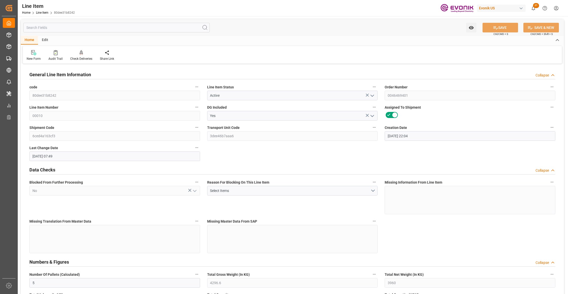
click at [78, 26] on input "text" at bounding box center [116, 28] width 186 height 10
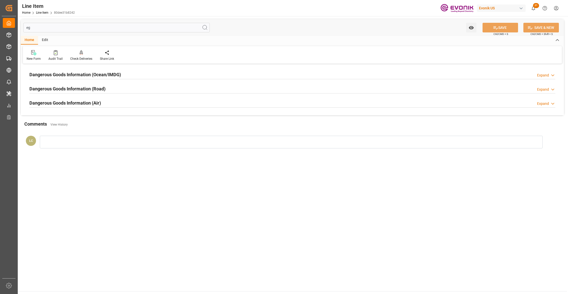
type input "eg"
click at [121, 74] on h2 "Dangerous Goods Information (Ocean/IMDG)" at bounding box center [74, 74] width 91 height 7
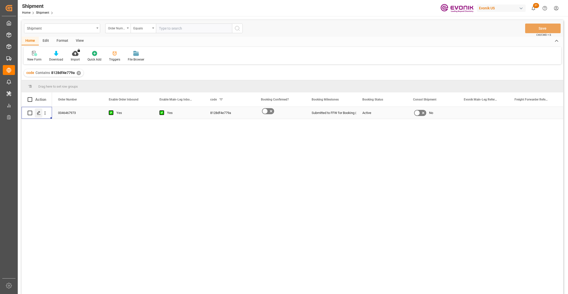
click at [39, 113] on polygon "Press SPACE to select this row." at bounding box center [38, 112] width 3 height 3
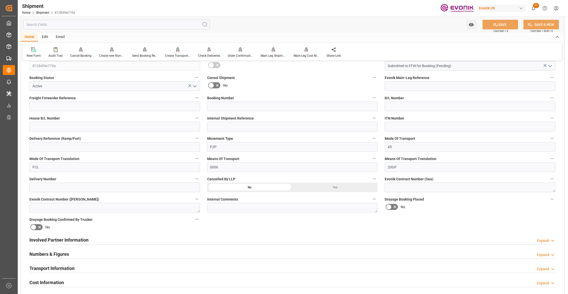
scroll to position [225, 0]
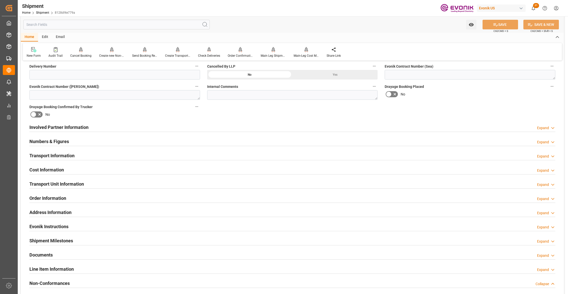
click at [216, 127] on div "Involved Partner Information Expand" at bounding box center [292, 127] width 526 height 10
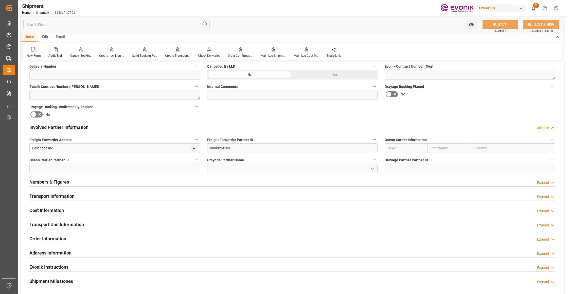
click at [444, 148] on input "text" at bounding box center [448, 148] width 43 height 10
type input "cosco"
click at [435, 158] on b "Cosco" at bounding box center [435, 159] width 10 height 4
type input "COSU"
type input "Cosco"
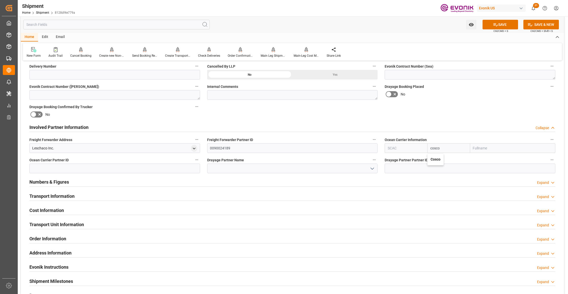
type input "COSCO Shipping Co. Ltd."
type input "Cosco"
click at [473, 110] on div "Booking Confirmation Milestone Bar Collapse Submitted to FFW for Booking (Pendi…" at bounding box center [292, 122] width 543 height 565
click at [499, 25] on button "SAVE" at bounding box center [499, 25] width 35 height 10
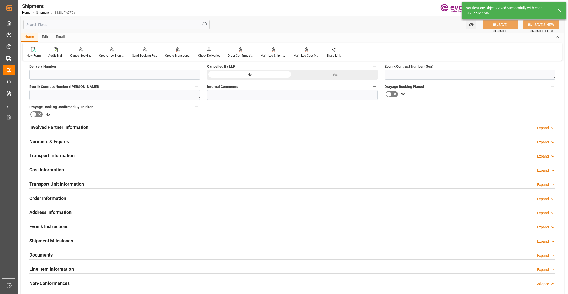
type input "0090027549"
drag, startPoint x: 217, startPoint y: 127, endPoint x: 221, endPoint y: 136, distance: 9.5
click at [217, 127] on div "Involved Partner Information Expand" at bounding box center [292, 127] width 526 height 10
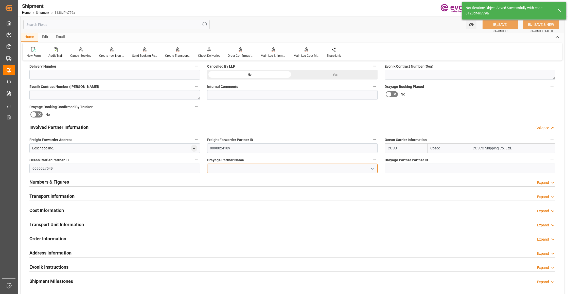
click at [235, 168] on input at bounding box center [292, 169] width 171 height 10
paste input "Pioneer"
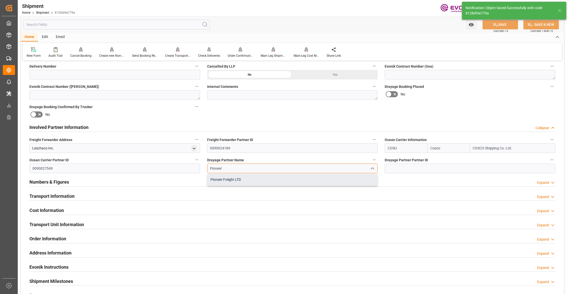
click at [248, 180] on div "Pioneer Freight LTD" at bounding box center [292, 179] width 170 height 11
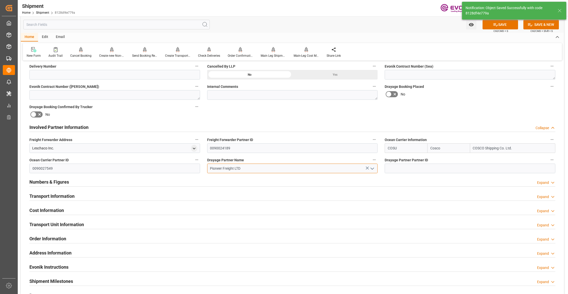
type input "Pioneer Freight LTD"
click at [414, 119] on div "Booking Confirmation Milestone Bar Collapse Submitted to FFW for Booking (Pendi…" at bounding box center [292, 122] width 543 height 565
click at [510, 26] on button "SAVE" at bounding box center [499, 25] width 35 height 10
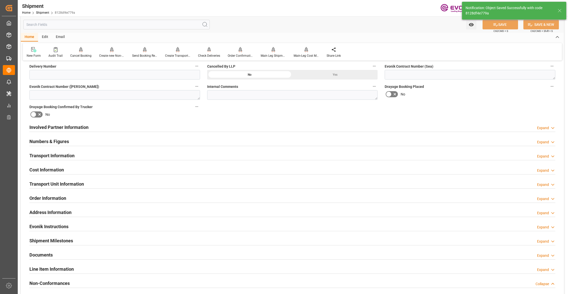
click at [124, 169] on div "Cost Information Expand" at bounding box center [292, 170] width 526 height 10
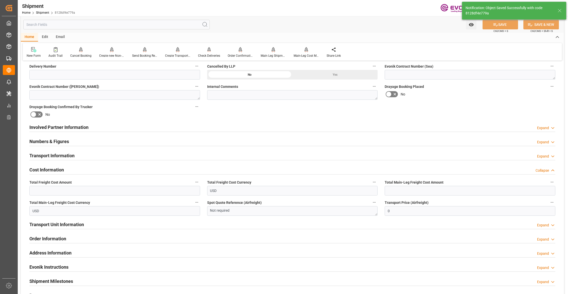
click at [134, 156] on div "Transport Information Expand" at bounding box center [292, 156] width 526 height 10
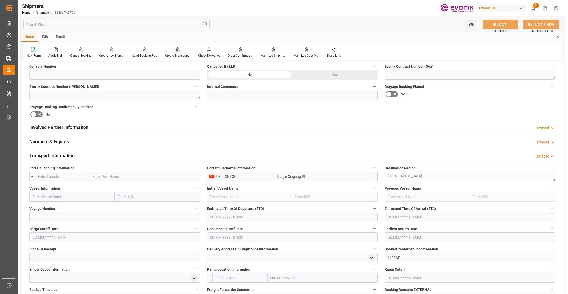
click at [77, 176] on input "text" at bounding box center [62, 177] width 55 height 10
click at [59, 188] on span "USHOU - [GEOGRAPHIC_DATA]" at bounding box center [61, 188] width 47 height 4
type input "USHOU"
type input "[GEOGRAPHIC_DATA]"
type input "USHOU"
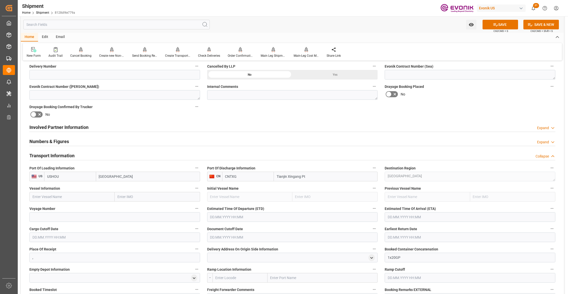
click at [70, 196] on input "text" at bounding box center [71, 197] width 85 height 10
paste input "OOCL ASIA / 191W"
click at [59, 197] on input "OOCL ASIA / 191W" at bounding box center [71, 197] width 85 height 10
click at [56, 208] on span "OOCL Asia - 9300790" at bounding box center [49, 208] width 32 height 4
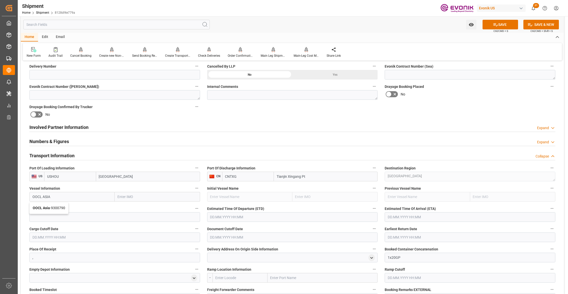
type input "OOCL Asia"
type input "9300790"
type input "OOCL Asia"
click at [73, 217] on input at bounding box center [114, 217] width 171 height 10
paste input "191W"
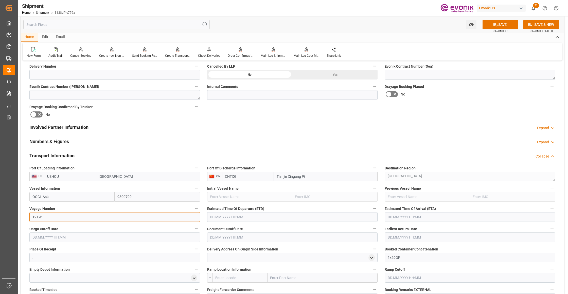
type input "191W"
click at [233, 217] on input "text" at bounding box center [292, 217] width 171 height 10
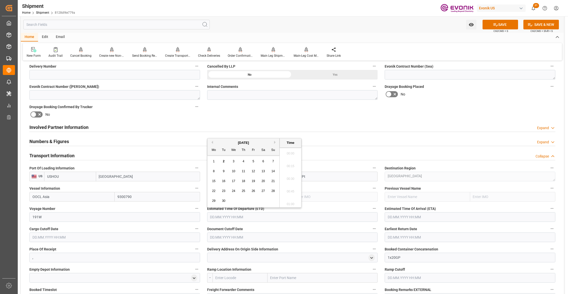
scroll to position [166, 0]
click at [276, 141] on button "Next Month" at bounding box center [275, 142] width 3 height 3
click at [274, 180] on span "19" at bounding box center [272, 181] width 3 height 4
type input "[DATE] 00:00"
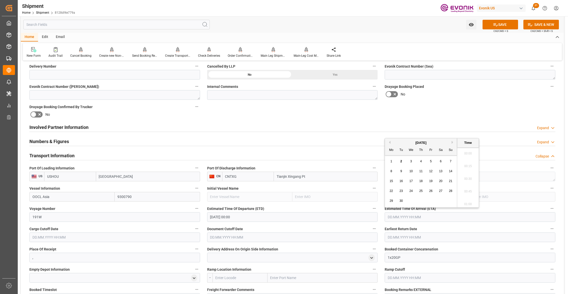
click at [405, 217] on input "text" at bounding box center [469, 217] width 171 height 10
click at [453, 142] on button "Next Month" at bounding box center [452, 142] width 3 height 3
click at [452, 143] on button "Next Month" at bounding box center [452, 142] width 3 height 3
click at [400, 163] on span "2" at bounding box center [401, 162] width 2 height 4
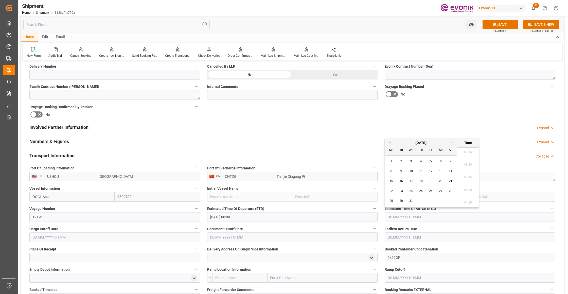
type input "[DATE] 00:00"
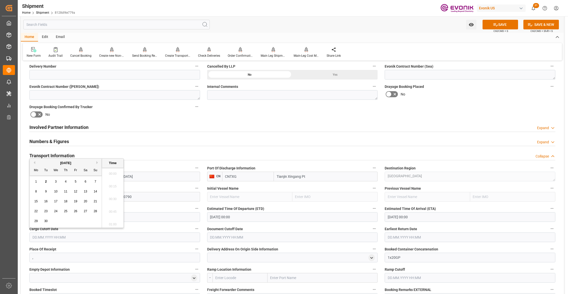
click at [147, 238] on input "text" at bounding box center [114, 238] width 171 height 10
click at [99, 163] on button "Next Month" at bounding box center [97, 162] width 3 height 3
click at [76, 182] on span "3" at bounding box center [76, 182] width 2 height 4
type input "[DATE] 00:00"
click at [241, 237] on input "text" at bounding box center [292, 238] width 171 height 10
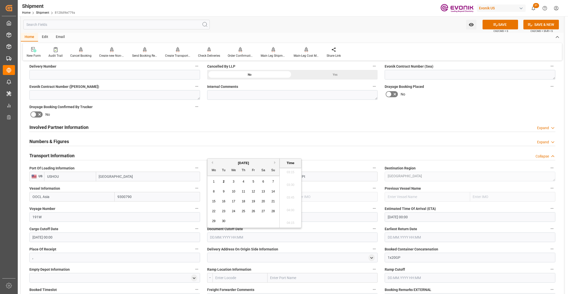
click at [275, 163] on button "Next Month" at bounding box center [275, 162] width 3 height 3
click at [252, 182] on span "3" at bounding box center [253, 182] width 2 height 4
type input "[DATE] 00:00"
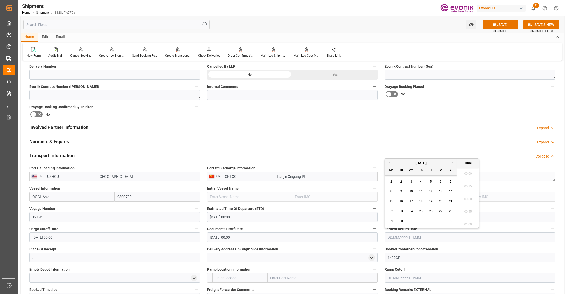
click at [405, 237] on input "text" at bounding box center [469, 238] width 171 height 10
click at [451, 161] on div "[DATE]" at bounding box center [421, 163] width 72 height 5
click at [453, 162] on button "Next Month" at bounding box center [452, 162] width 3 height 3
click at [428, 181] on div "3" at bounding box center [430, 182] width 6 height 6
type input "[DATE] 00:00"
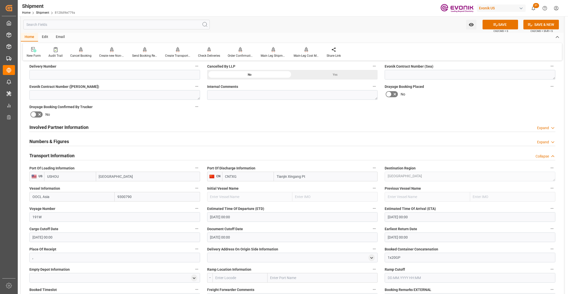
click at [451, 115] on div "Booking Confirmation Milestone Bar Collapse Submitted to FFW for Booking (Pendi…" at bounding box center [292, 202] width 543 height 725
click at [494, 25] on icon at bounding box center [495, 24] width 5 height 5
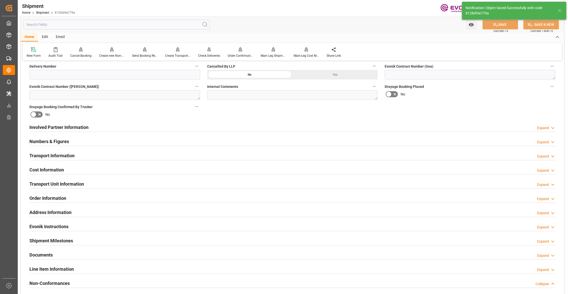
click at [109, 167] on div "Cost Information Expand" at bounding box center [292, 170] width 526 height 10
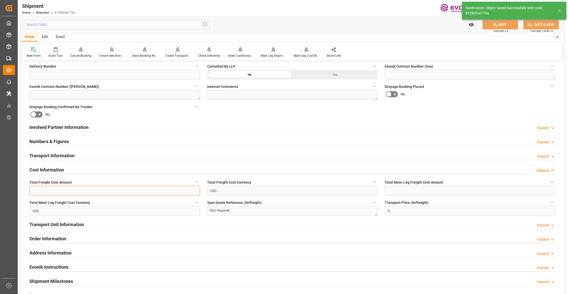
drag, startPoint x: 78, startPoint y: 191, endPoint x: 72, endPoint y: 192, distance: 6.1
click at [78, 191] on input "text" at bounding box center [114, 191] width 171 height 10
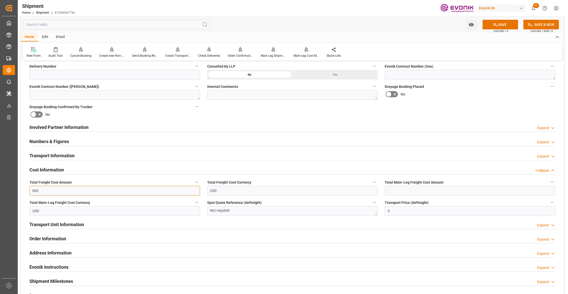
type input "800"
click at [417, 193] on input "text" at bounding box center [469, 191] width 171 height 10
type input "400"
click at [429, 124] on div "Involved Partner Information Expand" at bounding box center [292, 127] width 526 height 10
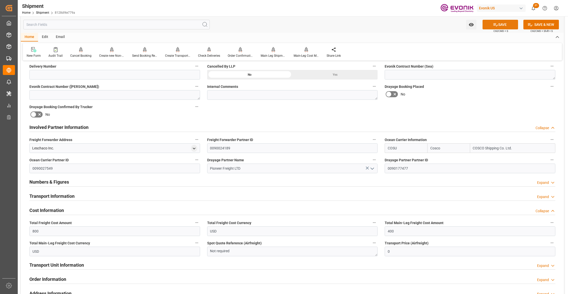
click at [497, 26] on button "SAVE" at bounding box center [499, 25] width 35 height 10
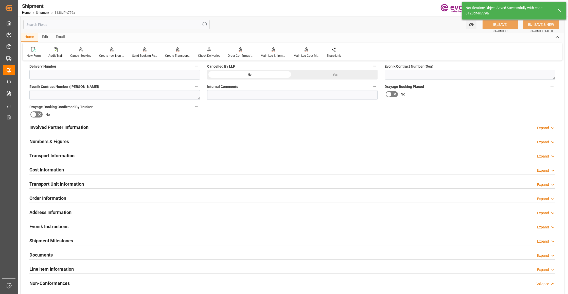
click at [150, 128] on div "Involved Partner Information Expand" at bounding box center [292, 127] width 526 height 10
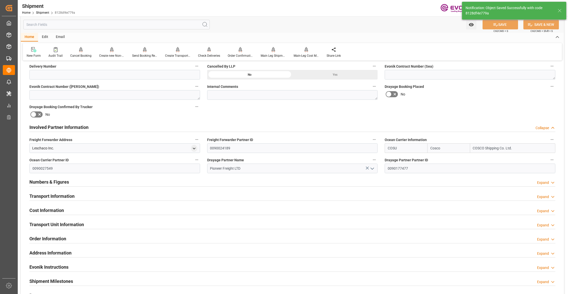
click at [103, 196] on div "Transport Information Expand" at bounding box center [292, 196] width 526 height 10
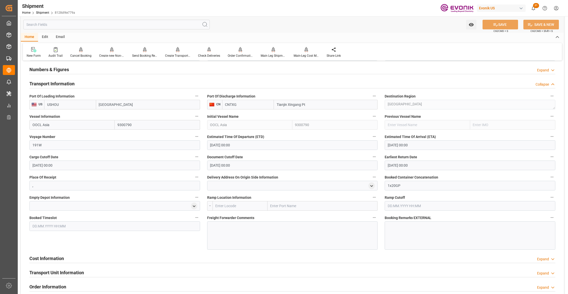
scroll to position [450, 0]
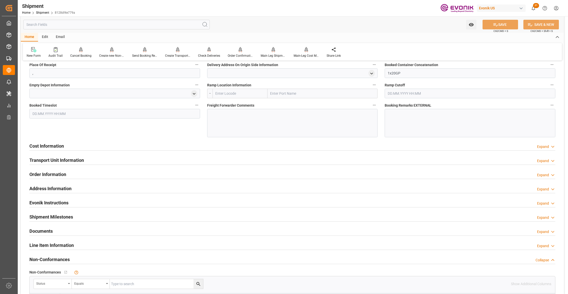
click at [176, 144] on div "Cost Information Expand" at bounding box center [292, 146] width 526 height 10
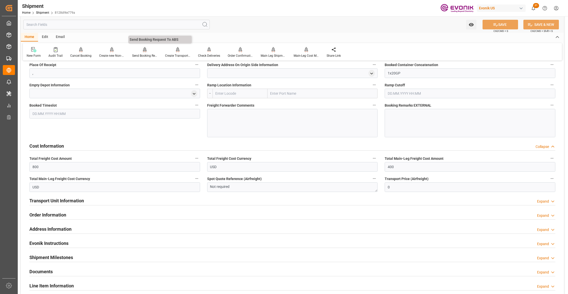
click at [140, 55] on div "Send Booking Request To ABS" at bounding box center [144, 55] width 25 height 5
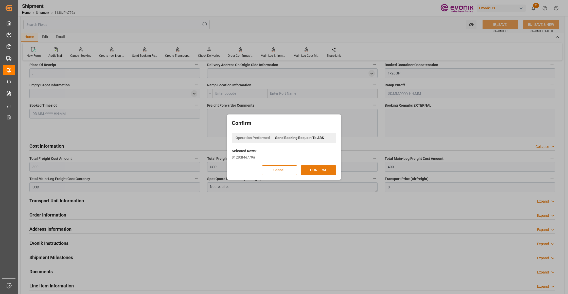
click at [320, 169] on button "CONFIRM" at bounding box center [318, 170] width 35 height 10
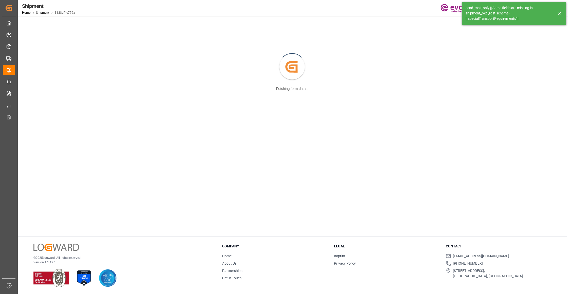
scroll to position [55, 0]
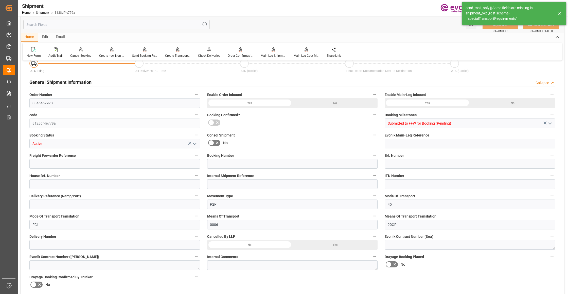
type input "80"
type input "DR"
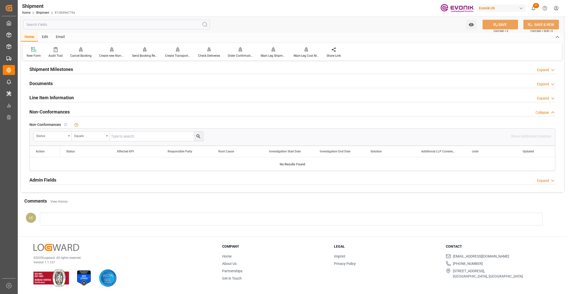
click at [84, 96] on div "Line Item Information Expand" at bounding box center [292, 97] width 526 height 10
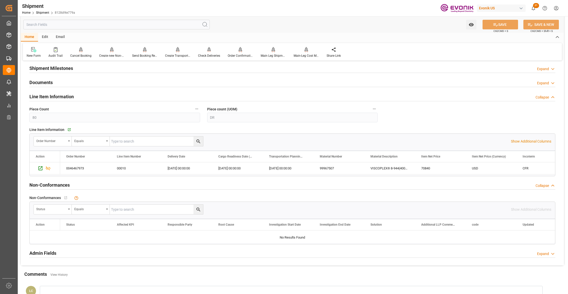
scroll to position [450, 0]
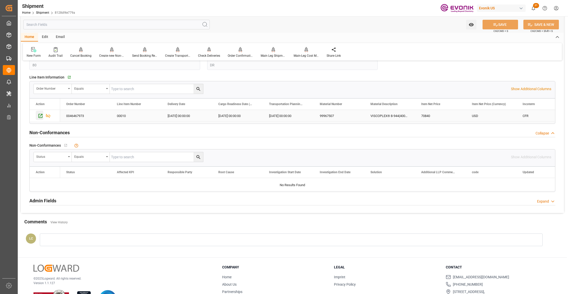
click at [41, 115] on icon "Press SPACE to select this row." at bounding box center [40, 115] width 5 height 5
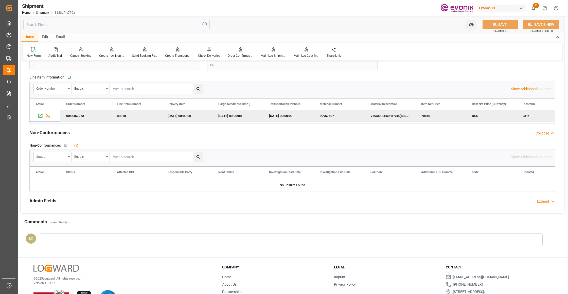
click at [131, 27] on input "text" at bounding box center [116, 25] width 186 height 10
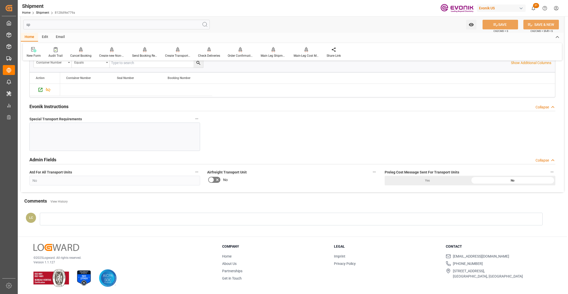
scroll to position [0, 0]
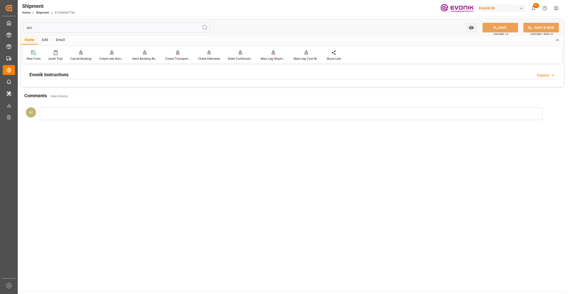
type input "spe"
click at [150, 73] on div "Evonik Instructions Expand" at bounding box center [292, 74] width 526 height 10
click at [135, 111] on div at bounding box center [114, 105] width 171 height 28
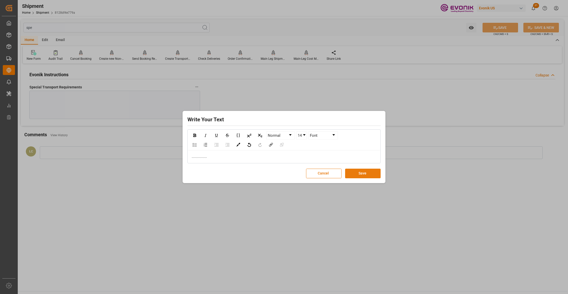
click at [368, 173] on button "Save" at bounding box center [362, 174] width 35 height 10
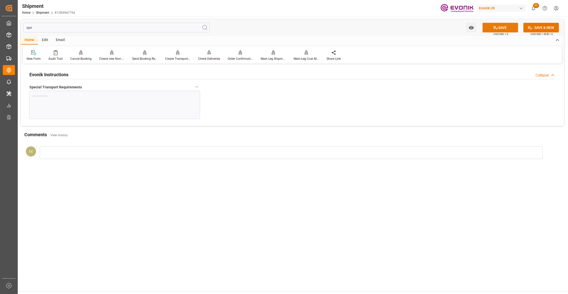
click at [508, 28] on button "SAVE" at bounding box center [499, 28] width 35 height 10
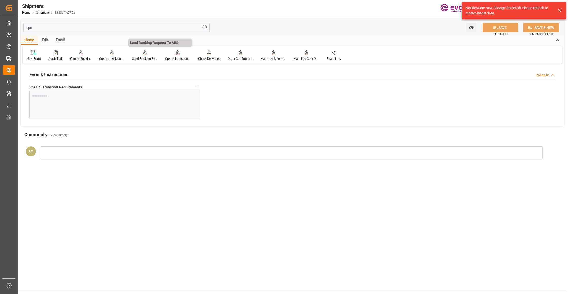
click at [143, 55] on icon at bounding box center [145, 52] width 4 height 5
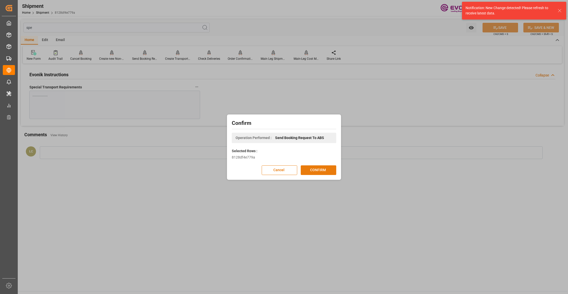
click at [325, 167] on button "CONFIRM" at bounding box center [318, 170] width 35 height 10
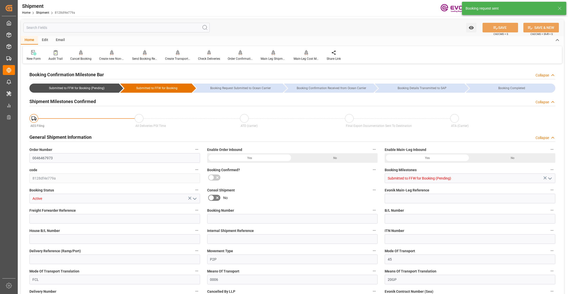
type input "Cosco"
type input "COSCO Shipping Co. Ltd."
type input "20"
type input "720"
type input "16000"
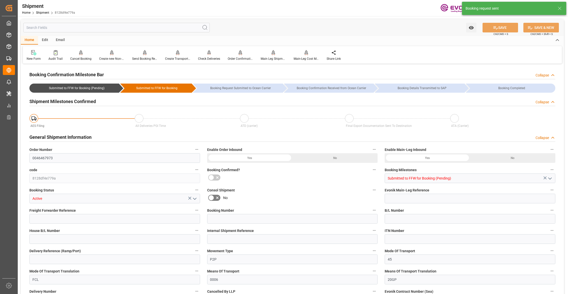
type input "30.5804"
type input "USHOU"
type input "CNTXG"
type input "9300790"
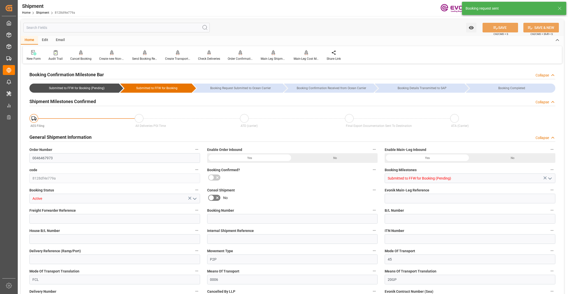
type input "800"
type input "400"
type input "0"
type input "80"
type input "DR"
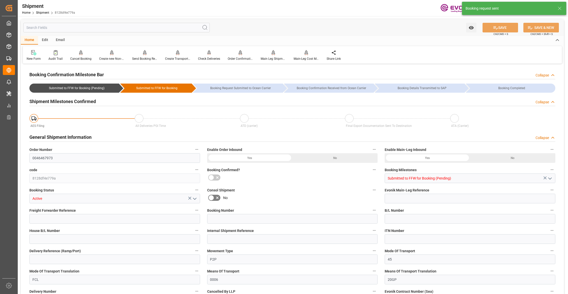
type input "0"
type input "Cosco"
type input "COSCO Shipping Co. Ltd."
type input "19.10.2025 00:00"
type input "02.12.2025 00:00"
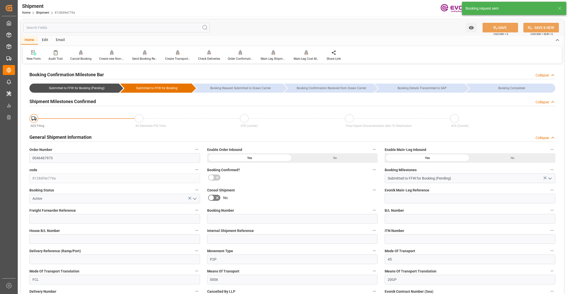
type input "[DATE] 00:00"
type input "03.10.2025 00:00"
type input "09.12.2025"
type input "02.09.2025 08:00"
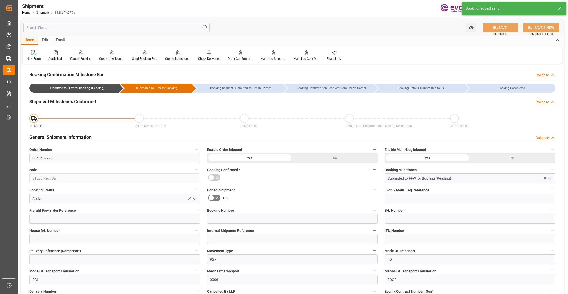
type input "02.09.2025 08:00"
type input "02.09.2025 07:57"
type input "02.09.2025 08:00"
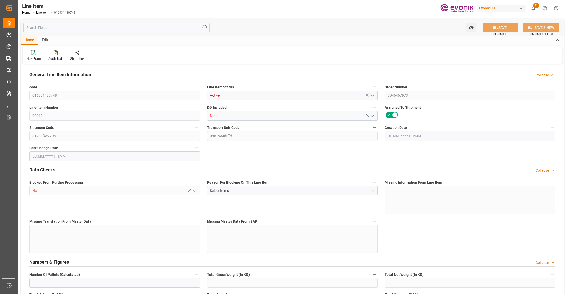
type input "20"
type input "15280"
type input "14000"
type input "26.4204"
type input "80"
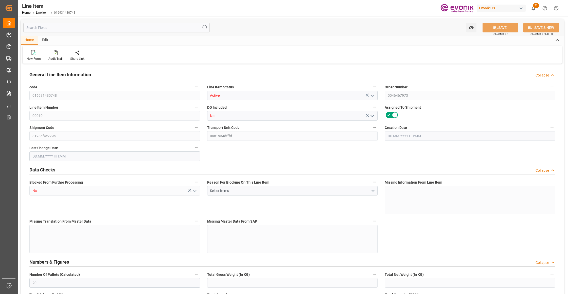
type input "70840"
type input "80"
type input "15280"
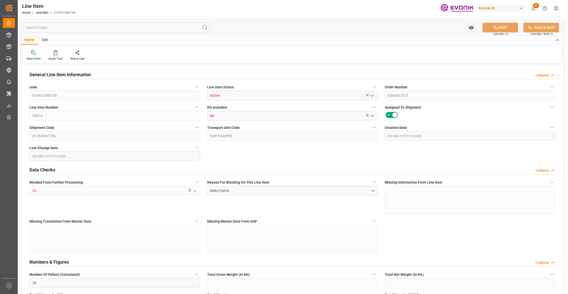
type input "16000"
type input "14000"
type input "26.4204"
type input "26420.4"
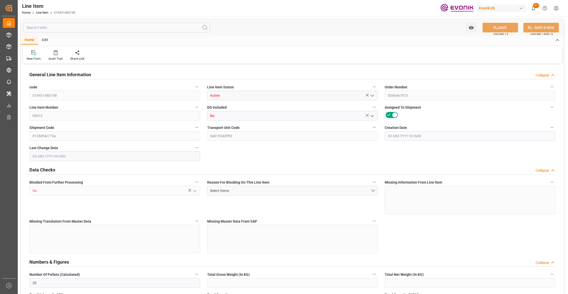
type input "0"
type input "12.08.2025 13:25"
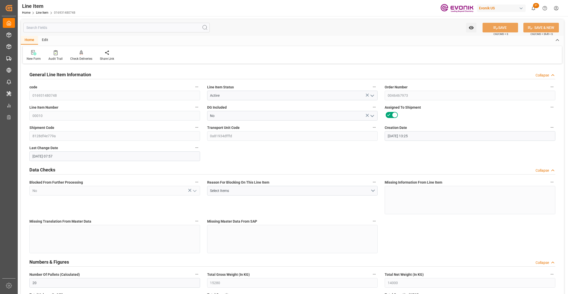
type input "02.09.2025 07:57"
type input "09.12.2025"
type input "03.10.2025"
type input "26.09.2025"
click at [150, 29] on input "text" at bounding box center [116, 28] width 186 height 10
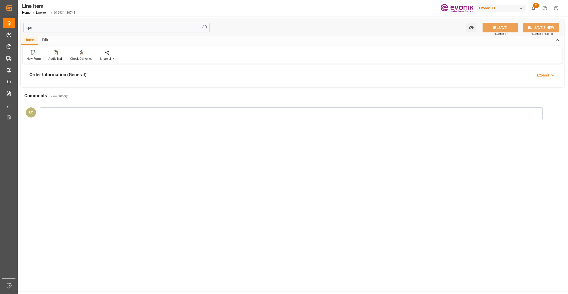
type input "spe"
click at [168, 76] on div "Order Information (General) Expand" at bounding box center [292, 74] width 526 height 10
click at [155, 98] on div at bounding box center [114, 105] width 171 height 28
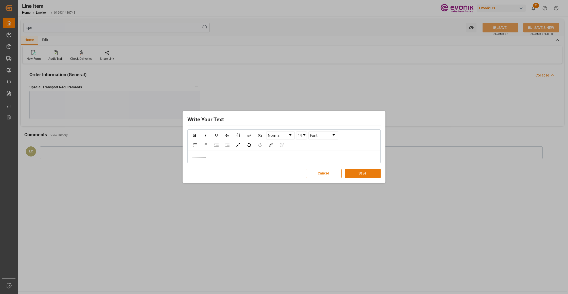
click at [361, 173] on button "Save" at bounding box center [362, 174] width 35 height 10
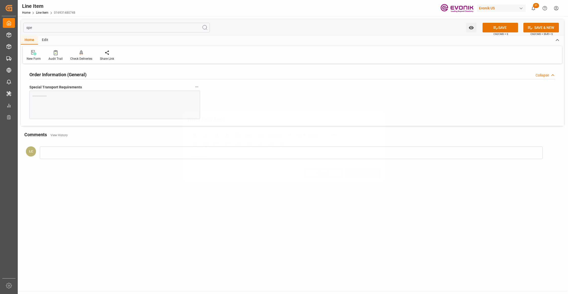
click at [506, 24] on button "SAVE" at bounding box center [499, 28] width 35 height 10
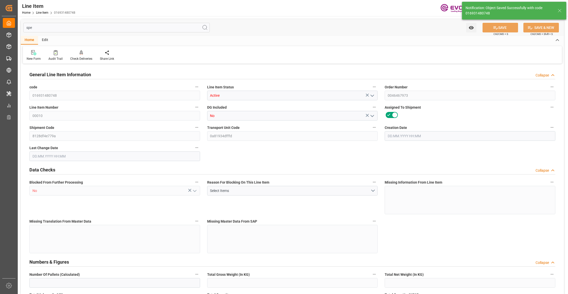
type input "20"
type input "15280"
type input "14000"
type input "26.4204"
type input "80"
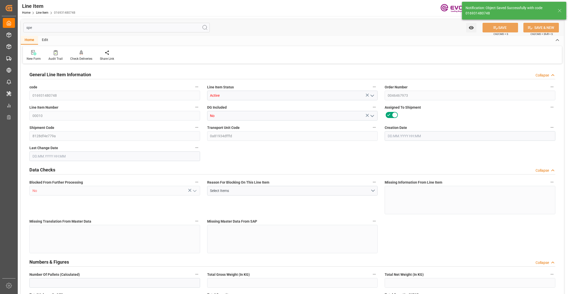
type input "70840"
type input "80"
type input "15280"
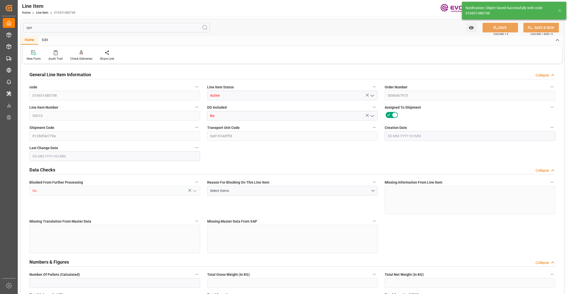
type input "16000"
type input "14000"
type input "26.4204"
type input "26420.4"
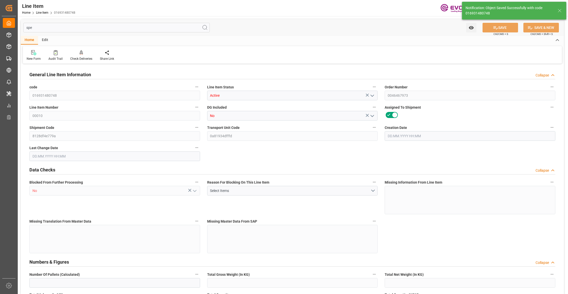
type input "0"
type input "12.08.2025 13:25"
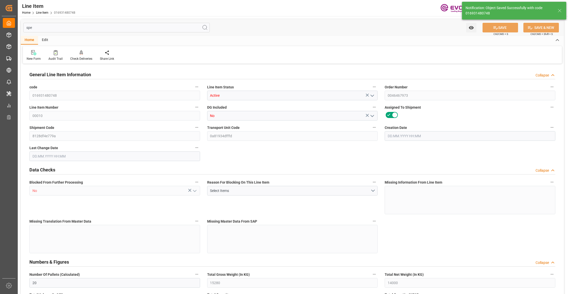
type input "02.09.2025 08:00"
type input "09.12.2025"
type input "03.10.2025"
type input "26.09.2025"
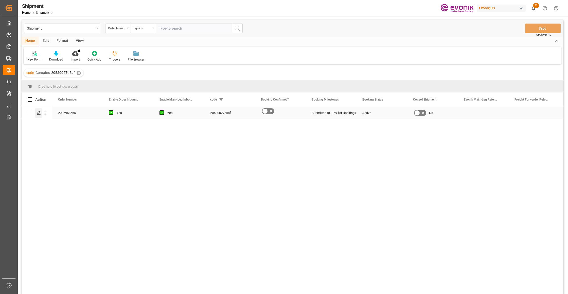
click at [37, 112] on icon "Press SPACE to select this row." at bounding box center [39, 113] width 4 height 4
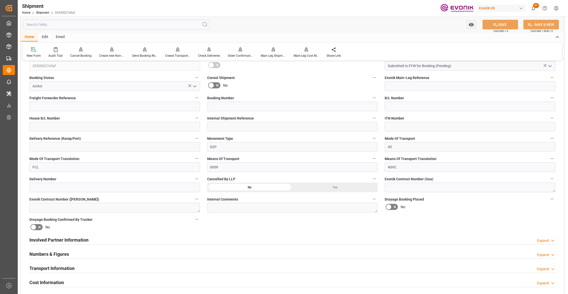
scroll to position [225, 0]
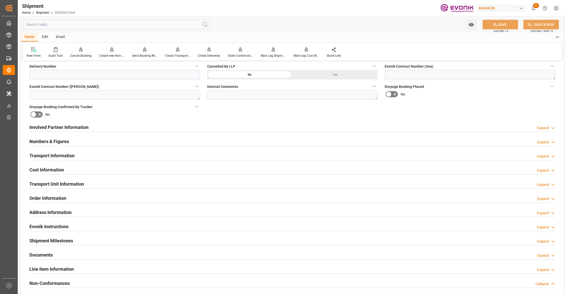
click at [265, 127] on div "Involved Partner Information Expand" at bounding box center [292, 127] width 526 height 10
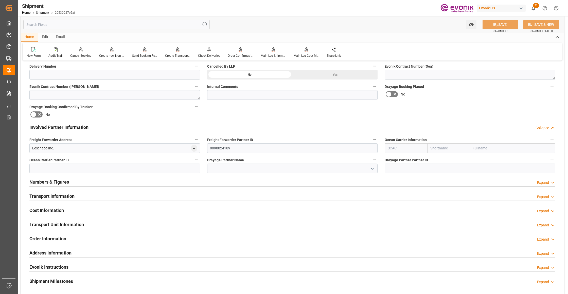
click at [436, 145] on input "text" at bounding box center [448, 148] width 43 height 10
type input "maersk"
click at [441, 158] on b "Maersk" at bounding box center [436, 159] width 12 height 4
type input "MAEU"
type input "Maersk"
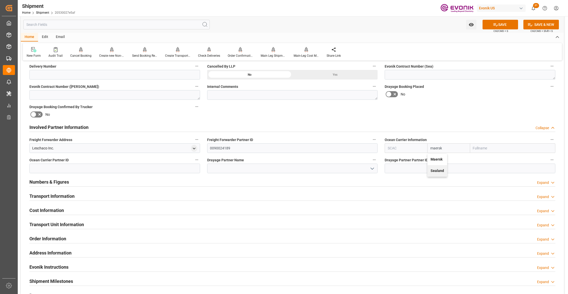
type input "Maersk Line AS"
type input "Maersk"
click at [465, 93] on div "No" at bounding box center [469, 94] width 171 height 8
click at [508, 24] on button "SAVE" at bounding box center [499, 25] width 35 height 10
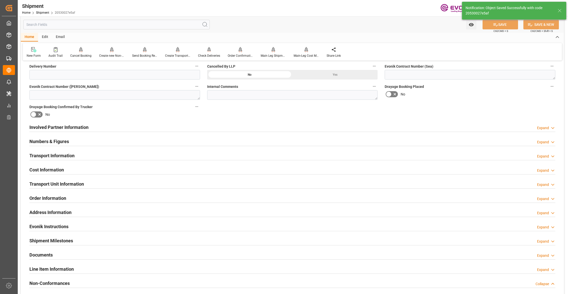
type input "0090029568"
click at [233, 127] on div "Involved Partner Information Expand" at bounding box center [292, 127] width 526 height 10
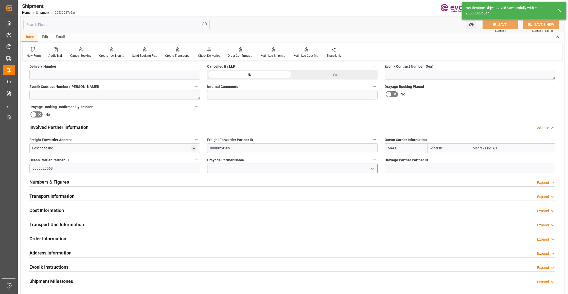
click at [241, 172] on input at bounding box center [292, 169] width 171 height 10
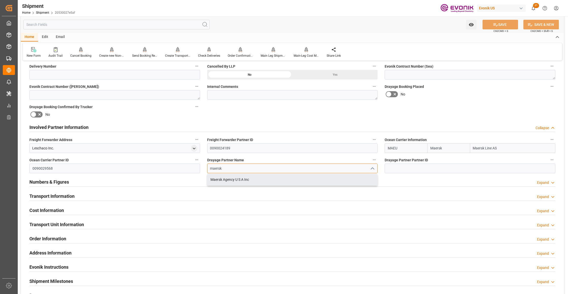
click at [258, 181] on div "Maersk Agency U S A Inc" at bounding box center [292, 179] width 170 height 11
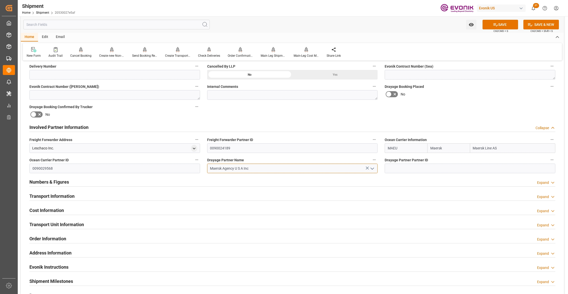
type input "Maersk Agency U S A Inc"
click at [479, 76] on textarea at bounding box center [469, 75] width 171 height 10
click at [461, 89] on label "Drayage Booking Placed" at bounding box center [469, 86] width 171 height 7
click at [548, 89] on button "Drayage Booking Placed" at bounding box center [551, 86] width 7 height 7
click at [503, 22] on div at bounding box center [284, 147] width 568 height 294
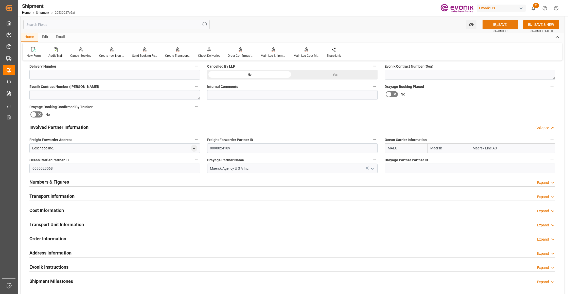
click at [492, 20] on button "SAVE" at bounding box center [499, 25] width 35 height 10
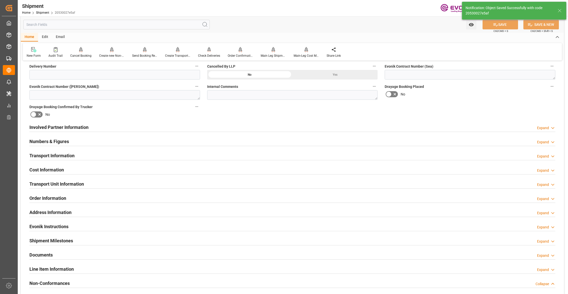
drag, startPoint x: 181, startPoint y: 154, endPoint x: 37, endPoint y: 179, distance: 146.3
click at [181, 154] on div "Transport Information Expand" at bounding box center [292, 156] width 526 height 10
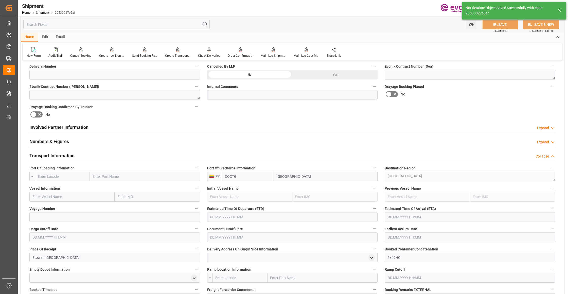
click at [75, 179] on input "text" at bounding box center [62, 177] width 55 height 10
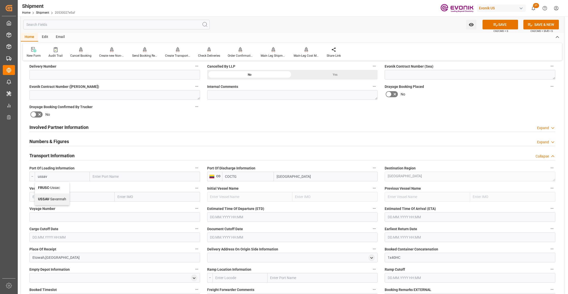
click at [60, 197] on span "USSAV - Savannah" at bounding box center [52, 199] width 28 height 4
type input "USSAV"
type input "Savannah"
type input "USSAV"
click at [74, 196] on input "text" at bounding box center [71, 197] width 85 height 10
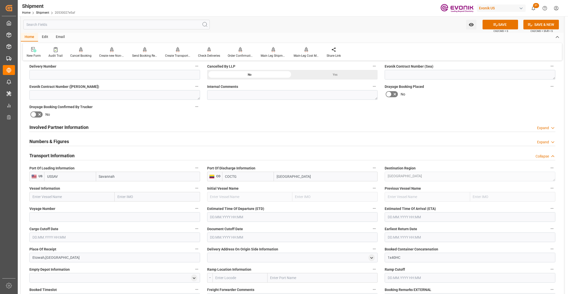
paste input "POLAR MEXICO / 542S"
click at [65, 196] on input "POLAR MEXICO / 542S" at bounding box center [71, 197] width 85 height 10
click at [67, 205] on div "POLAR MEXICO - 9786750" at bounding box center [64, 207] width 68 height 11
type input "POLAR MEXICO"
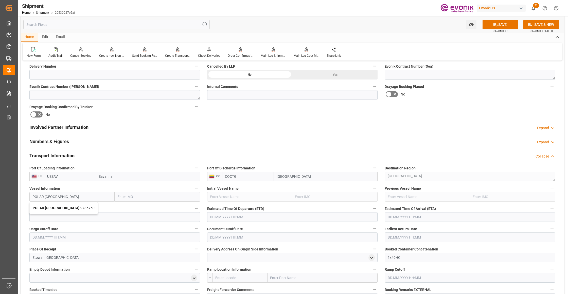
type input "9786750"
type input "POLAR MEXICO"
click at [77, 217] on input at bounding box center [114, 217] width 171 height 10
paste input "542S"
type input "542S"
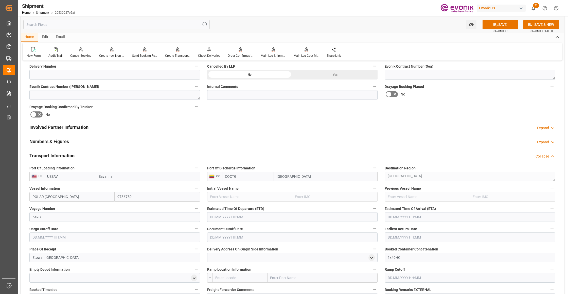
click at [242, 219] on input "text" at bounding box center [292, 217] width 171 height 10
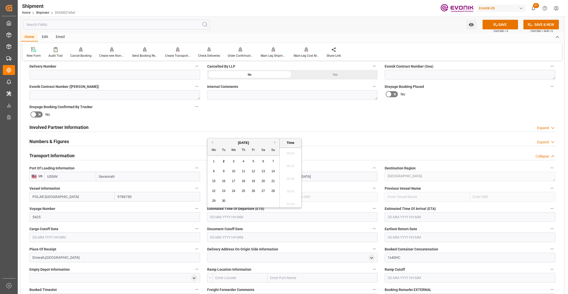
scroll to position [179, 0]
click at [275, 142] on button "Next Month" at bounding box center [275, 142] width 3 height 3
click at [263, 180] on span "18" at bounding box center [262, 181] width 3 height 4
type input "18.10.2025 00:00"
click at [407, 216] on input "text" at bounding box center [469, 217] width 171 height 10
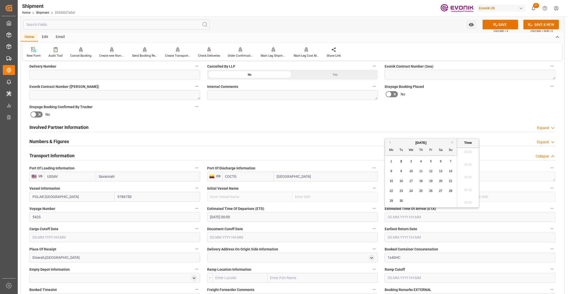
click at [452, 142] on button "Next Month" at bounding box center [452, 142] width 3 height 3
click at [419, 190] on span "23" at bounding box center [420, 191] width 3 height 4
type input "23.10.2025 00:00"
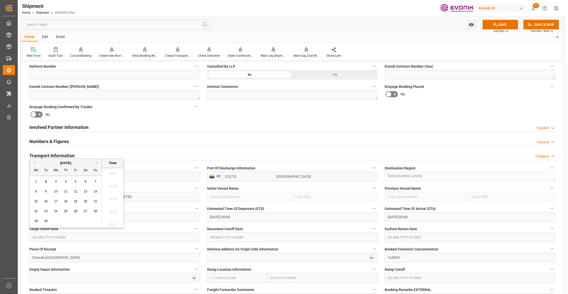
click at [154, 238] on input "text" at bounding box center [114, 238] width 171 height 10
click at [98, 163] on button "Next Month" at bounding box center [97, 162] width 3 height 3
click at [78, 182] on div "3" at bounding box center [75, 182] width 6 height 6
type input "03.10.2025 00:00"
click at [237, 236] on input "text" at bounding box center [292, 238] width 171 height 10
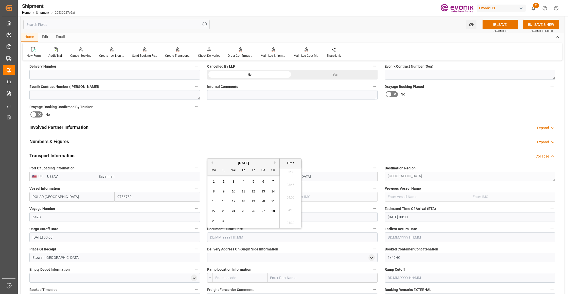
click at [276, 163] on button "Next Month" at bounding box center [275, 162] width 3 height 3
click at [251, 181] on div "3" at bounding box center [253, 182] width 6 height 6
type input "03.10.2025 00:00"
click at [402, 239] on input "text" at bounding box center [469, 238] width 171 height 10
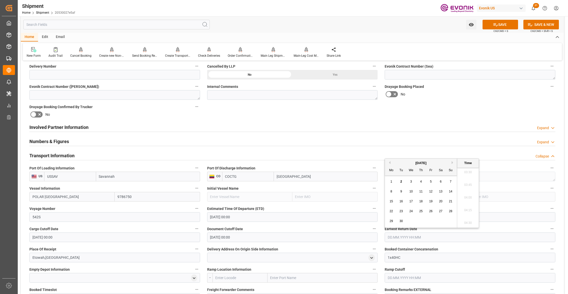
drag, startPoint x: 454, startPoint y: 163, endPoint x: 447, endPoint y: 167, distance: 7.7
click at [453, 163] on button "Next Month" at bounding box center [452, 162] width 3 height 3
click at [430, 182] on span "3" at bounding box center [431, 182] width 2 height 4
type input "03.10.2025 00:00"
click at [468, 109] on div "Booking Confirmation Milestone Bar Collapse Submitted to FFW for Booking (Pendi…" at bounding box center [292, 182] width 543 height 685
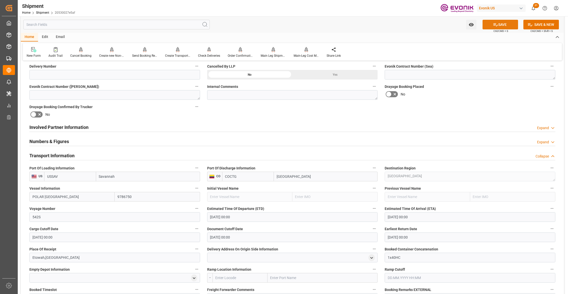
click at [505, 22] on button "SAVE" at bounding box center [499, 25] width 35 height 10
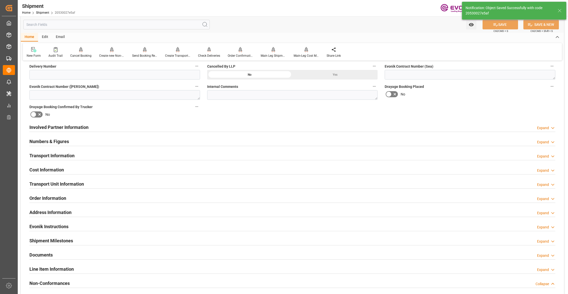
click at [73, 175] on div "Cost Information Expand" at bounding box center [292, 170] width 533 height 14
click at [77, 169] on div "Cost Information Expand" at bounding box center [292, 170] width 526 height 10
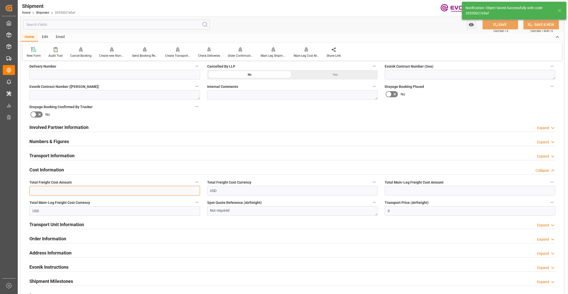
click at [74, 190] on input "text" at bounding box center [114, 191] width 171 height 10
paste input "2045"
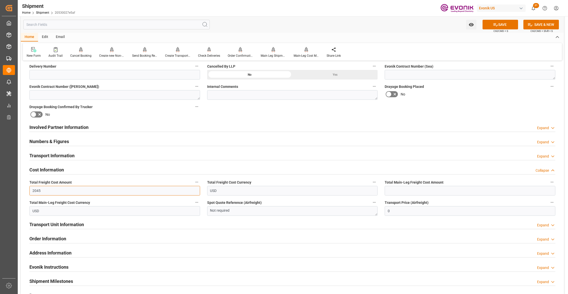
type input "2045"
drag, startPoint x: 403, startPoint y: 188, endPoint x: 407, endPoint y: 185, distance: 4.3
click at [404, 188] on input "text" at bounding box center [469, 191] width 171 height 10
paste input "2045"
type input "2045"
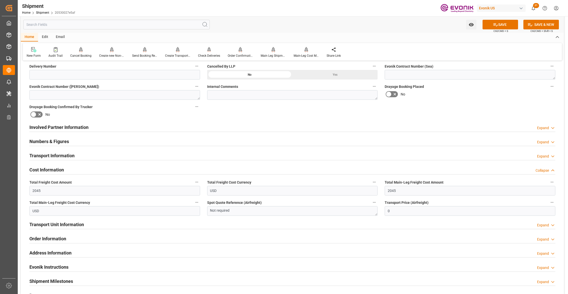
click at [458, 88] on label "Drayage Booking Placed" at bounding box center [469, 86] width 171 height 7
click at [548, 88] on button "Drayage Booking Placed" at bounding box center [551, 86] width 7 height 7
click at [509, 21] on div at bounding box center [284, 147] width 568 height 294
click at [503, 21] on button "SAVE" at bounding box center [499, 25] width 35 height 10
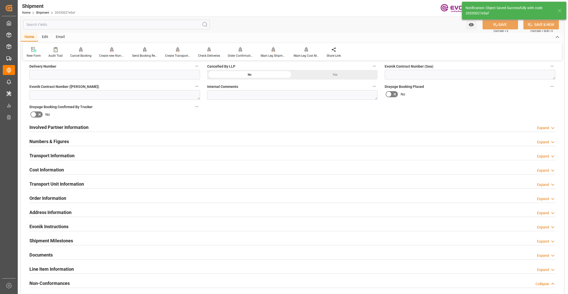
click at [165, 126] on div "Involved Partner Information Expand" at bounding box center [292, 127] width 526 height 10
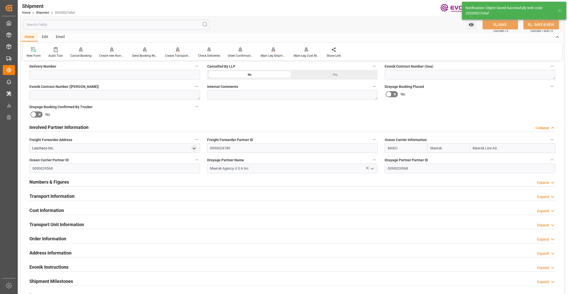
click at [163, 200] on div "Transport Information Expand" at bounding box center [292, 196] width 526 height 10
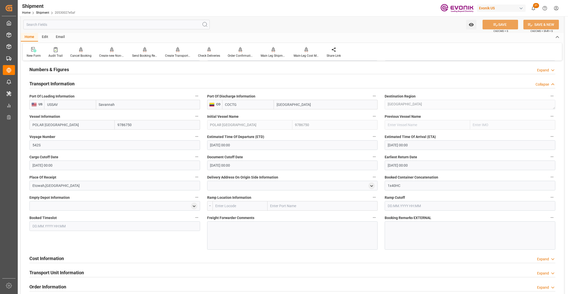
scroll to position [450, 0]
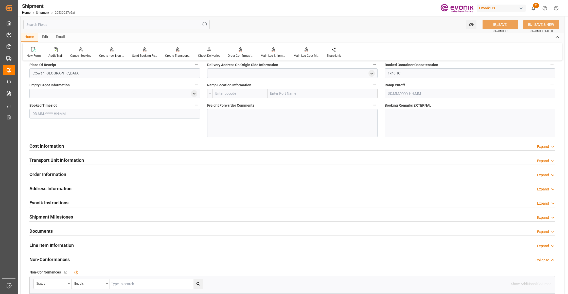
click at [193, 145] on div "Cost Information Expand" at bounding box center [292, 146] width 526 height 10
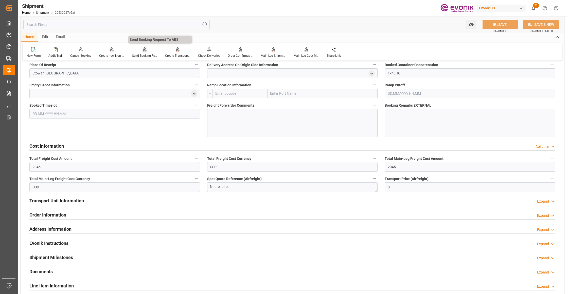
click at [146, 53] on div "Send Booking Request To ABS" at bounding box center [144, 52] width 33 height 11
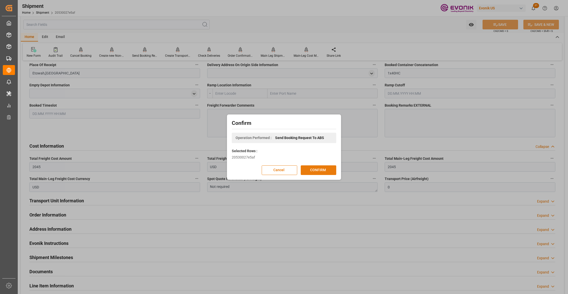
click at [316, 168] on button "CONFIRM" at bounding box center [318, 170] width 35 height 10
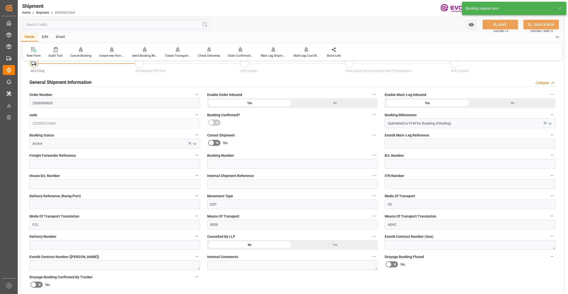
scroll to position [398, 0]
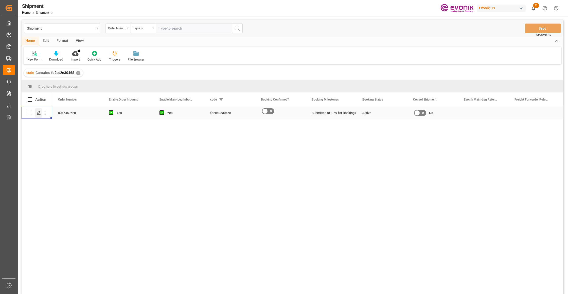
click at [36, 113] on div "Press SPACE to select this row." at bounding box center [39, 112] width 8 height 9
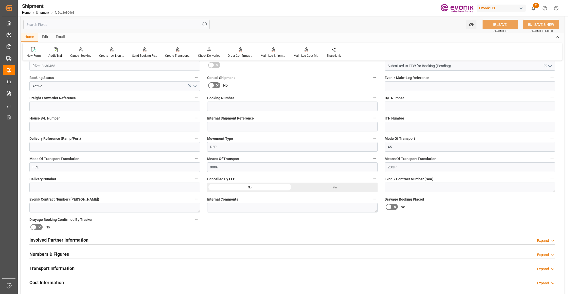
scroll to position [225, 0]
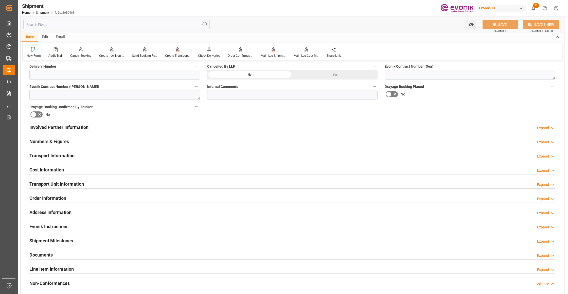
click at [274, 126] on div "Involved Partner Information Expand" at bounding box center [292, 127] width 526 height 10
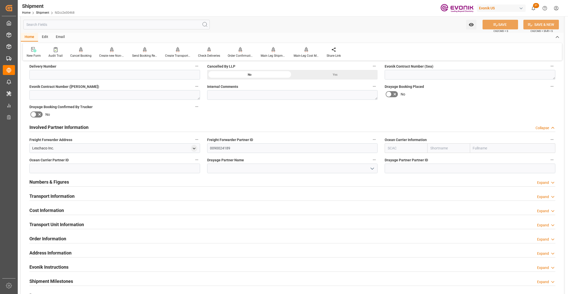
click at [410, 149] on input "text" at bounding box center [405, 148] width 43 height 10
click at [390, 160] on b "ALRB" at bounding box center [392, 159] width 9 height 4
type input "ALRB"
type input "AC Containerline"
type input "AC Containerline GmbH"
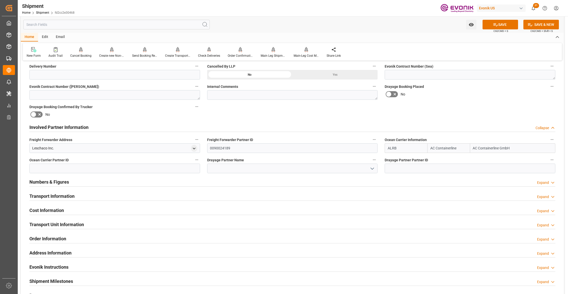
type input "ALRB"
click at [430, 110] on div "Booking Confirmation Milestone Bar Collapse Submitted to FFW for Booking (Pendi…" at bounding box center [292, 122] width 543 height 565
click at [501, 27] on button "SAVE" at bounding box center [499, 25] width 35 height 10
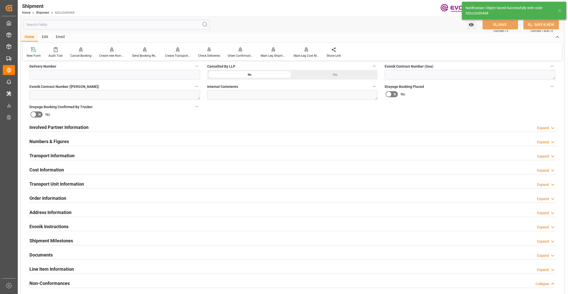
click at [256, 127] on div "Involved Partner Information Expand" at bounding box center [292, 127] width 526 height 10
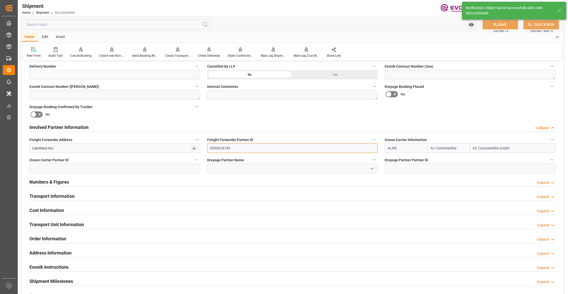
drag, startPoint x: 239, startPoint y: 146, endPoint x: 197, endPoint y: 149, distance: 42.4
click at [197, 149] on div "Booking Confirmation Milestone Bar Collapse Submitted to FFW for Booking (Pendi…" at bounding box center [292, 122] width 543 height 565
click at [120, 169] on input at bounding box center [114, 169] width 171 height 10
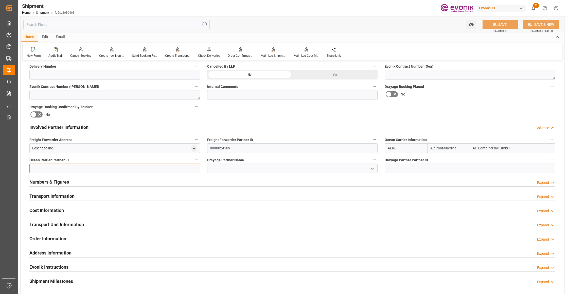
paste input "0090024189"
type input "0090024189"
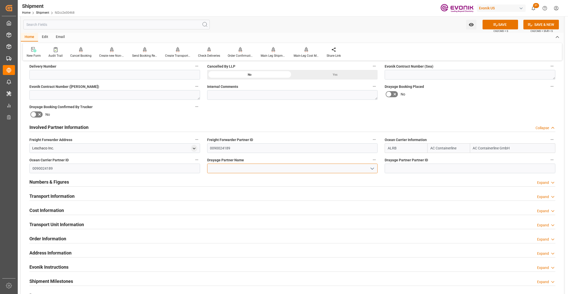
click at [230, 168] on input at bounding box center [292, 169] width 171 height 10
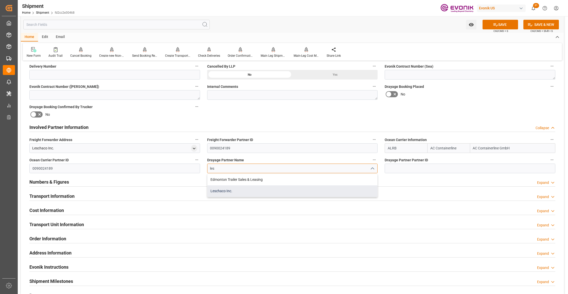
click at [238, 188] on div "Leschaco Inc." at bounding box center [292, 190] width 170 height 11
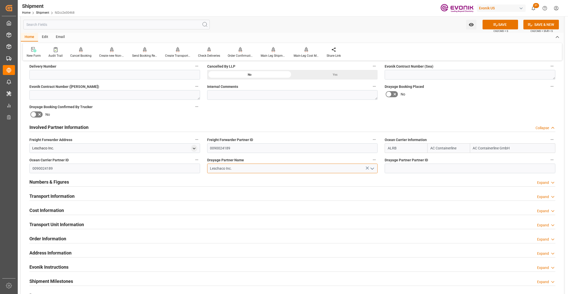
type input "Leschaco Inc."
click at [402, 110] on div "Booking Confirmation Milestone Bar Collapse Submitted to FFW for Booking (Pendi…" at bounding box center [292, 122] width 543 height 565
click at [505, 23] on button "SAVE" at bounding box center [499, 25] width 35 height 10
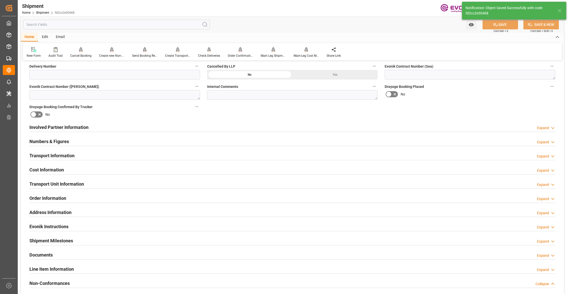
click at [91, 155] on div "Transport Information Expand" at bounding box center [292, 156] width 526 height 10
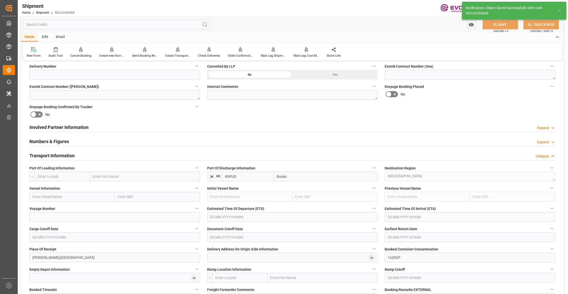
click at [57, 175] on input "text" at bounding box center [62, 177] width 55 height 10
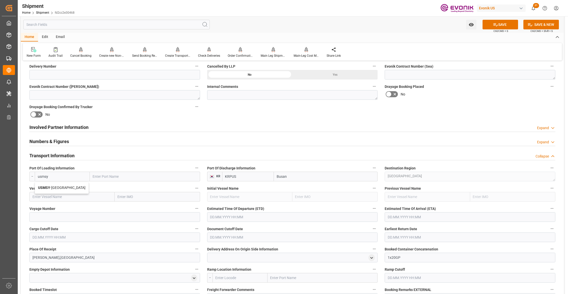
click at [67, 186] on span "USMSY - New Orleans" at bounding box center [61, 188] width 47 height 4
type input "USMSY"
type input "New Orleans"
type input "USMSY"
click at [78, 199] on input "text" at bounding box center [71, 197] width 85 height 10
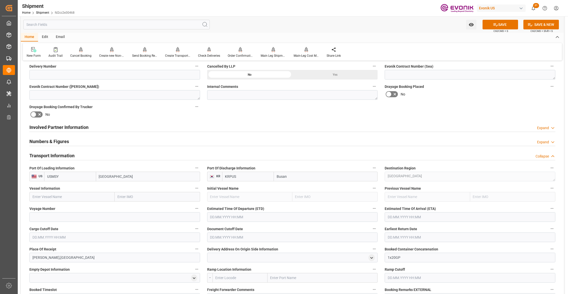
click at [84, 195] on input "text" at bounding box center [71, 197] width 85 height 10
paste input "CMA CGM OHIO / 0PGLMW1MA"
click at [70, 197] on input "CMA CGM OHIO / 0PGLMW1MA" at bounding box center [71, 197] width 85 height 10
click at [71, 208] on span "CMA CGM OHIO - 9722687" at bounding box center [58, 208] width 51 height 4
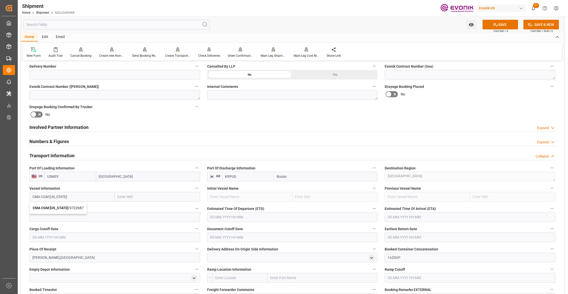
type input "CMA CGM OHIO"
type input "9722687"
type input "CMA CGM OHIO"
click at [81, 215] on input at bounding box center [114, 217] width 171 height 10
paste input "0PGLMW1MA"
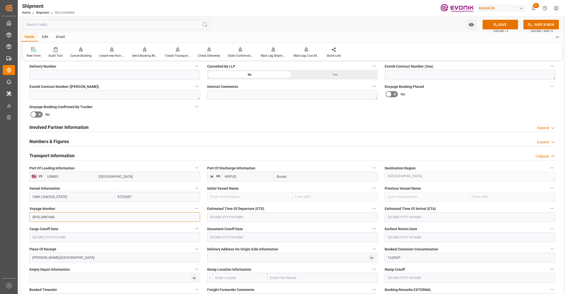
type input "0PGLMW1MA"
click at [257, 217] on input "text" at bounding box center [292, 217] width 171 height 10
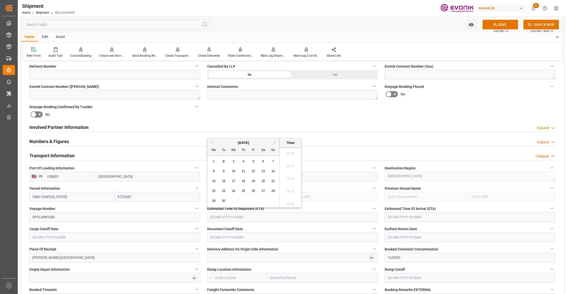
scroll to position [192, 0]
click at [214, 199] on div "29" at bounding box center [214, 201] width 6 height 6
type input "29.09.2025 00:00"
click at [405, 215] on input "text" at bounding box center [469, 217] width 171 height 10
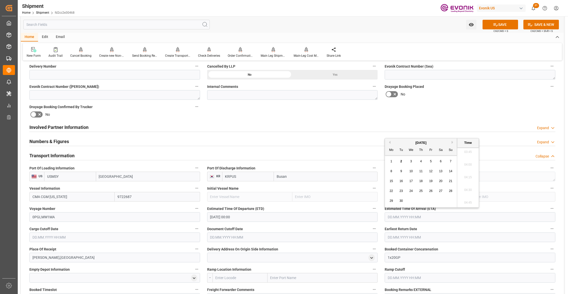
click at [452, 141] on button "Next Month" at bounding box center [452, 142] width 3 height 3
click at [452, 142] on button "Next Month" at bounding box center [452, 142] width 3 height 3
click at [449, 190] on span "23" at bounding box center [450, 191] width 3 height 4
type input "23.11.2025 00:00"
click at [165, 240] on input "text" at bounding box center [114, 238] width 171 height 10
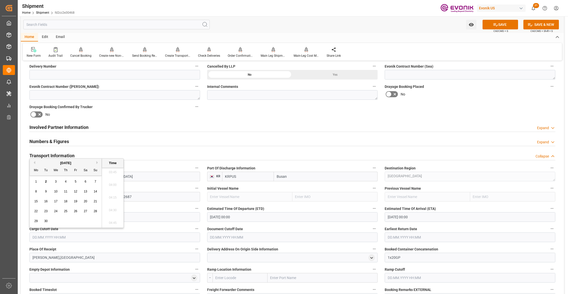
click at [35, 164] on div "September 2025" at bounding box center [66, 163] width 72 height 5
click at [34, 162] on button "Previous Month" at bounding box center [33, 162] width 3 height 3
click at [34, 221] on span "25" at bounding box center [35, 221] width 3 height 4
type input "25.08.2025 00:00"
click at [222, 235] on input "text" at bounding box center [292, 238] width 171 height 10
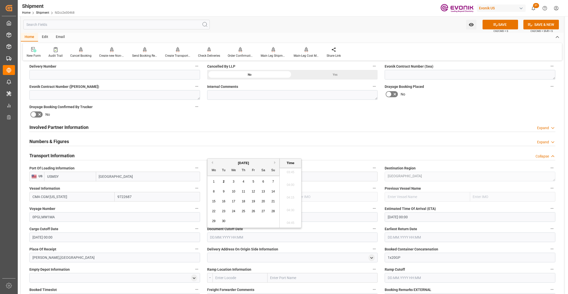
click at [211, 162] on button "Previous Month" at bounding box center [211, 162] width 3 height 3
click at [214, 219] on div "25" at bounding box center [214, 221] width 6 height 6
type input "25.08.2025 00:00"
click at [416, 234] on input "text" at bounding box center [469, 238] width 171 height 10
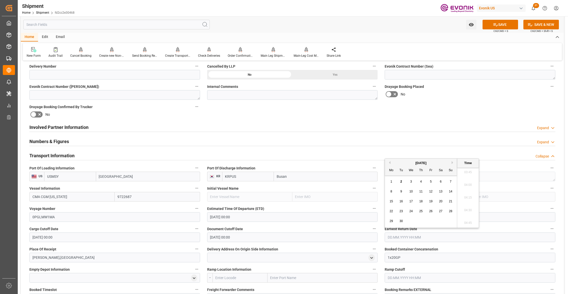
click at [389, 162] on button "Previous Month" at bounding box center [388, 162] width 3 height 3
click at [393, 221] on span "25" at bounding box center [390, 221] width 3 height 4
type input "25.08.2025 00:00"
click at [470, 113] on div "Booking Confirmation Milestone Bar Collapse Submitted to FFW for Booking (Pendi…" at bounding box center [292, 182] width 543 height 685
click at [511, 20] on button "SAVE" at bounding box center [499, 25] width 35 height 10
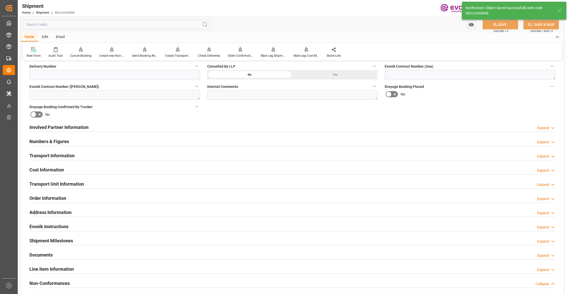
click at [175, 172] on div "Cost Information Expand" at bounding box center [292, 170] width 526 height 10
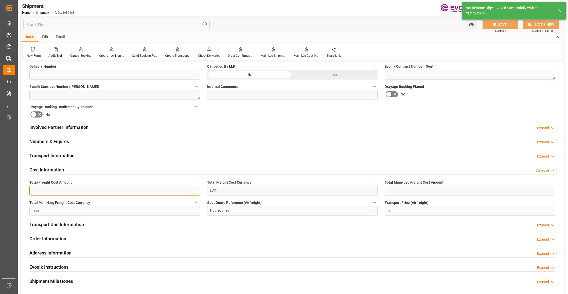
click at [76, 190] on input "text" at bounding box center [114, 191] width 171 height 10
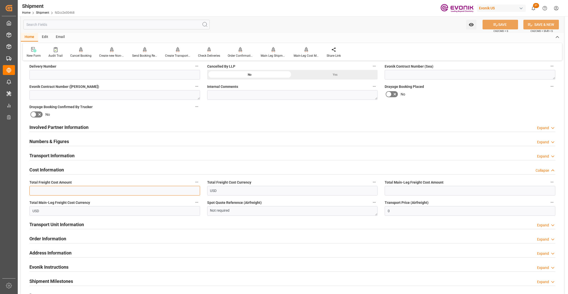
click at [105, 188] on input "text" at bounding box center [114, 191] width 171 height 10
type input "1626"
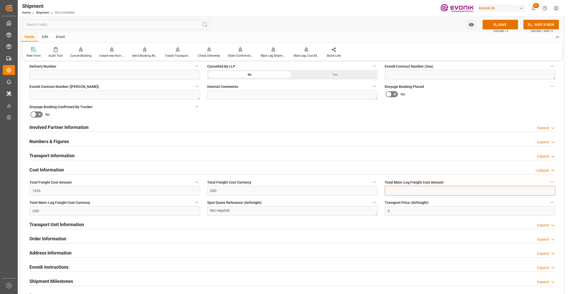
click at [393, 187] on input "text" at bounding box center [469, 191] width 171 height 10
drag, startPoint x: 396, startPoint y: 191, endPoint x: 394, endPoint y: 194, distance: 3.3
click at [396, 192] on input "text" at bounding box center [469, 191] width 171 height 10
type input "870"
click at [448, 113] on div "Booking Confirmation Milestone Bar Collapse Submitted to FFW for Booking (Pendi…" at bounding box center [292, 122] width 543 height 565
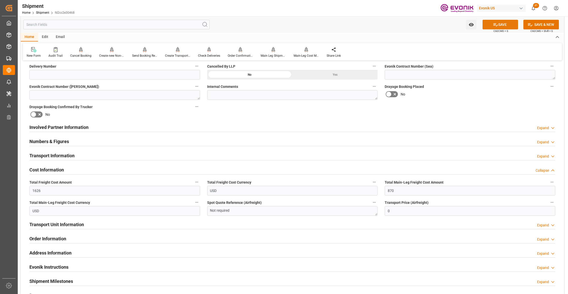
click at [502, 26] on button "SAVE" at bounding box center [499, 25] width 35 height 10
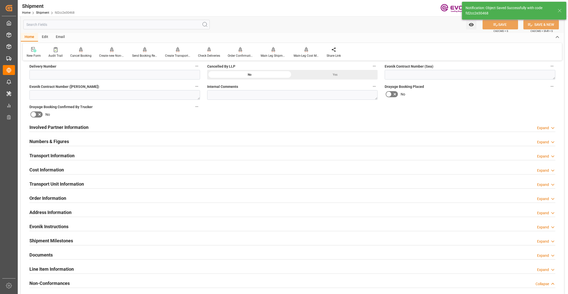
click at [85, 154] on div "Transport Information Expand" at bounding box center [292, 156] width 526 height 10
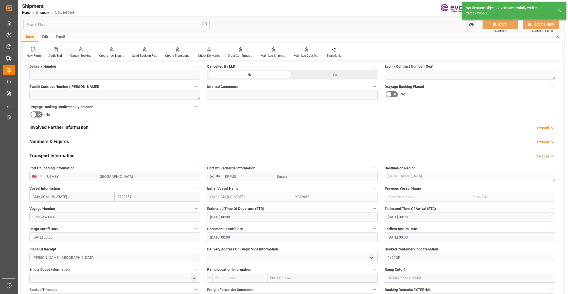
scroll to position [338, 0]
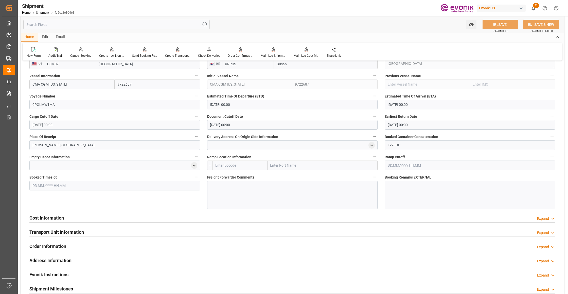
drag, startPoint x: 83, startPoint y: 230, endPoint x: 100, endPoint y: 220, distance: 19.3
click at [84, 231] on h2 "Transport Unit Information" at bounding box center [56, 232] width 54 height 7
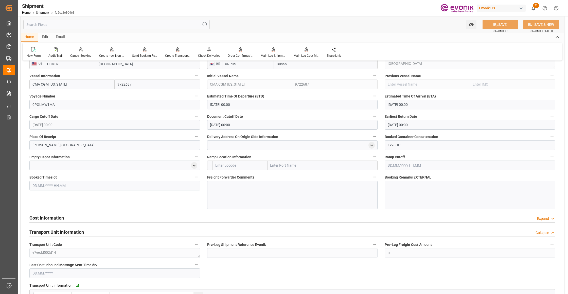
scroll to position [450, 0]
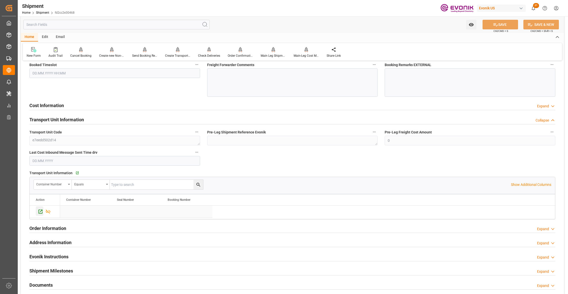
click at [38, 214] on icon "Press SPACE to select this row." at bounding box center [40, 211] width 5 height 5
click at [103, 122] on div "Transport Unit Information Collapse" at bounding box center [292, 120] width 526 height 10
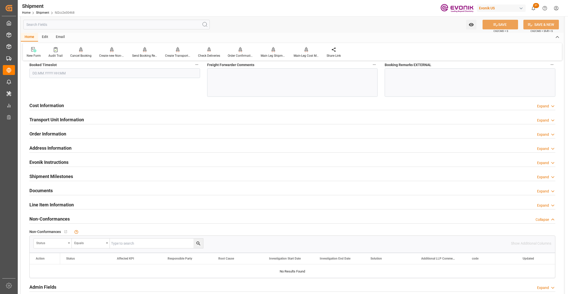
click at [116, 119] on div "Transport Unit Information Expand" at bounding box center [292, 120] width 526 height 10
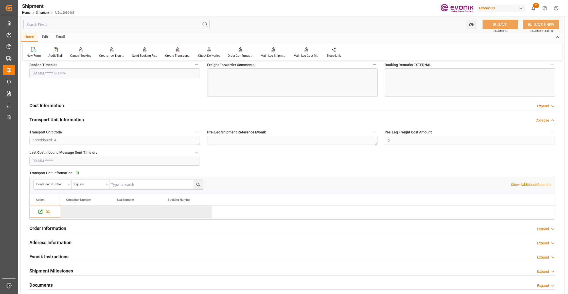
scroll to position [338, 0]
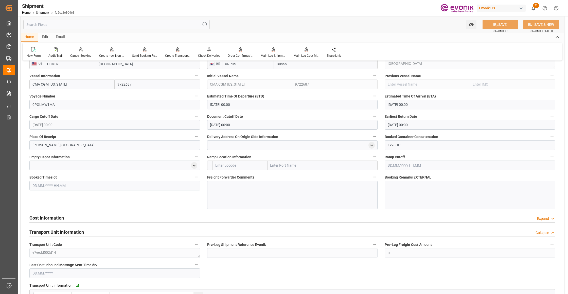
click at [244, 181] on div "Freight Forwarder Comments" at bounding box center [292, 191] width 178 height 39
click at [252, 190] on div at bounding box center [292, 195] width 171 height 28
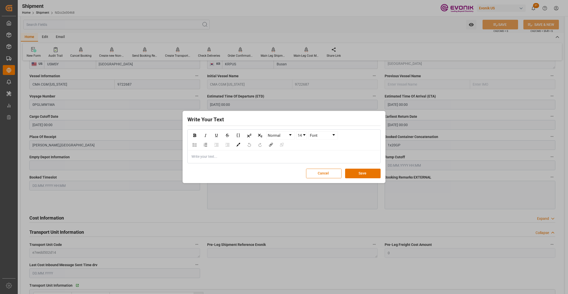
click at [202, 155] on div "rdw-editor" at bounding box center [284, 156] width 185 height 5
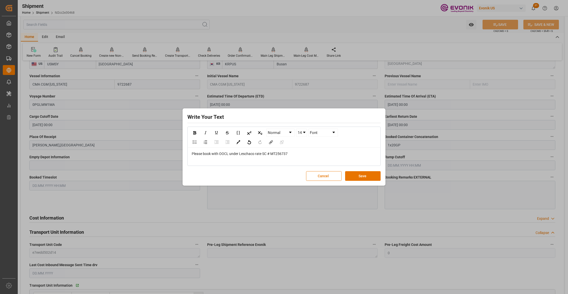
click at [292, 154] on div "Please book with OOCL under Leschaco rate SC # MT256737" at bounding box center [284, 153] width 185 height 5
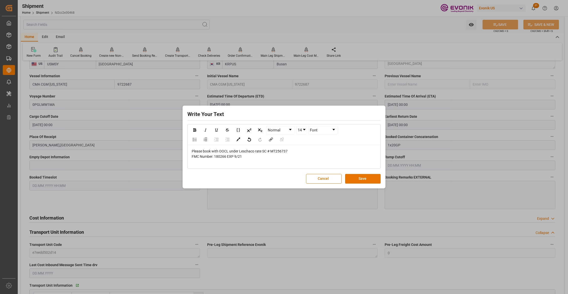
click at [216, 161] on div "rdw-editor" at bounding box center [284, 161] width 185 height 5
click at [246, 156] on div "FMC Number: 180266 EXP 9/21" at bounding box center [284, 156] width 185 height 5
click at [208, 163] on div "rdw-editor" at bounding box center [284, 161] width 185 height 5
click at [264, 158] on div "FMC Number: 180266 EXP 9/21" at bounding box center [284, 156] width 185 height 5
click at [264, 162] on div "Pre-carriage will handle by LS truck : CPG" at bounding box center [284, 161] width 185 height 5
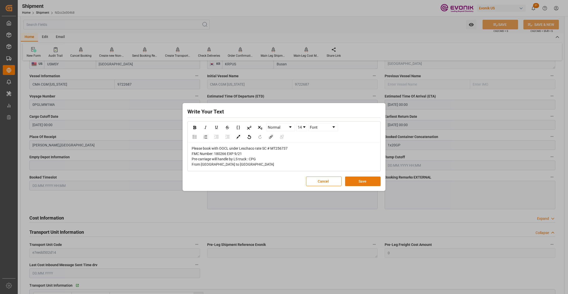
click at [360, 180] on button "Save" at bounding box center [362, 182] width 35 height 10
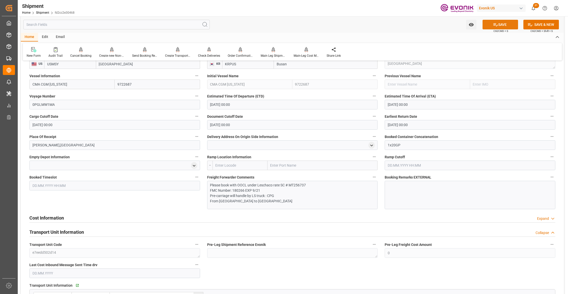
click at [502, 21] on button "SAVE" at bounding box center [499, 25] width 35 height 10
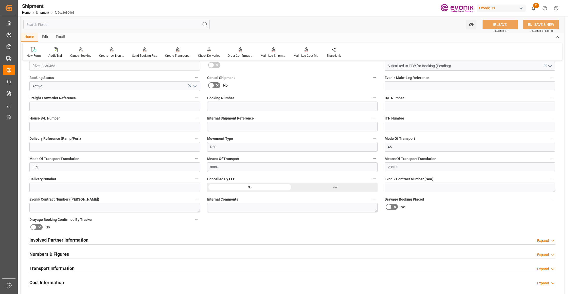
scroll to position [225, 0]
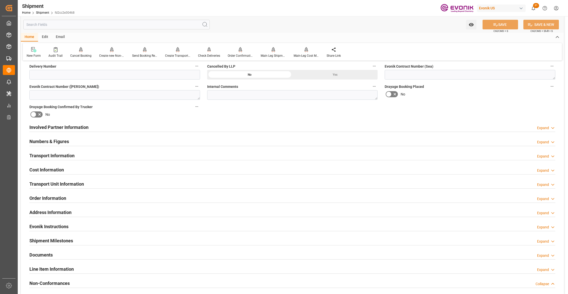
click at [268, 130] on div "Involved Partner Information Expand" at bounding box center [292, 127] width 526 height 10
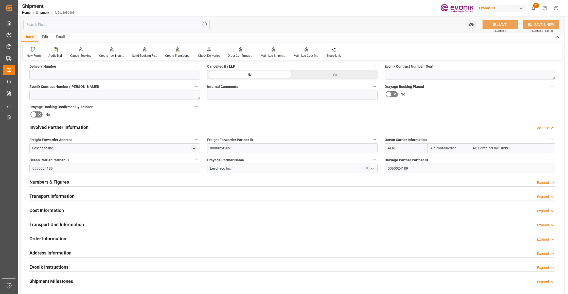
click at [164, 198] on div "Transport Information Expand" at bounding box center [292, 196] width 526 height 10
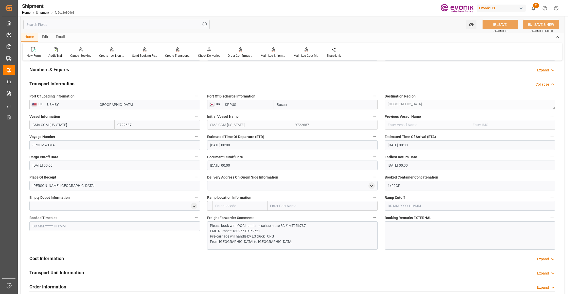
scroll to position [450, 0]
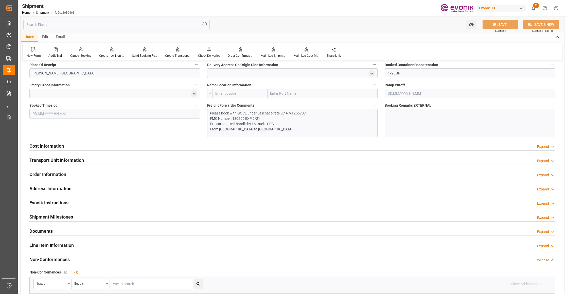
click at [149, 144] on div "Cost Information Expand" at bounding box center [292, 146] width 526 height 10
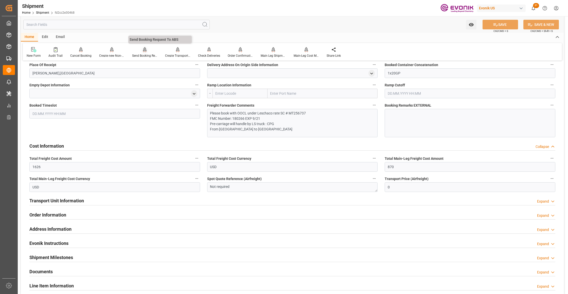
click at [141, 50] on div at bounding box center [144, 49] width 25 height 5
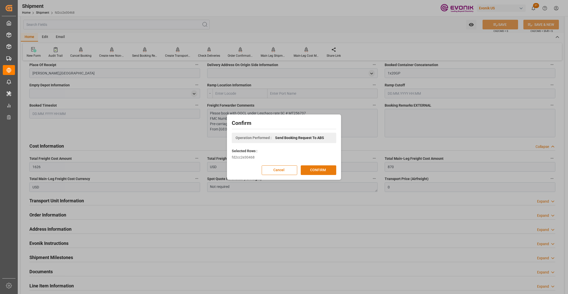
click at [322, 168] on button "CONFIRM" at bounding box center [318, 170] width 35 height 10
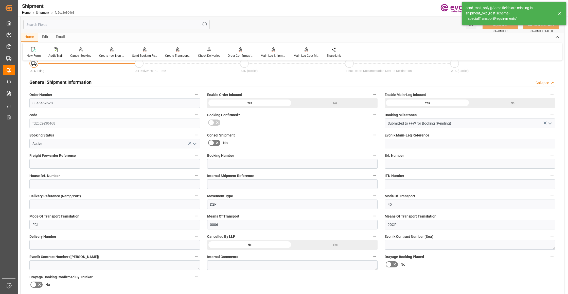
scroll to position [398, 0]
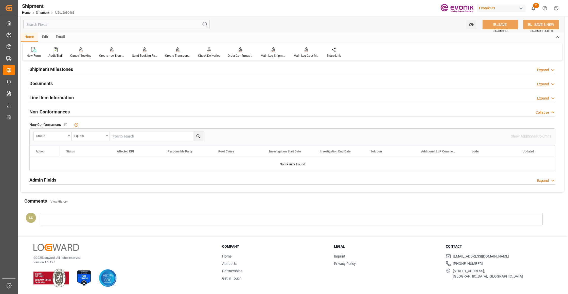
click at [134, 98] on div "Line Item Information Expand" at bounding box center [292, 97] width 526 height 10
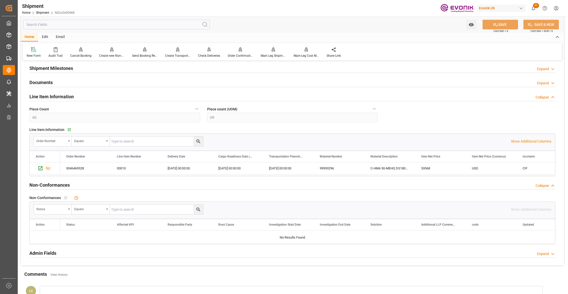
scroll to position [450, 0]
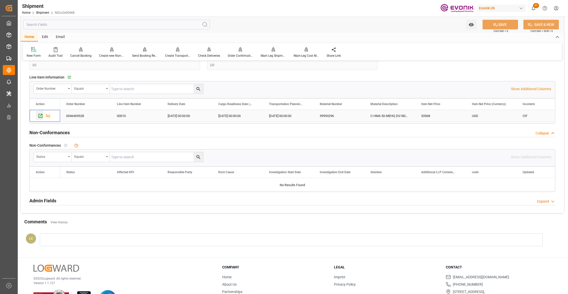
click at [42, 117] on icon "Press SPACE to select this row." at bounding box center [41, 116] width 4 height 4
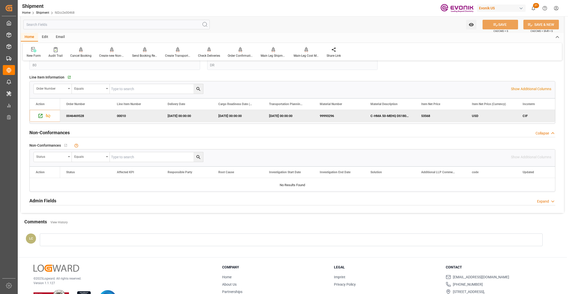
click at [104, 26] on input "text" at bounding box center [116, 25] width 186 height 10
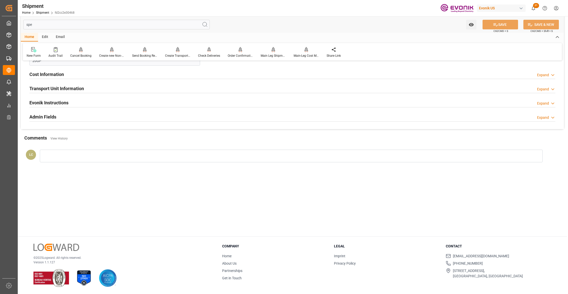
scroll to position [0, 0]
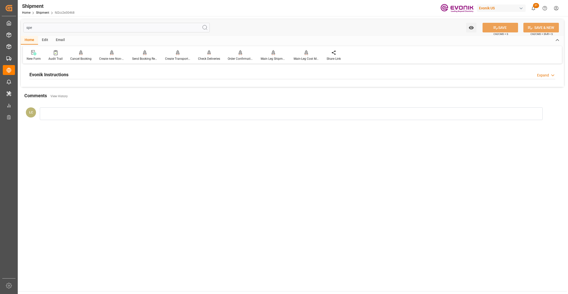
type input "spe"
click at [155, 73] on div "Evonik Instructions Expand" at bounding box center [292, 74] width 526 height 10
click at [146, 105] on div at bounding box center [114, 105] width 171 height 28
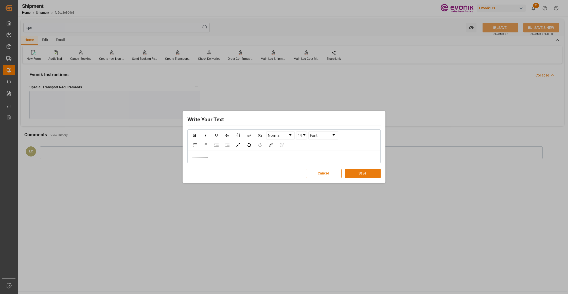
click at [371, 172] on button "Save" at bounding box center [362, 174] width 35 height 10
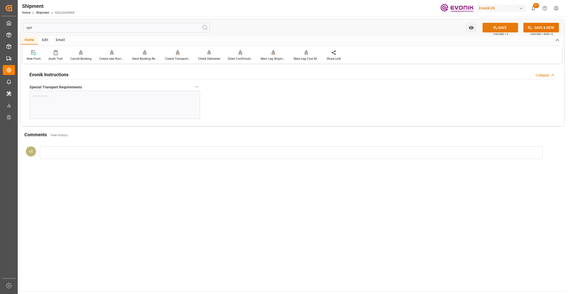
click at [498, 26] on button "SAVE" at bounding box center [499, 28] width 35 height 10
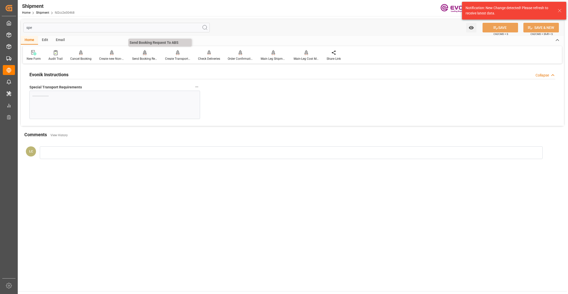
click at [138, 59] on div "Send Booking Request To ABS" at bounding box center [144, 59] width 25 height 5
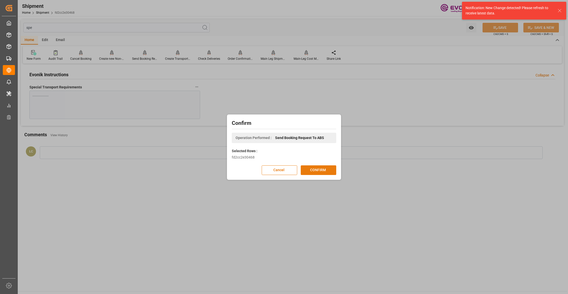
click at [325, 166] on button "CONFIRM" at bounding box center [318, 170] width 35 height 10
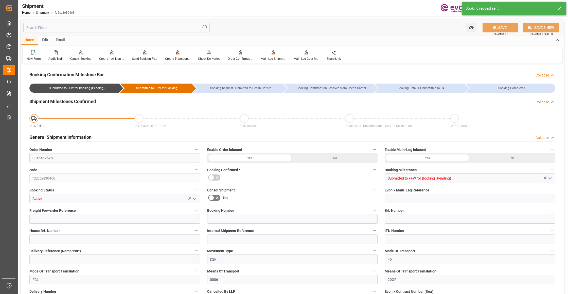
type input "AC Containerline"
type input "AC Containerline GmbH"
type input "20"
type input "400"
type input "16240"
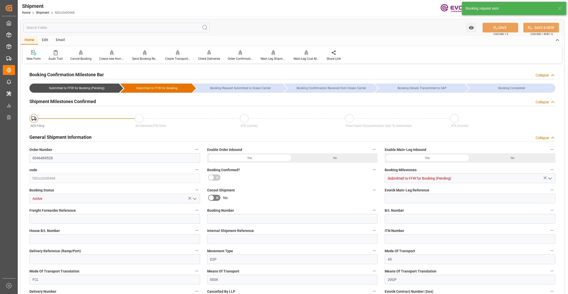
type input "26.511"
type input "USMSY"
type input "KRPUS"
type input "9722687"
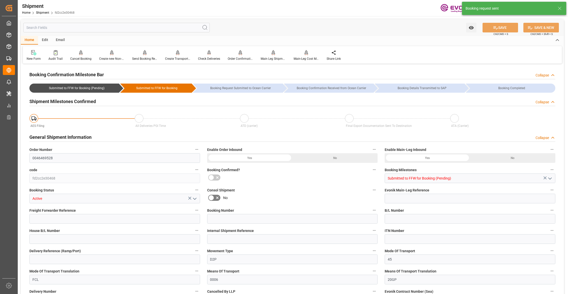
type input "1626"
type input "870"
type input "0"
type input "80"
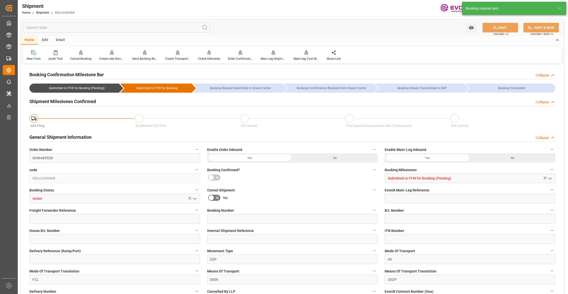
type input "DR"
type input "0"
type input "AC Containerline"
type input "AC Containerline GmbH"
type input "29.09.2025 00:00"
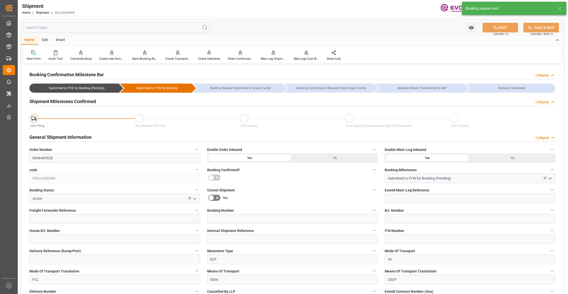
type input "23.11.2025 00:00"
type input "25.08.2025 00:00"
type input "15.10.2025"
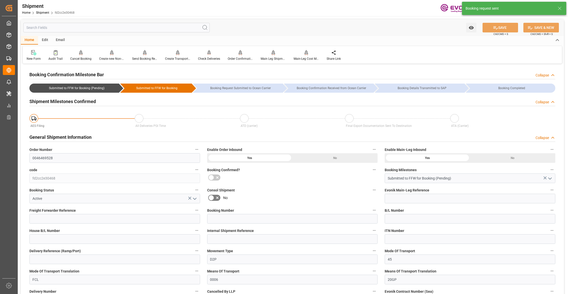
type input "02.09.2025 08:23"
type input "02.09.2025 08:18"
type input "02.09.2025 08:23"
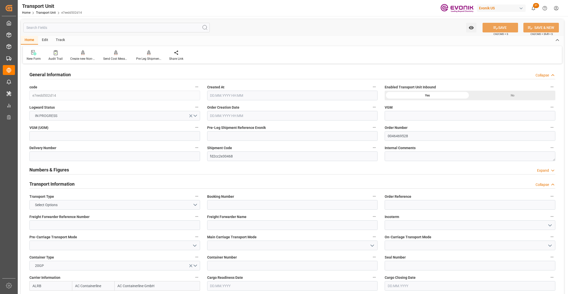
type input "AC Containerline"
type input "AC Containerline GmbH"
type input "USMSY"
type input "KRPUS"
type input "16240"
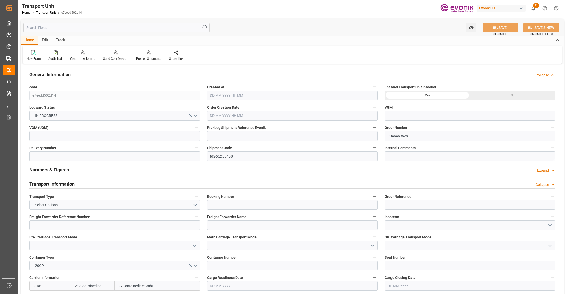
type input "[DATE] 08:18"
type input "[DATE]"
type input "[DATE] 00:00"
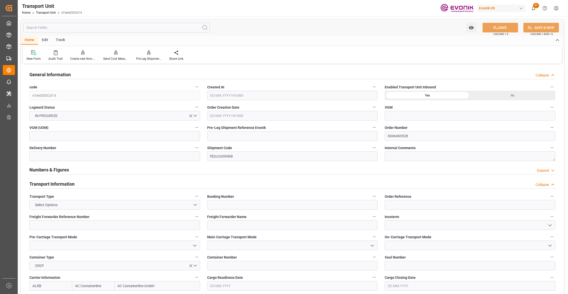
type input "[DATE] 00:00"
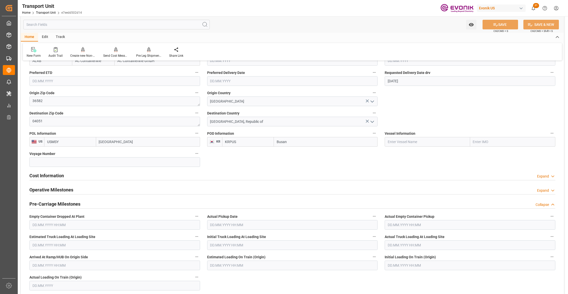
click at [107, 174] on div "Cost Information Expand" at bounding box center [292, 176] width 526 height 10
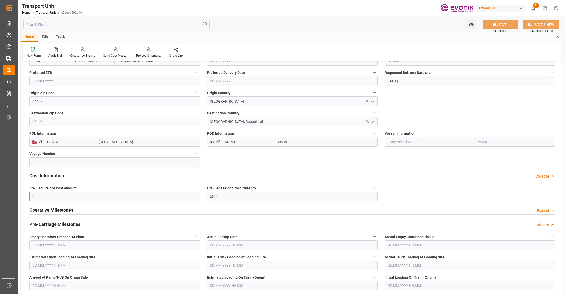
click at [79, 196] on input "0" at bounding box center [114, 197] width 171 height 10
type input "756"
click at [502, 24] on button "SAVE" at bounding box center [499, 25] width 35 height 10
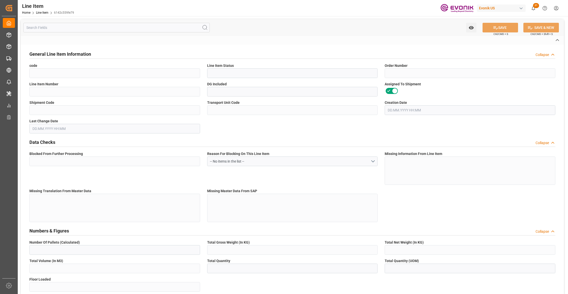
type input "6142c559fe79"
type input "Active"
type input "0046469528"
type input "00010"
type input "No"
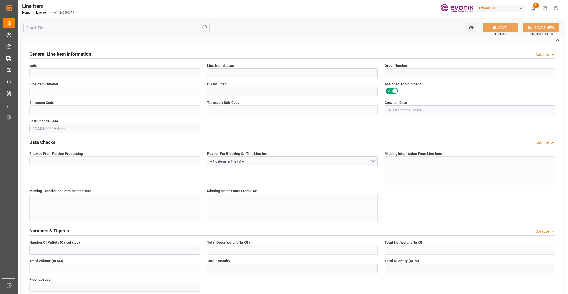
type input "fd2cc2e30468"
type input "e7eedd502d14"
type input "No"
type input "DR"
type input "No"
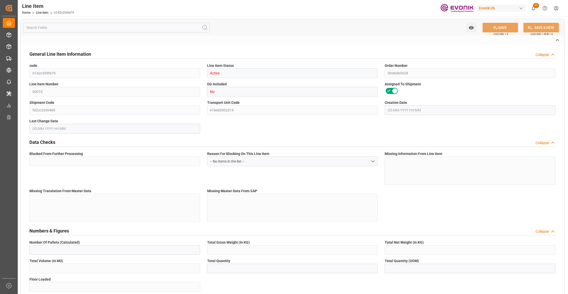
type input "99993296"
type textarea "C-HMA 50-MEHQ DS180kg N-"
type input "USD"
type input "PACK"
type input "291614"
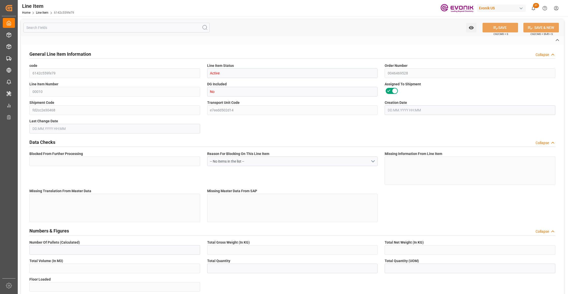
type input "EAR99"
type input "US"
type input "DR"
type input "[MEDICAL_DATA]"
type input "KGM"
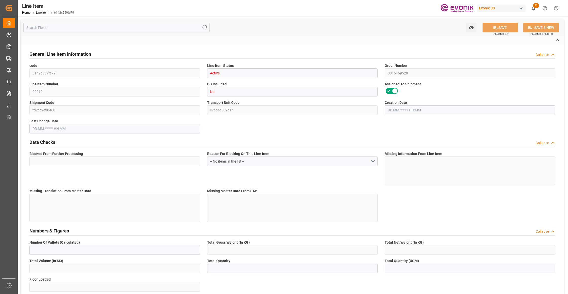
type textarea "KGM"
type input "KGM"
type textarea "KGM"
type input "M3"
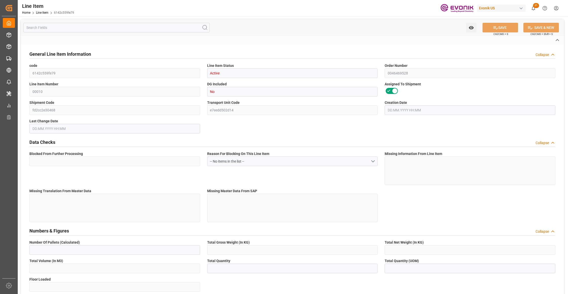
type textarea "DMQ"
type input "M3"
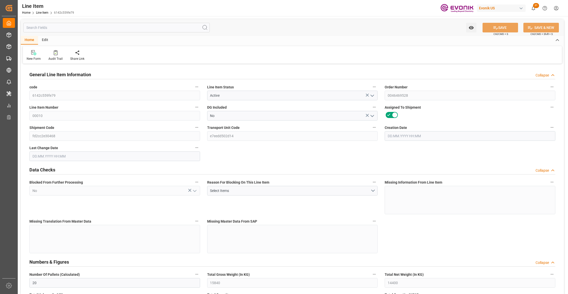
type input "20"
type input "15840"
type input "14400"
type input "22.925"
type input "80"
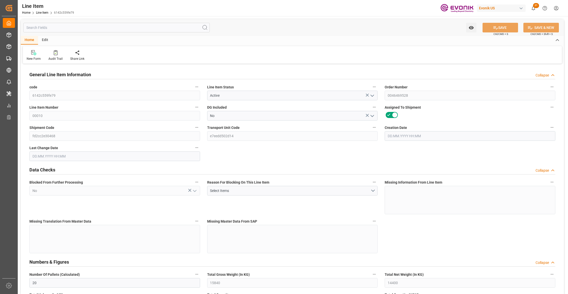
type input "53568"
type input "80"
type input "15840"
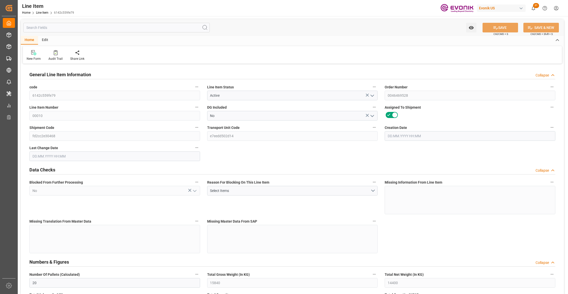
type input "16240"
type input "14400"
type input "22.925"
type input "22924.96"
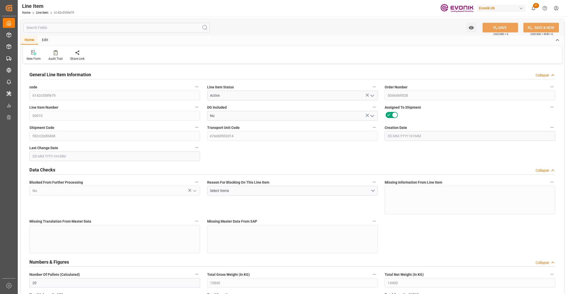
type input "0"
type input "[DATE] 20:11"
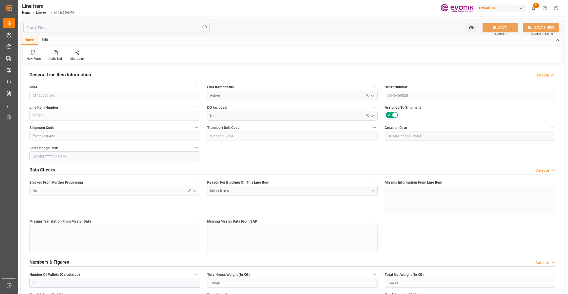
type input "[DATE] 08:18"
type input "[DATE]"
click at [159, 31] on input "text" at bounding box center [116, 28] width 186 height 10
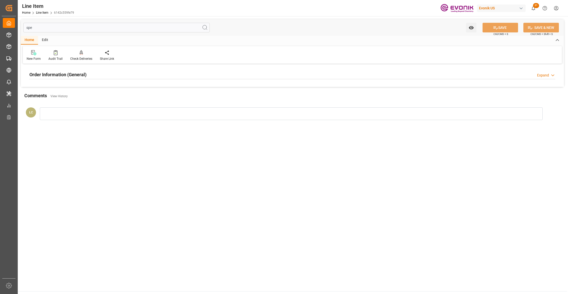
type input "spe"
click at [161, 74] on div "Order Information (General) Expand" at bounding box center [292, 74] width 526 height 10
click at [126, 97] on div at bounding box center [114, 105] width 171 height 28
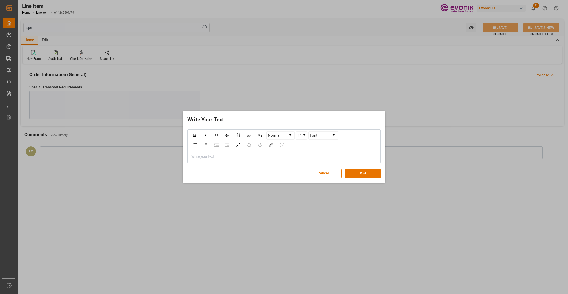
click at [204, 160] on div "Write your text..." at bounding box center [284, 157] width 192 height 12
click at [370, 174] on button "Save" at bounding box center [362, 174] width 35 height 10
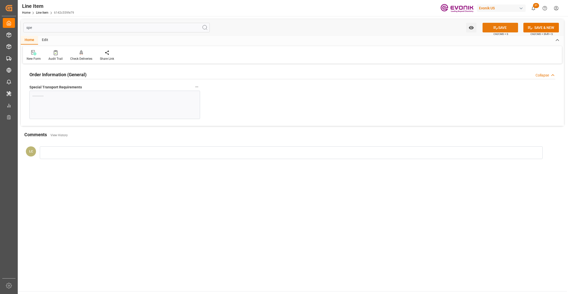
click at [498, 30] on button "SAVE" at bounding box center [499, 28] width 35 height 10
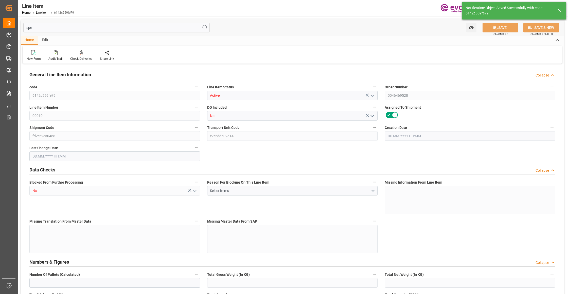
type input "20"
type input "15840"
type input "14400"
type input "22.925"
type input "80"
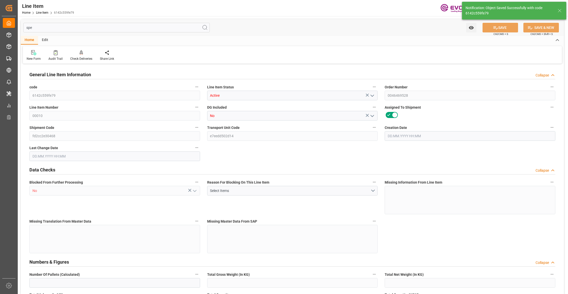
type input "53568"
type input "80"
type input "15840"
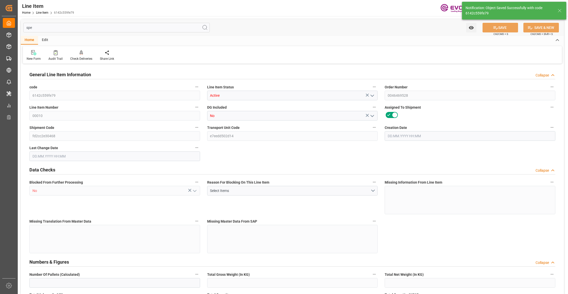
type input "16240"
type input "14400"
type input "22.925"
type input "22924.96"
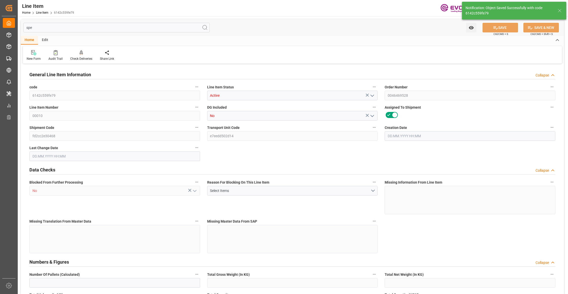
type input "0"
type input "[DATE] 20:11"
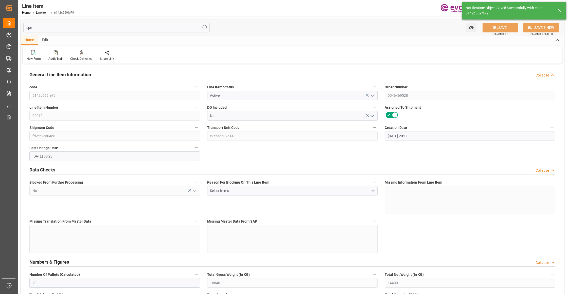
type input "[DATE] 08:23"
type input "[DATE]"
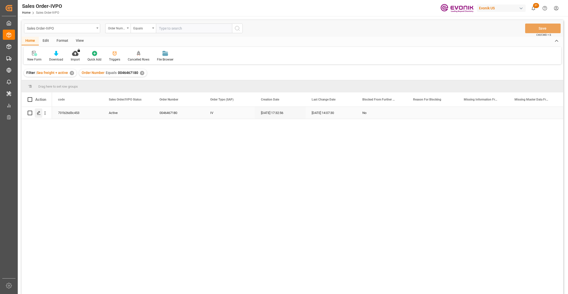
click at [40, 114] on icon "Press SPACE to select this row." at bounding box center [39, 113] width 4 height 4
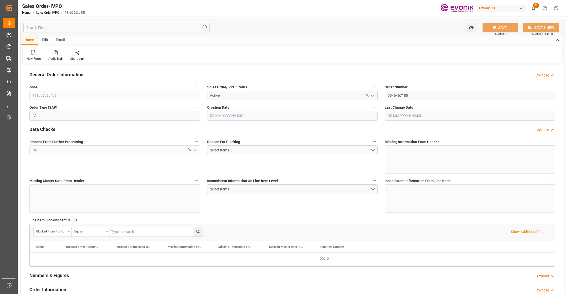
type input "NLRTM"
type input "0"
type input "1"
type input "2"
type input "17252"
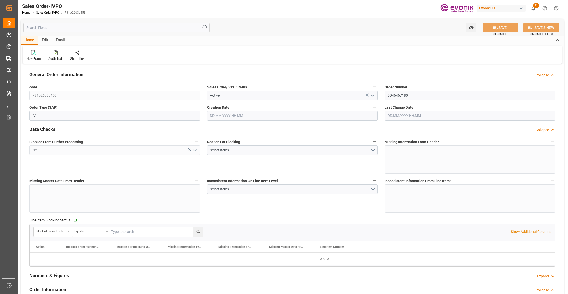
type input "0"
type input "17000"
type input "30"
type input "[DATE] 17:32"
type input "[DATE] 14:07"
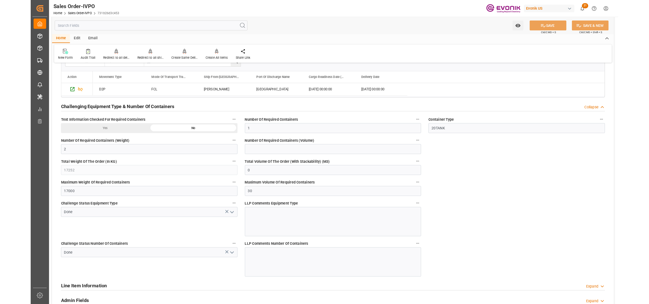
scroll to position [765, 0]
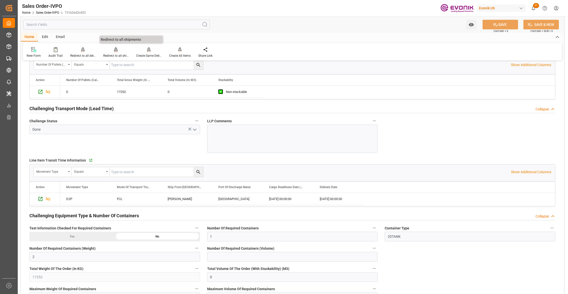
click at [118, 55] on div "Redirect to all shipments" at bounding box center [115, 55] width 25 height 5
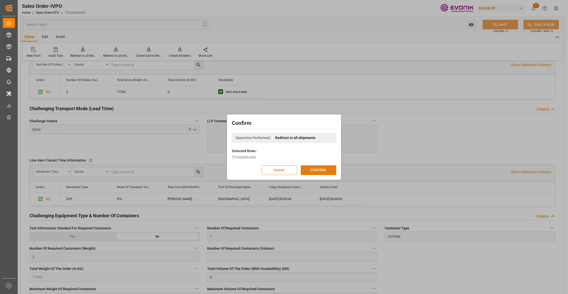
drag, startPoint x: 318, startPoint y: 170, endPoint x: 552, endPoint y: 169, distance: 233.9
click at [318, 170] on button "CONFIRM" at bounding box center [318, 170] width 35 height 10
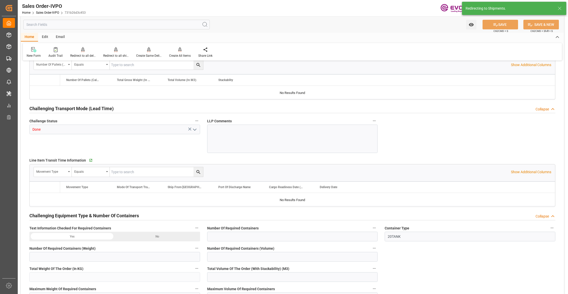
type input "NLRTM"
type input "0"
type input "1"
type input "2"
type input "17252"
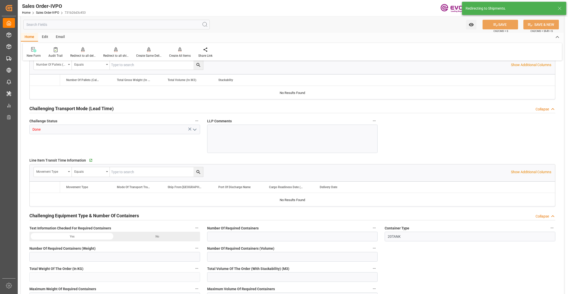
type input "0"
type input "17000"
type input "30"
type input "[DATE] 17:32"
type input "[DATE] 14:07"
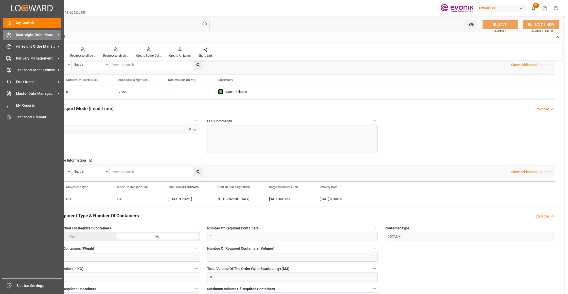
click at [31, 33] on span "Seafreight Order Management" at bounding box center [36, 34] width 40 height 5
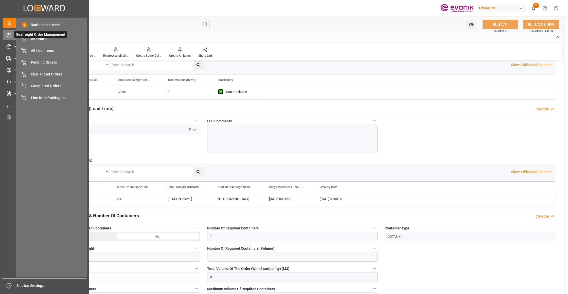
click at [40, 34] on span "Seafreight Order Management" at bounding box center [40, 34] width 53 height 7
click at [43, 39] on span "All Orders" at bounding box center [58, 38] width 54 height 5
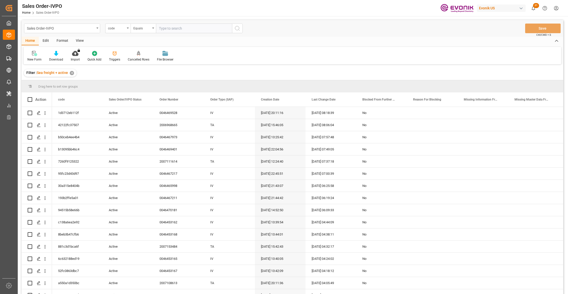
click at [120, 29] on div "code" at bounding box center [116, 28] width 17 height 6
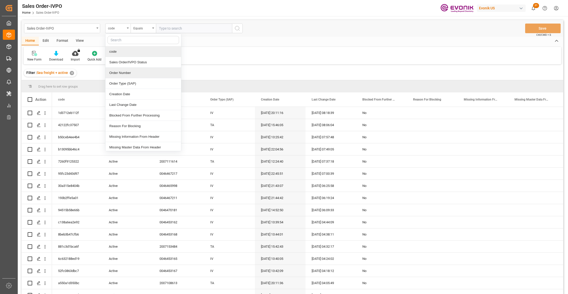
click at [126, 73] on div "Order Number" at bounding box center [143, 73] width 76 height 11
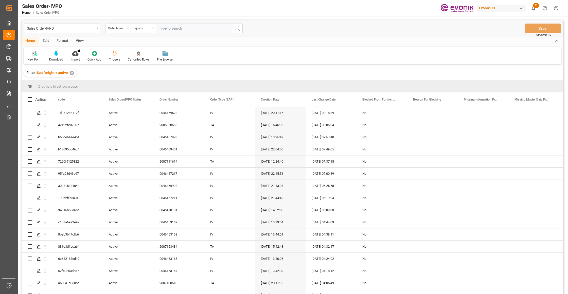
click at [176, 28] on input "text" at bounding box center [194, 29] width 76 height 10
paste input "0046467217"
type input "0046467217"
click at [239, 30] on icon "search button" at bounding box center [237, 28] width 6 height 6
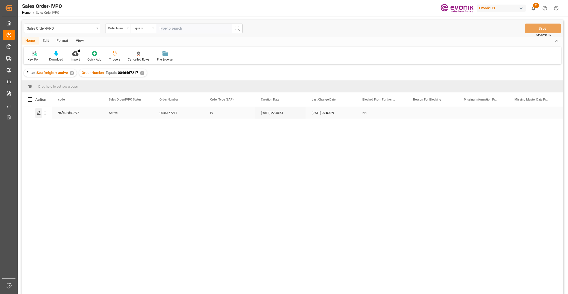
click at [39, 112] on icon "Press SPACE to select this row." at bounding box center [39, 113] width 4 height 4
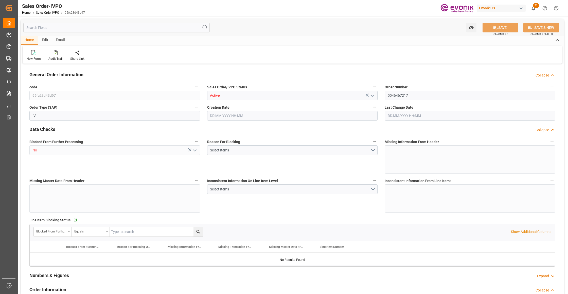
type input "BRSSZ"
type input "0"
type input "1"
type input "3877.12"
type input "[DATE] 22:45"
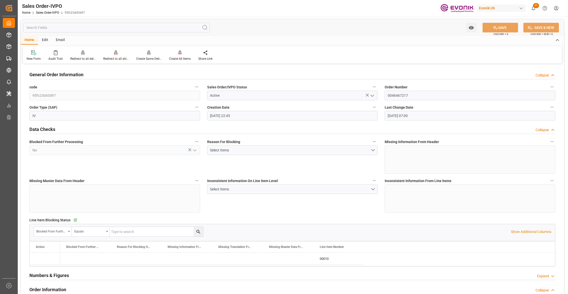
type input "[DATE] 07:00"
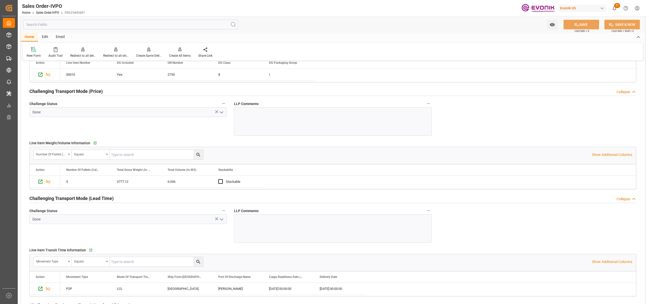
scroll to position [788, 0]
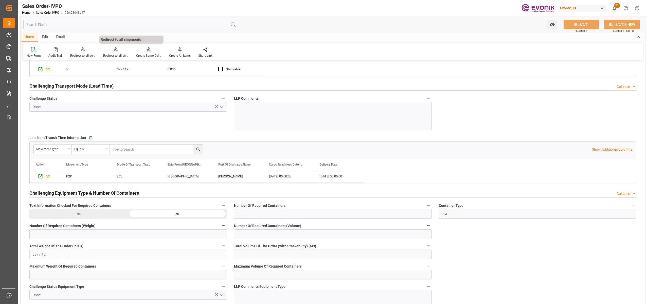
click at [119, 53] on div "Redirect to all shipments" at bounding box center [115, 55] width 25 height 5
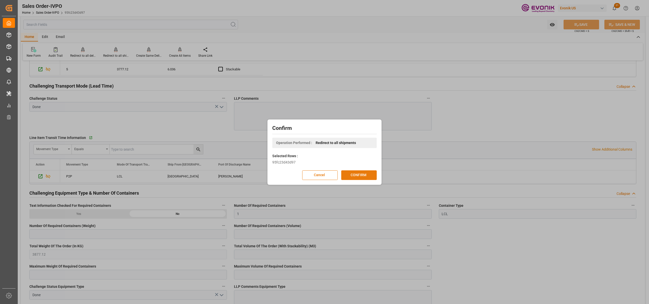
click at [357, 175] on button "CONFIRM" at bounding box center [358, 176] width 35 height 10
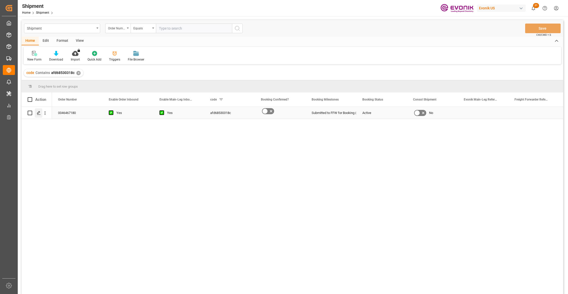
click at [38, 113] on icon "Press SPACE to select this row." at bounding box center [39, 113] width 4 height 4
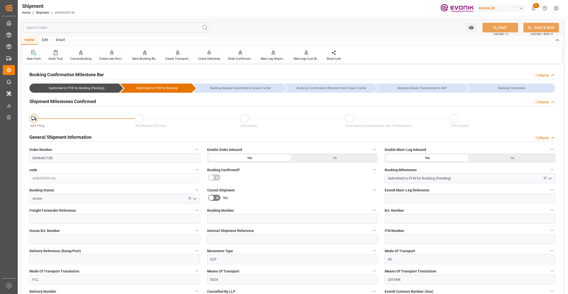
type input "[DATE] 00:00"
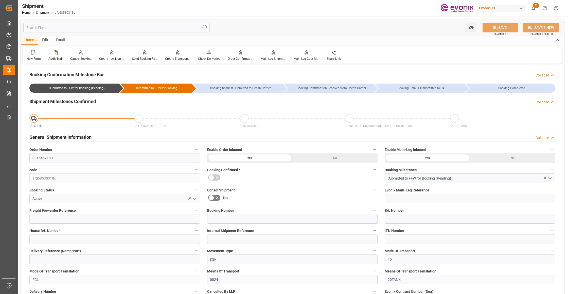
scroll to position [113, 0]
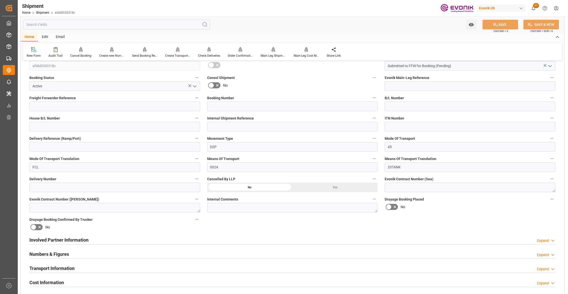
click at [234, 239] on div "Involved Partner Information Expand" at bounding box center [292, 240] width 526 height 10
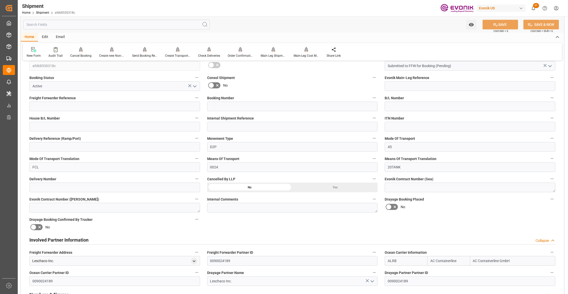
scroll to position [225, 0]
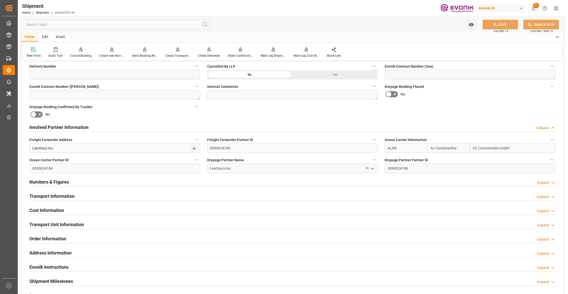
click at [222, 197] on div "Transport Information Expand" at bounding box center [292, 196] width 526 height 10
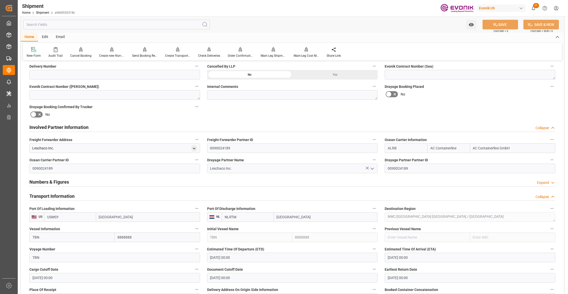
scroll to position [338, 0]
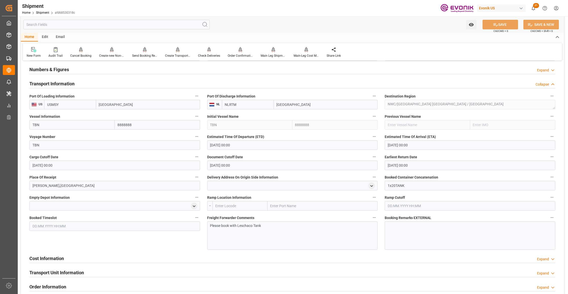
click at [34, 123] on input "TBN" at bounding box center [71, 125] width 85 height 10
click at [43, 122] on input "TBN" at bounding box center [71, 125] width 85 height 10
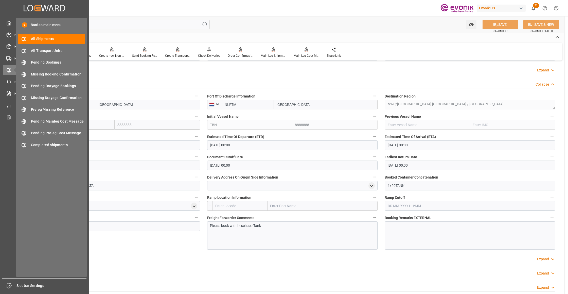
drag, startPoint x: 50, startPoint y: 126, endPoint x: 14, endPoint y: 124, distance: 35.5
click at [14, 124] on div "Created by potrace 1.15, written by Peter Selinger 2001-2017 Created by potrace…" at bounding box center [284, 147] width 568 height 294
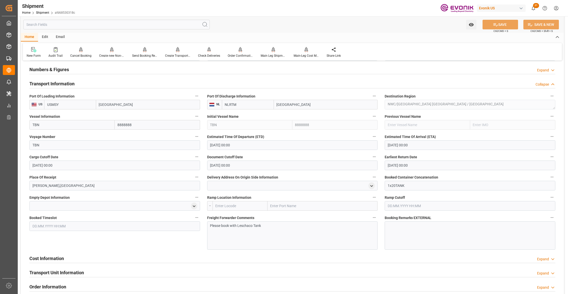
scroll to position [450, 0]
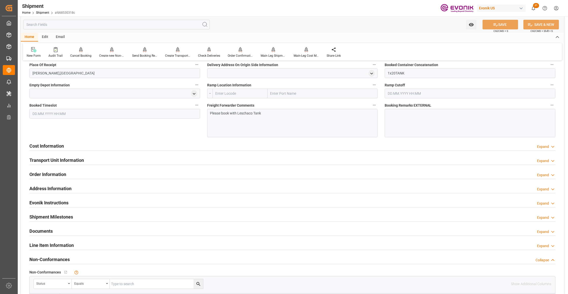
click at [134, 146] on div "Cost Information Expand" at bounding box center [292, 146] width 526 height 10
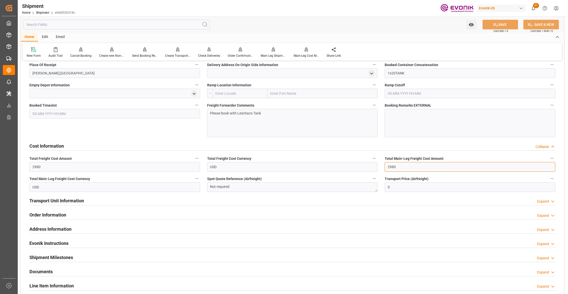
click at [392, 167] on input "2980" at bounding box center [469, 167] width 171 height 10
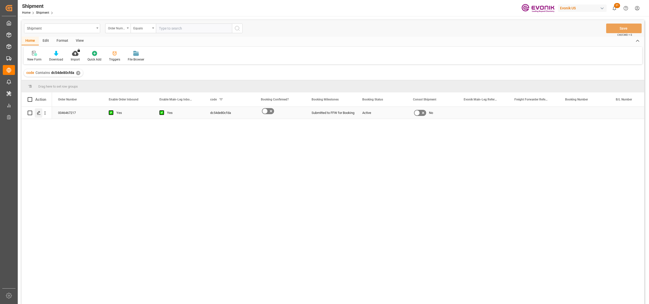
click at [36, 113] on div "Press SPACE to select this row." at bounding box center [39, 112] width 8 height 9
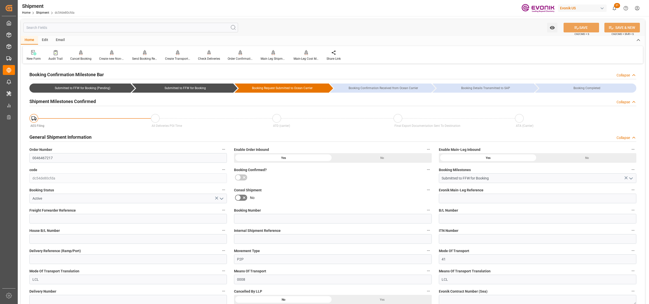
type input "[DATE] 00:00"
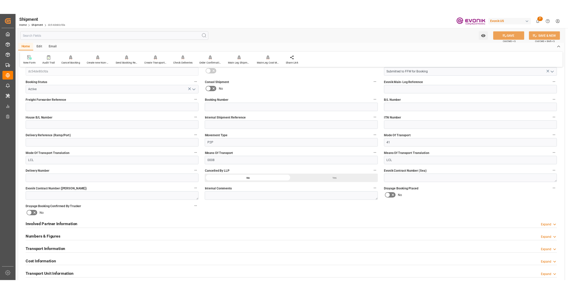
scroll to position [225, 0]
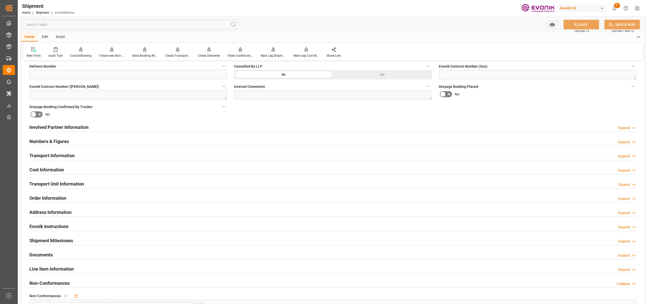
click at [165, 156] on div "Transport Information Expand" at bounding box center [332, 156] width 607 height 10
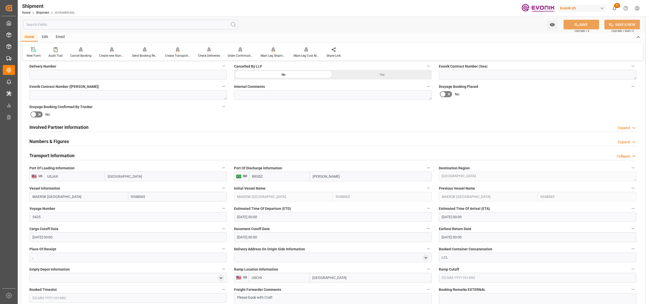
drag, startPoint x: 77, startPoint y: 197, endPoint x: 31, endPoint y: 195, distance: 45.9
click at [31, 195] on input "MAERSK [GEOGRAPHIC_DATA]" at bounding box center [78, 197] width 99 height 10
drag, startPoint x: 45, startPoint y: 215, endPoint x: 27, endPoint y: 215, distance: 17.7
click at [27, 215] on div "Voyage Number 542S" at bounding box center [128, 213] width 204 height 20
